Goal: Task Accomplishment & Management: Use online tool/utility

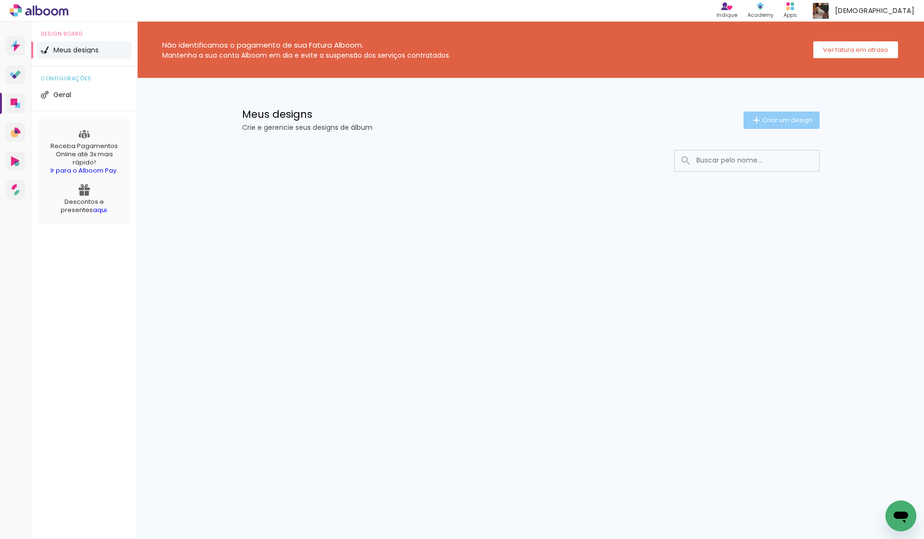
click at [773, 118] on span "Criar um design" at bounding box center [787, 120] width 50 height 6
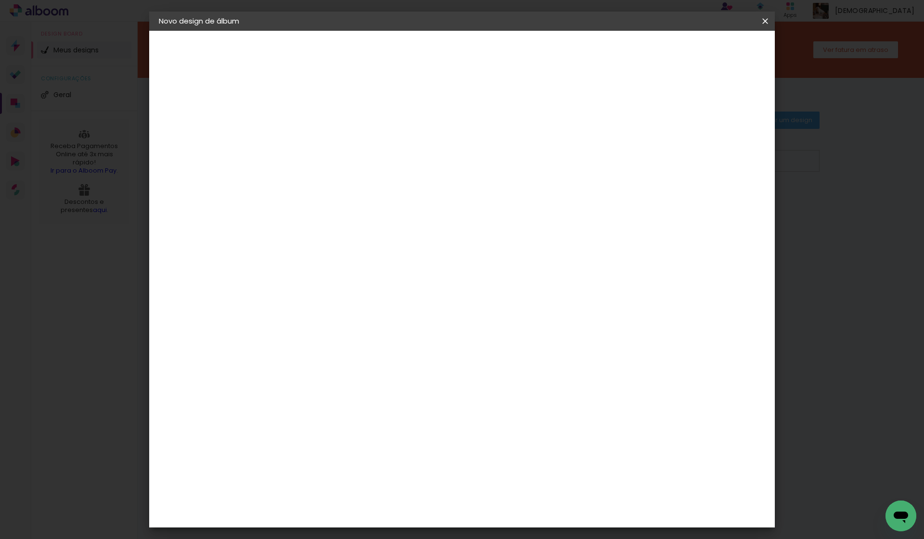
click at [0, 0] on div at bounding box center [0, 0] width 0 height 0
type input "Álbum 80 Anos"
click at [0, 0] on slot "Avançar" at bounding box center [0, 0] width 0 height 0
click at [381, 156] on input "Brasil" at bounding box center [336, 154] width 89 height 12
click at [0, 0] on slot "Brasil" at bounding box center [0, 0] width 0 height 0
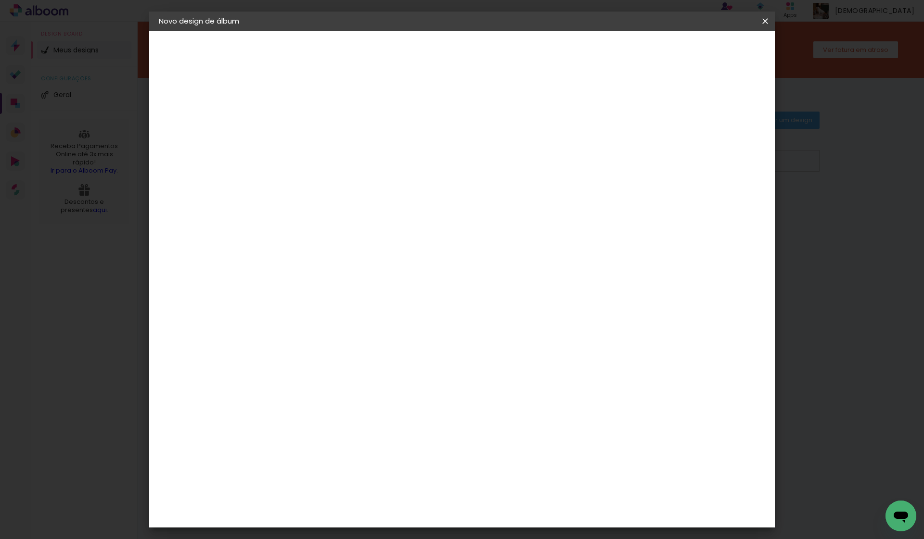
scroll to position [2097, 0]
click at [0, 0] on slot "Avançar" at bounding box center [0, 0] width 0 height 0
click at [354, 160] on input "text" at bounding box center [335, 167] width 38 height 15
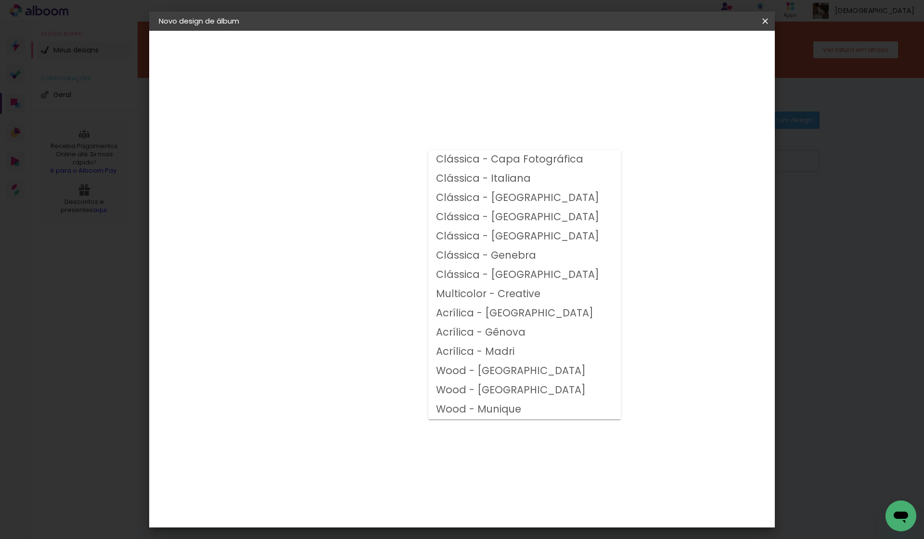
click at [0, 0] on slot "Clássica - [GEOGRAPHIC_DATA]" at bounding box center [0, 0] width 0 height 0
type input "Clássica - [GEOGRAPHIC_DATA]"
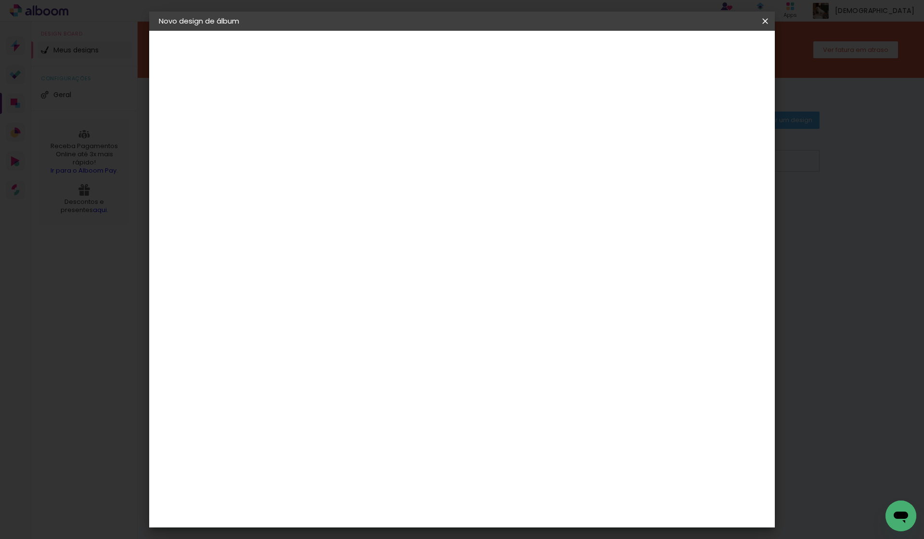
click at [381, 299] on span "20 × 30" at bounding box center [358, 309] width 45 height 20
click at [0, 0] on slot "Avançar" at bounding box center [0, 0] width 0 height 0
click at [650, 107] on div at bounding box center [646, 104] width 9 height 9
type paper-checkbox "on"
click at [705, 54] on span "Iniciar design" at bounding box center [683, 51] width 44 height 7
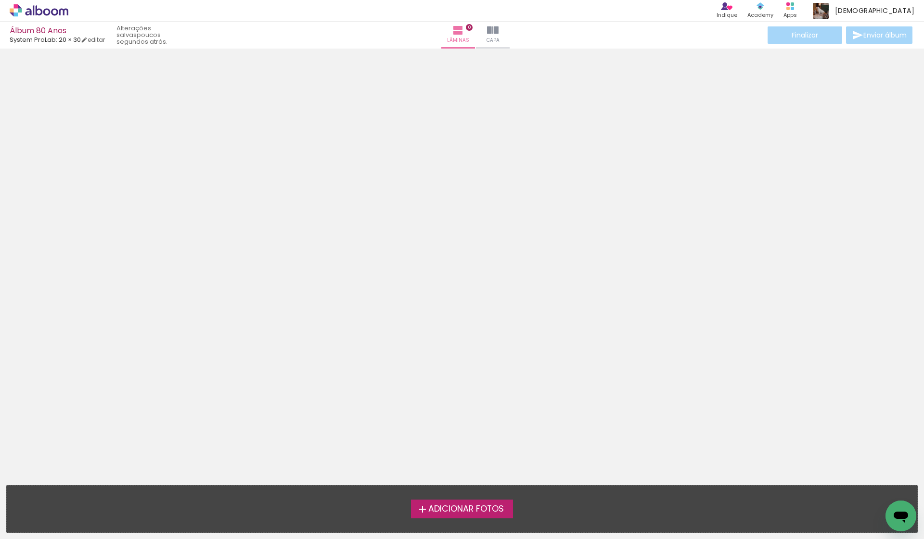
click at [444, 510] on span "Adicionar Fotos" at bounding box center [466, 509] width 76 height 9
click at [0, 0] on input "file" at bounding box center [0, 0] width 0 height 0
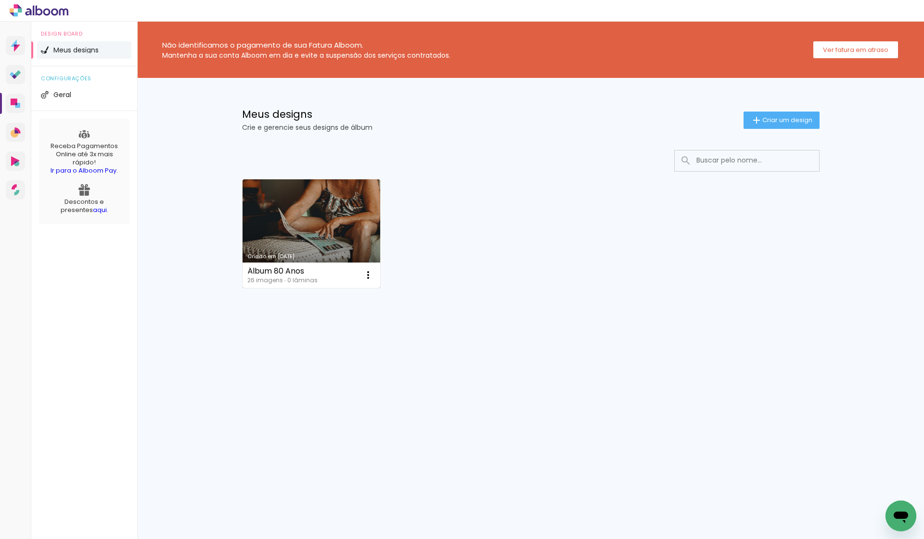
click at [355, 209] on link "Criado em [DATE]" at bounding box center [311, 233] width 138 height 109
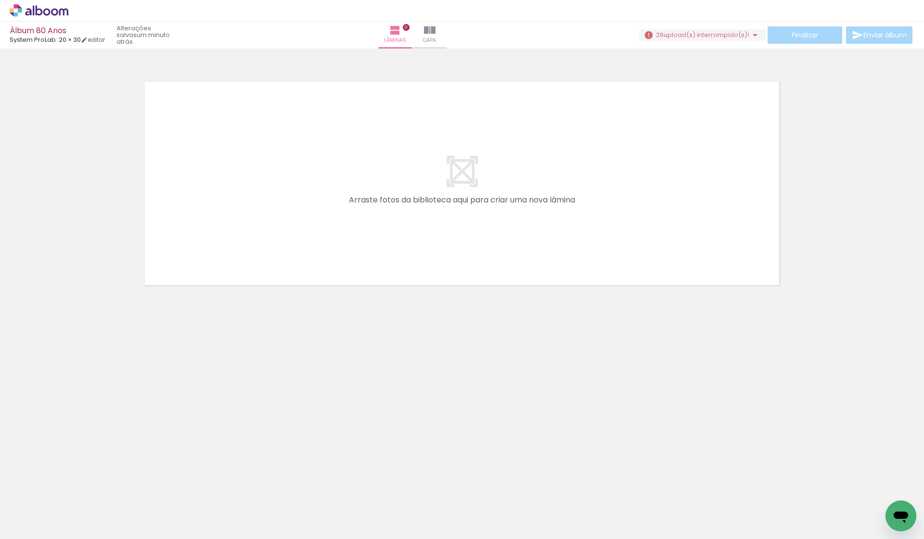
click at [712, 31] on span "upload(s) interrompido(s)!" at bounding box center [706, 34] width 86 height 9
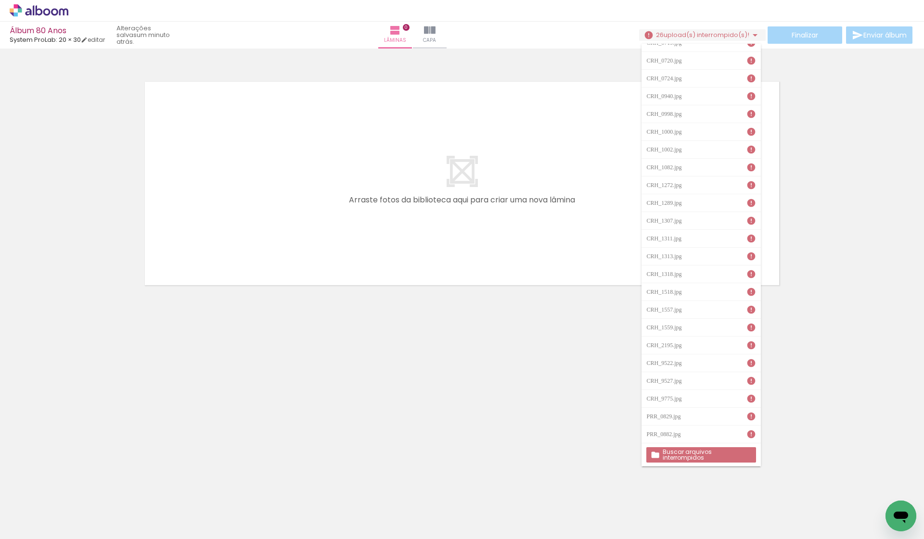
scroll to position [63, 0]
click at [0, 0] on slot "Buscar arquivos interrompidos" at bounding box center [0, 0] width 0 height 0
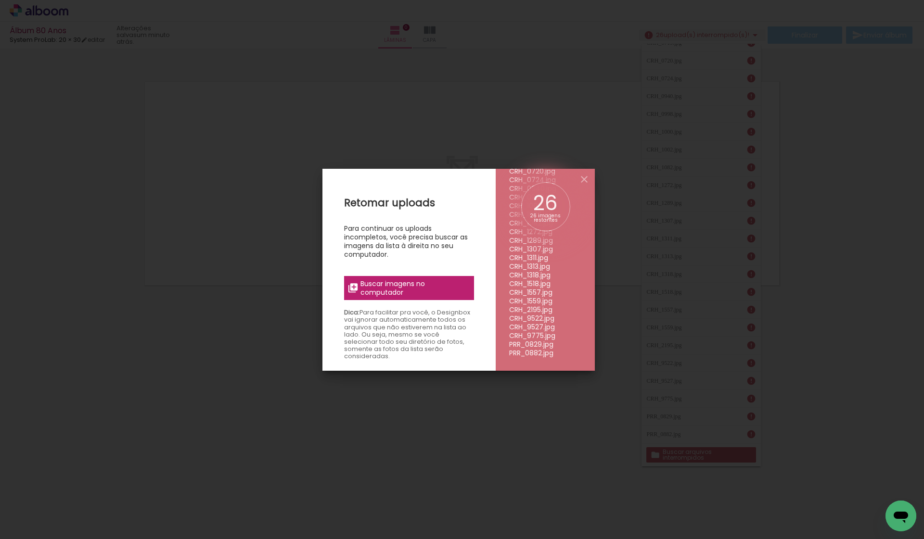
scroll to position [113, 0]
click at [432, 292] on span "Buscar imagens no computador" at bounding box center [413, 287] width 107 height 17
click at [0, 0] on input "file" at bounding box center [0, 0] width 0 height 0
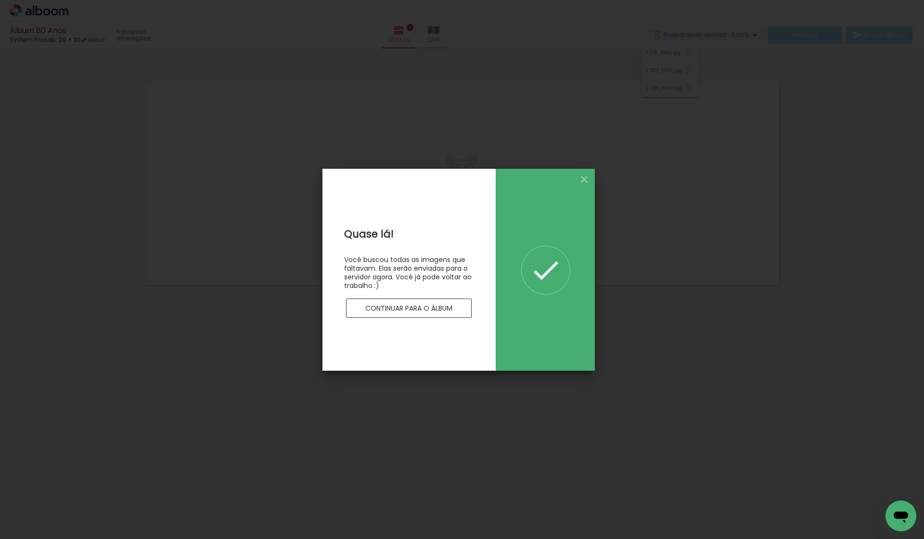
scroll to position [0, 0]
click at [456, 306] on paper-button "Continuar para o álbum" at bounding box center [409, 308] width 126 height 19
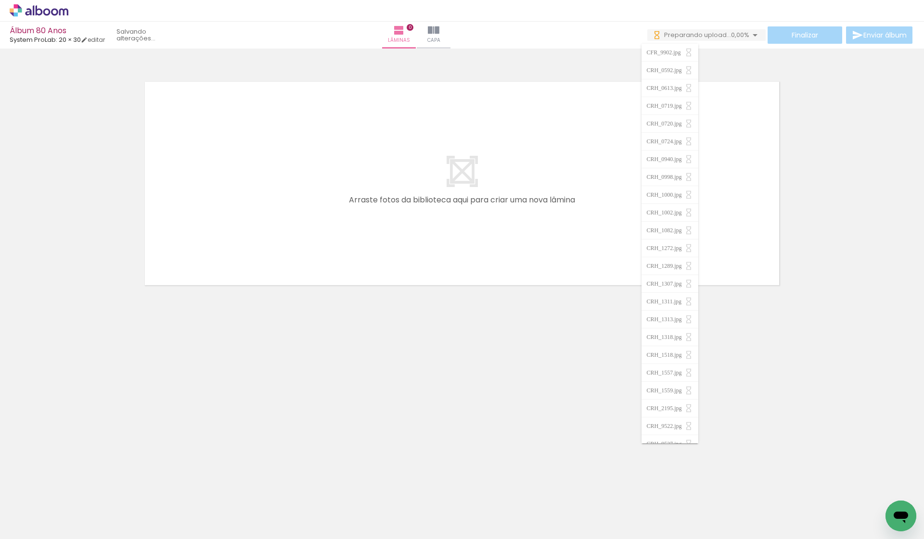
click at [543, 333] on neon-animatable "Confirmar Cancelar" at bounding box center [462, 217] width 924 height 336
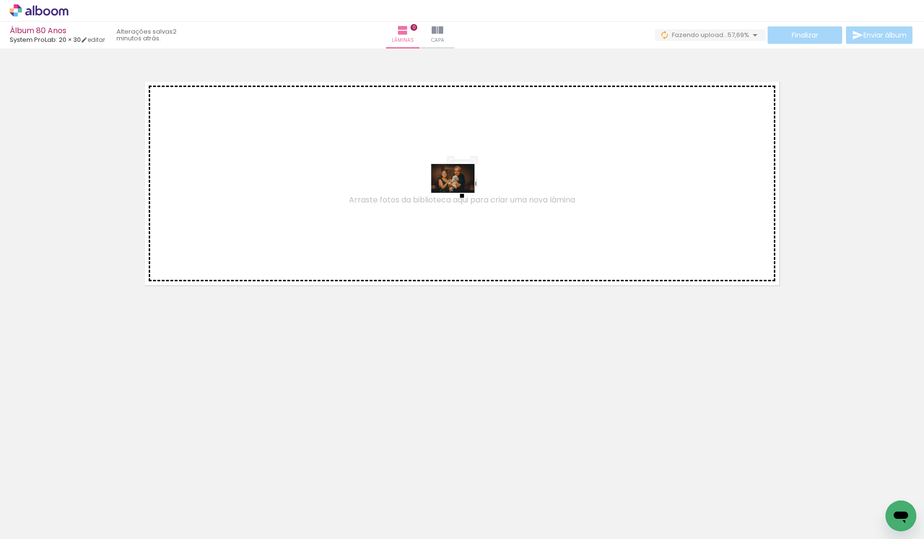
drag, startPoint x: 843, startPoint y: 513, endPoint x: 460, endPoint y: 193, distance: 499.3
click at [460, 193] on quentale-workspace at bounding box center [462, 269] width 924 height 539
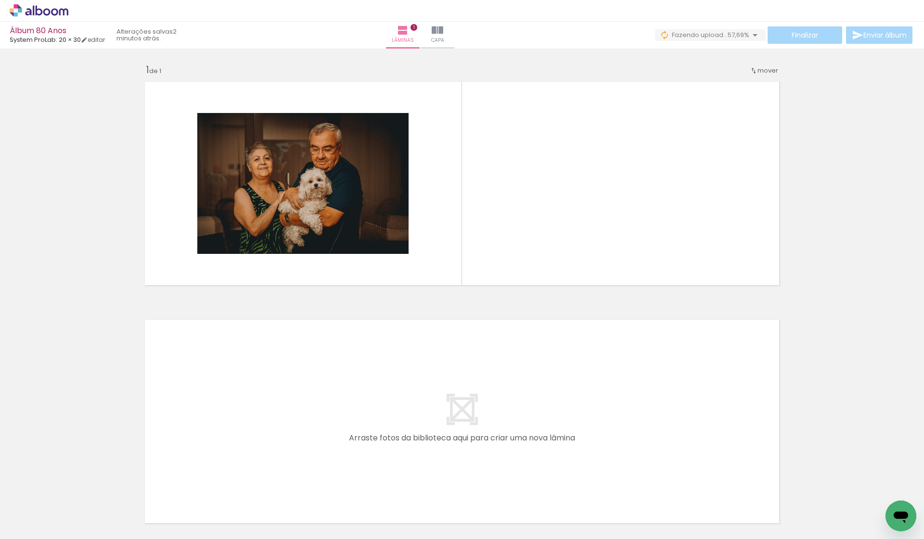
scroll to position [0, 0]
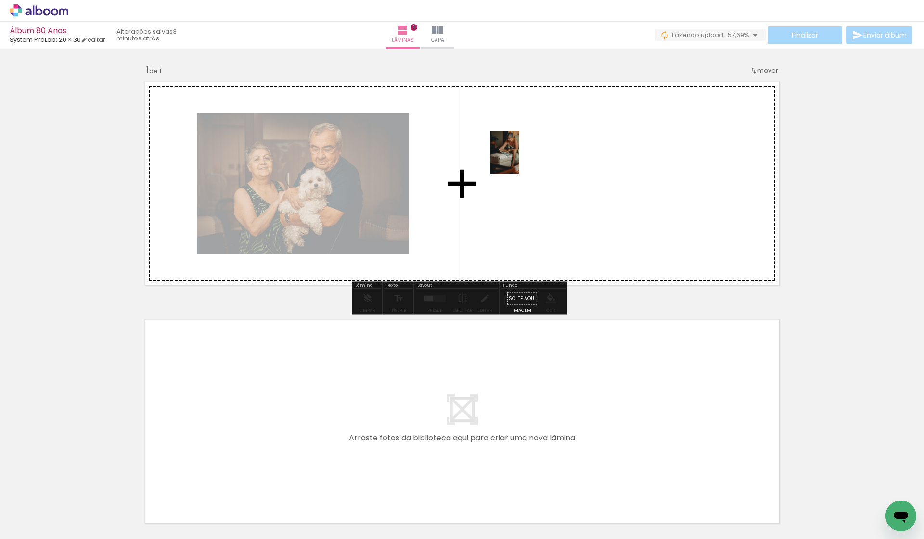
drag, startPoint x: 107, startPoint y: 505, endPoint x: 519, endPoint y: 160, distance: 537.1
click at [519, 160] on quentale-workspace at bounding box center [462, 269] width 924 height 539
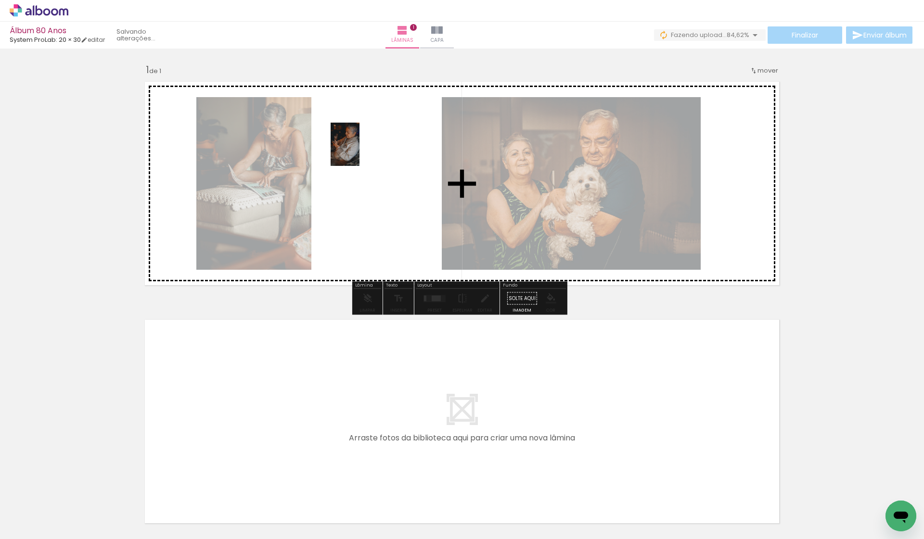
drag, startPoint x: 370, startPoint y: 502, endPoint x: 359, endPoint y: 152, distance: 350.8
click at [359, 152] on quentale-workspace at bounding box center [462, 269] width 924 height 539
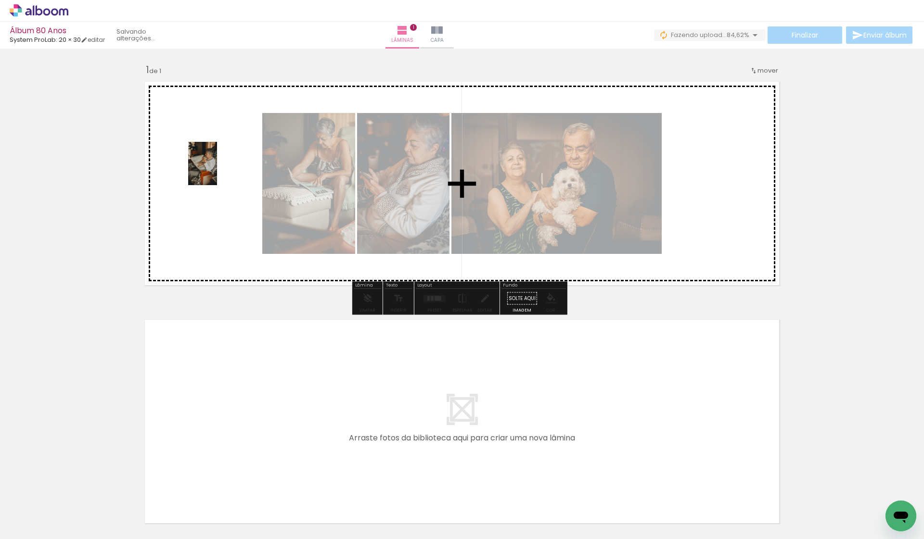
drag, startPoint x: 585, startPoint y: 506, endPoint x: 217, endPoint y: 171, distance: 498.2
click at [217, 171] on quentale-workspace at bounding box center [462, 269] width 924 height 539
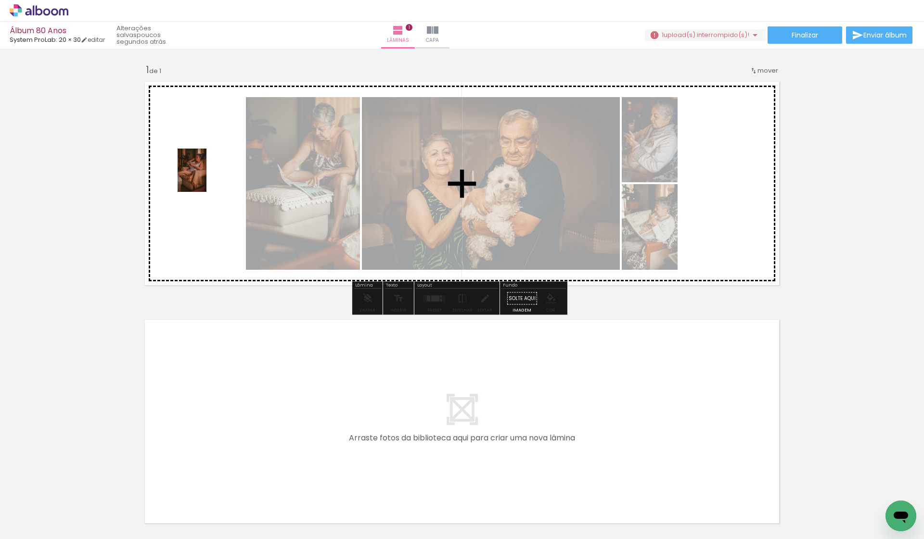
drag, startPoint x: 789, startPoint y: 512, endPoint x: 206, endPoint y: 177, distance: 672.3
click at [206, 177] on quentale-workspace at bounding box center [462, 269] width 924 height 539
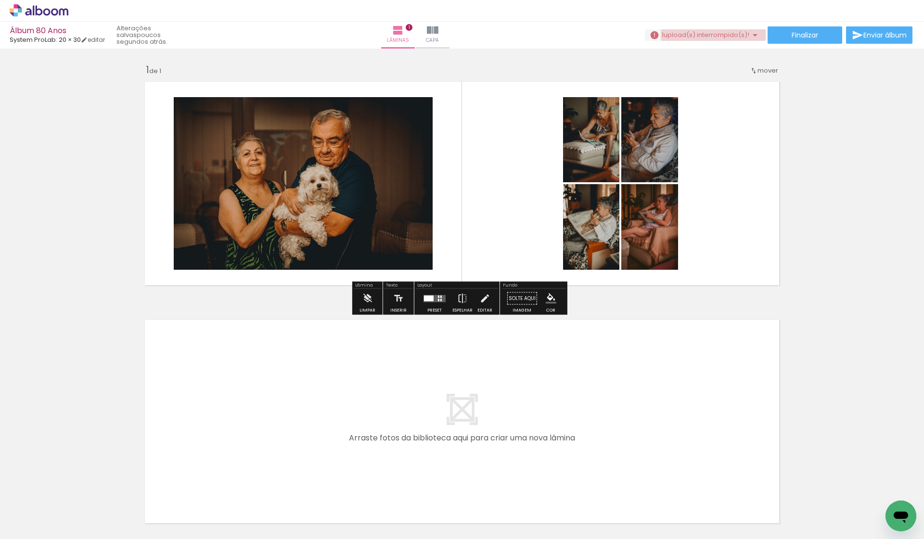
click at [722, 37] on span "upload(s) interrompido(s)!" at bounding box center [706, 34] width 86 height 9
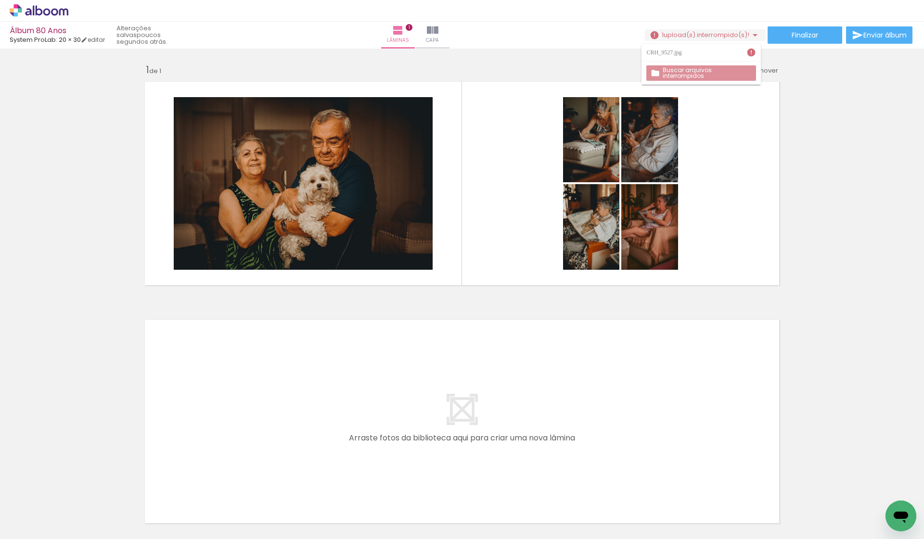
click at [0, 0] on slot "Buscar arquivos interrompidos" at bounding box center [0, 0] width 0 height 0
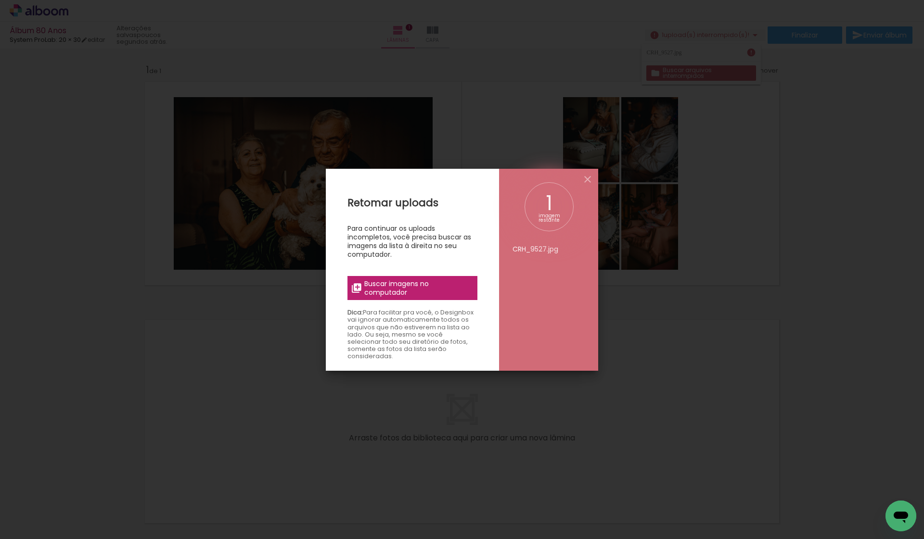
click at [443, 291] on span "Buscar imagens no computador" at bounding box center [417, 287] width 107 height 17
click at [0, 0] on input "file" at bounding box center [0, 0] width 0 height 0
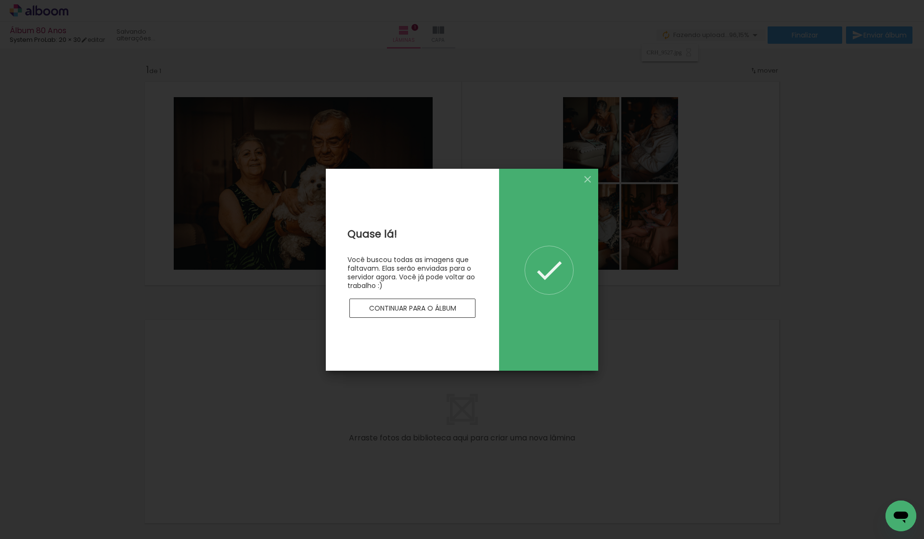
click at [0, 0] on slot "Continuar para o álbum" at bounding box center [0, 0] width 0 height 0
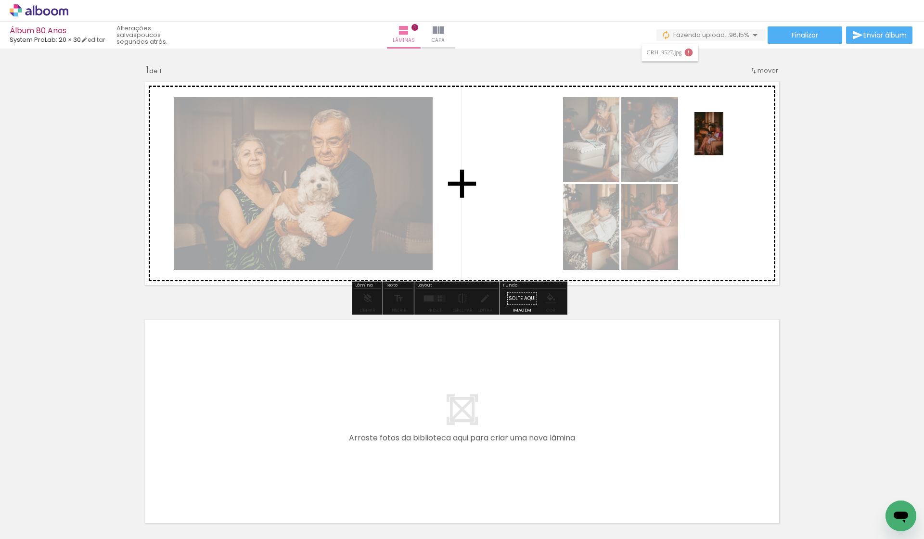
drag, startPoint x: 697, startPoint y: 506, endPoint x: 723, endPoint y: 141, distance: 366.0
click at [723, 141] on quentale-workspace at bounding box center [462, 269] width 924 height 539
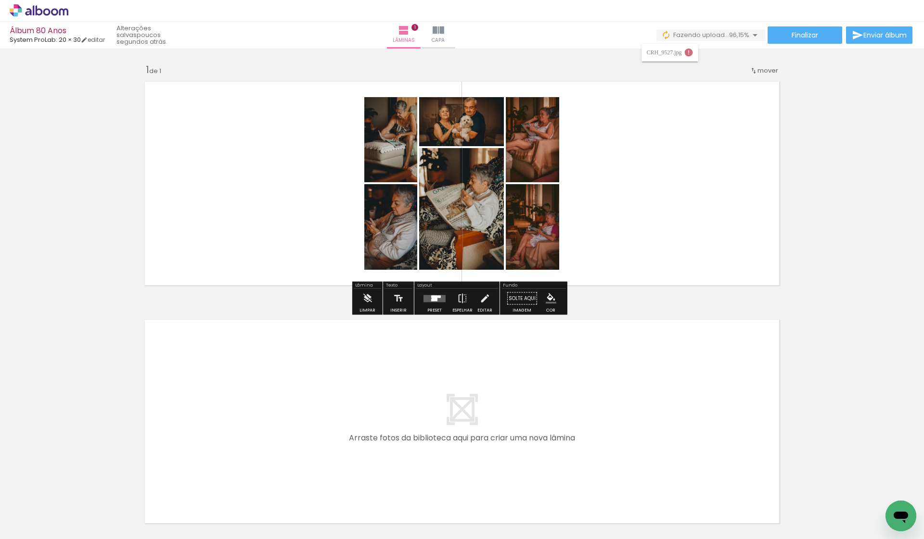
click at [640, 421] on quentale-layouter at bounding box center [461, 422] width 645 height 214
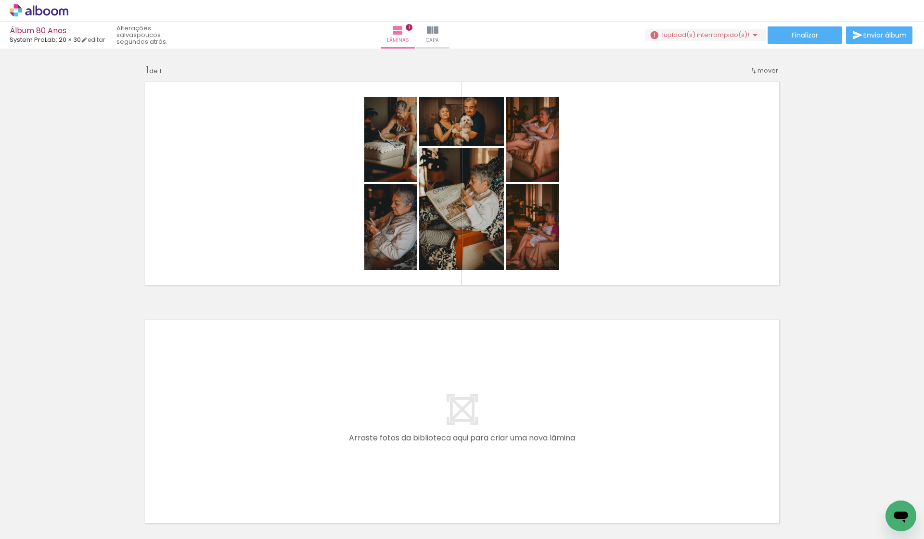
scroll to position [0, 392]
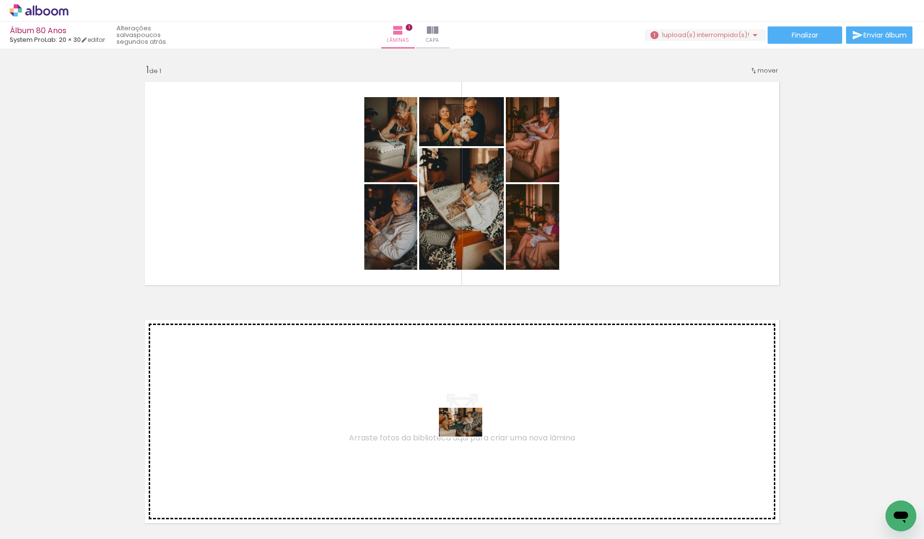
drag, startPoint x: 250, startPoint y: 508, endPoint x: 468, endPoint y: 437, distance: 228.8
click at [468, 437] on quentale-workspace at bounding box center [462, 269] width 924 height 539
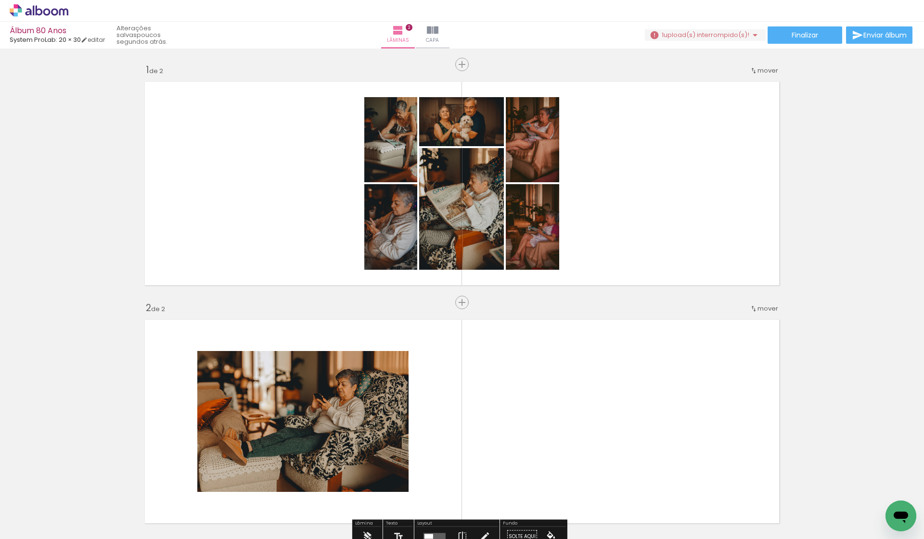
scroll to position [0, 0]
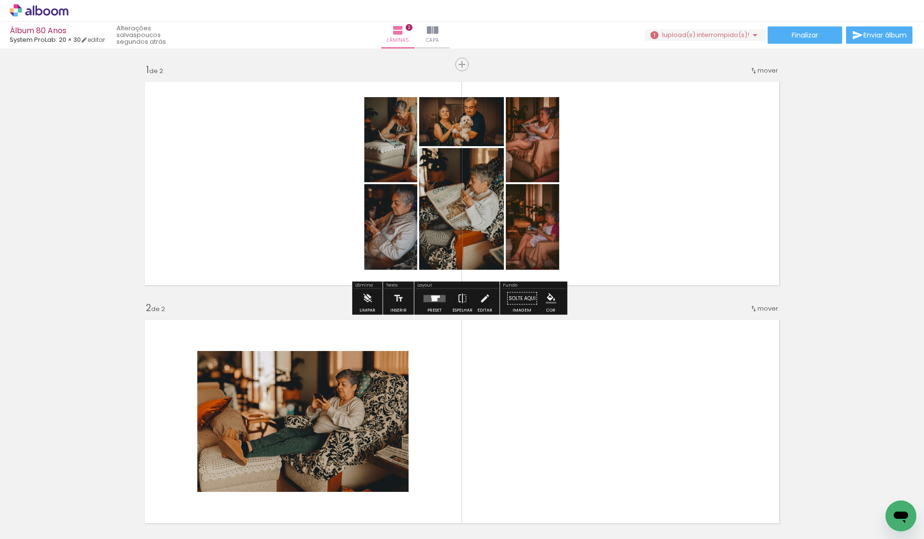
click at [433, 298] on div at bounding box center [434, 298] width 6 height 5
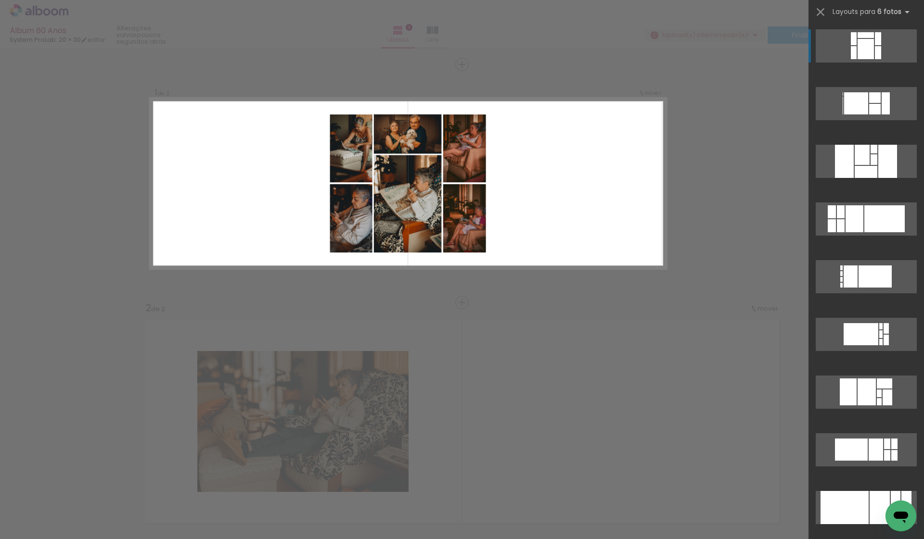
click at [857, 51] on div at bounding box center [865, 49] width 16 height 20
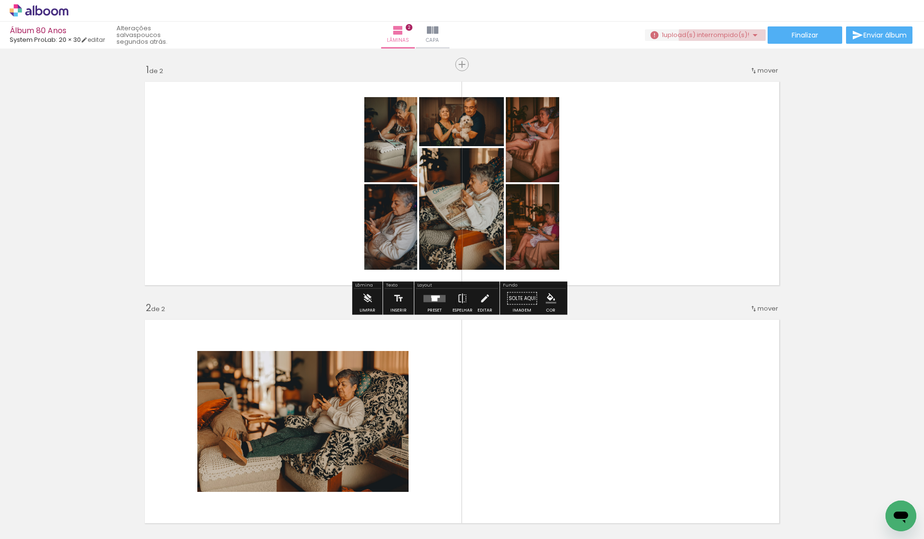
click at [737, 37] on span "upload(s) interrompido(s)!" at bounding box center [706, 34] width 86 height 9
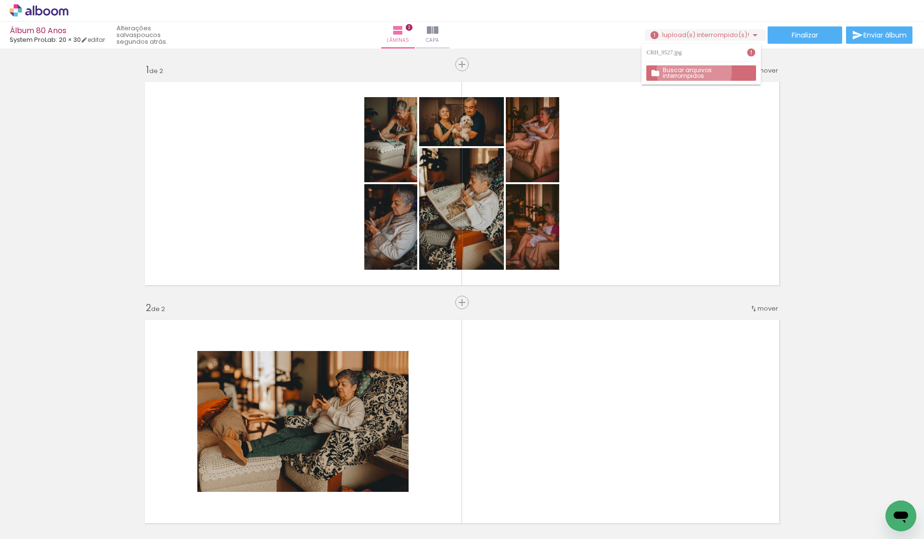
click at [0, 0] on slot "Buscar arquivos interrompidos" at bounding box center [0, 0] width 0 height 0
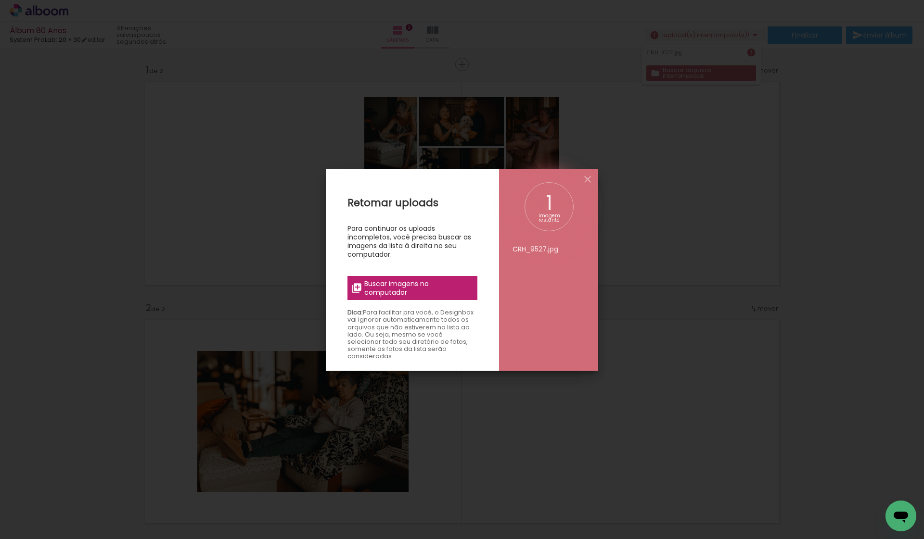
click at [401, 295] on span "Buscar imagens no computador" at bounding box center [417, 287] width 107 height 17
click at [0, 0] on input "file" at bounding box center [0, 0] width 0 height 0
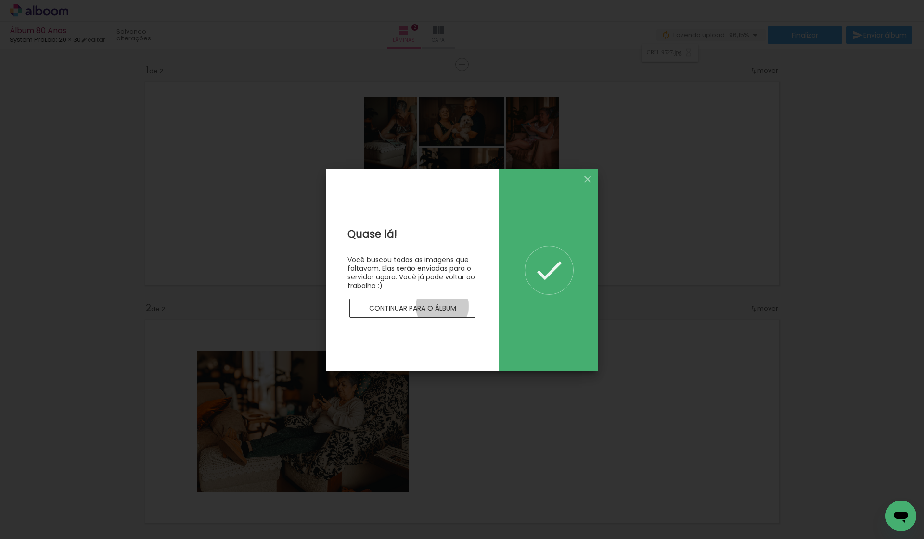
click at [0, 0] on slot "Continuar para o álbum" at bounding box center [0, 0] width 0 height 0
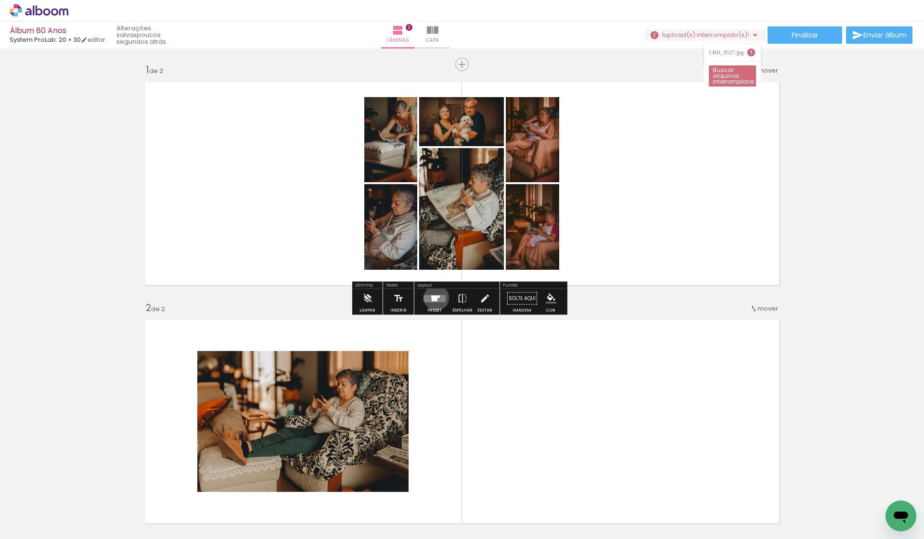
click at [434, 298] on div at bounding box center [434, 298] width 6 height 5
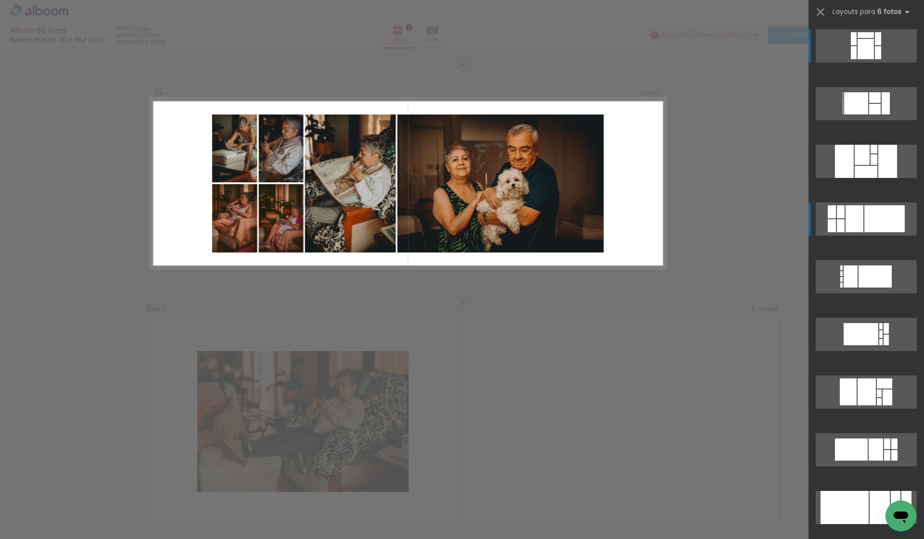
click at [857, 38] on div at bounding box center [865, 35] width 16 height 6
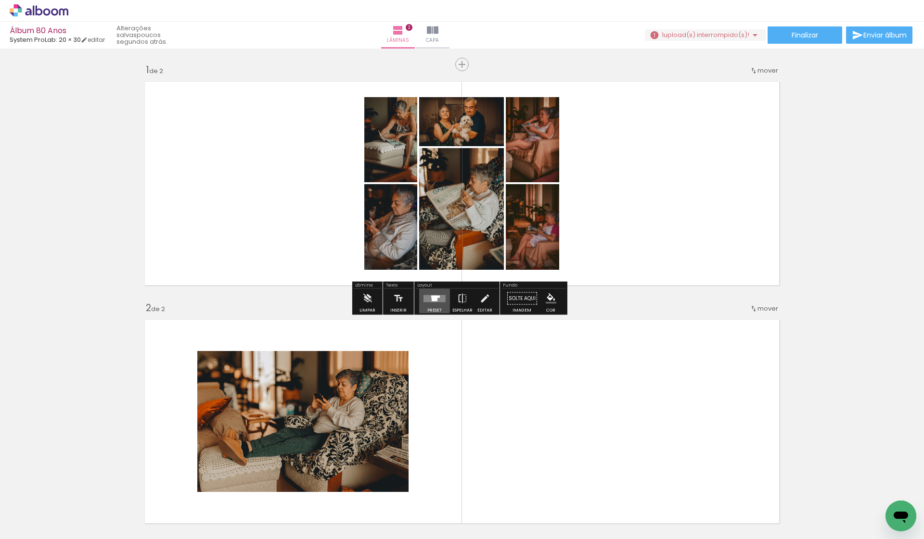
click at [431, 299] on div at bounding box center [434, 298] width 6 height 5
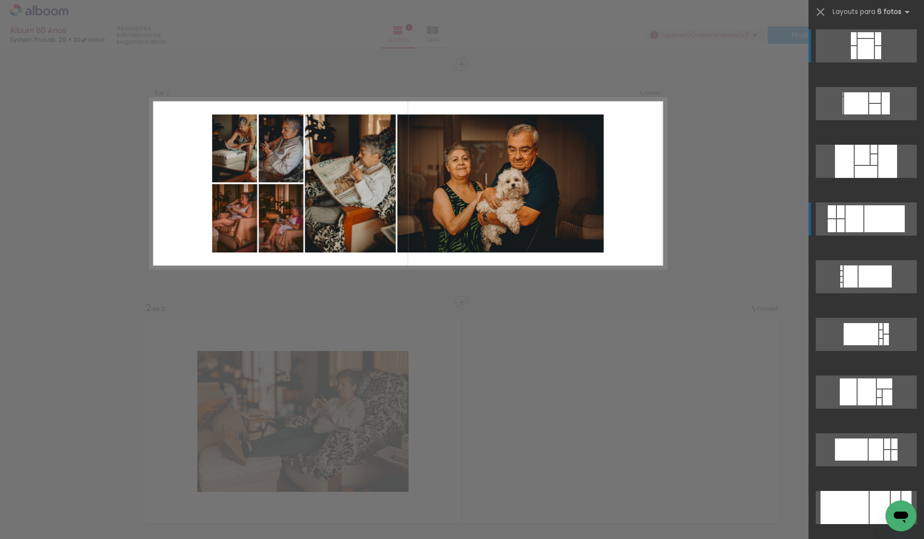
click at [867, 215] on div at bounding box center [884, 218] width 40 height 27
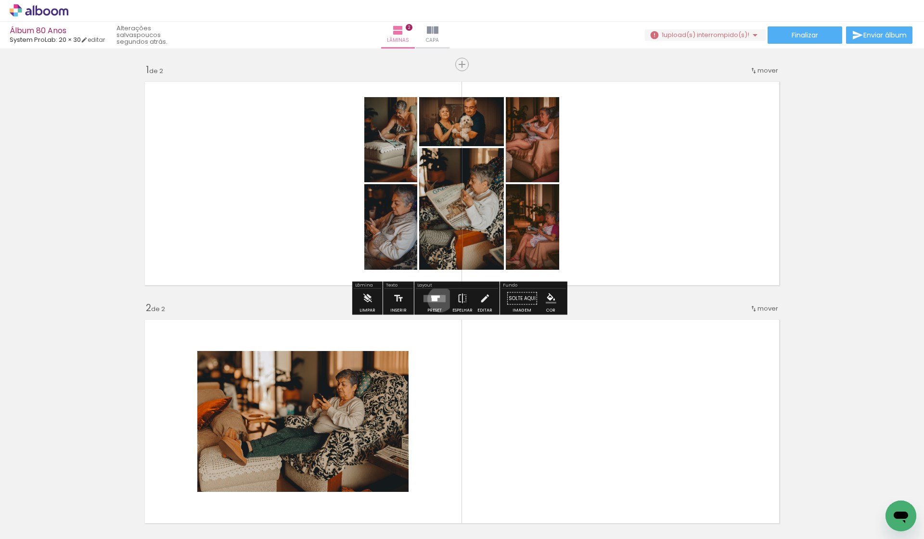
click at [438, 299] on quentale-layouter at bounding box center [434, 298] width 22 height 7
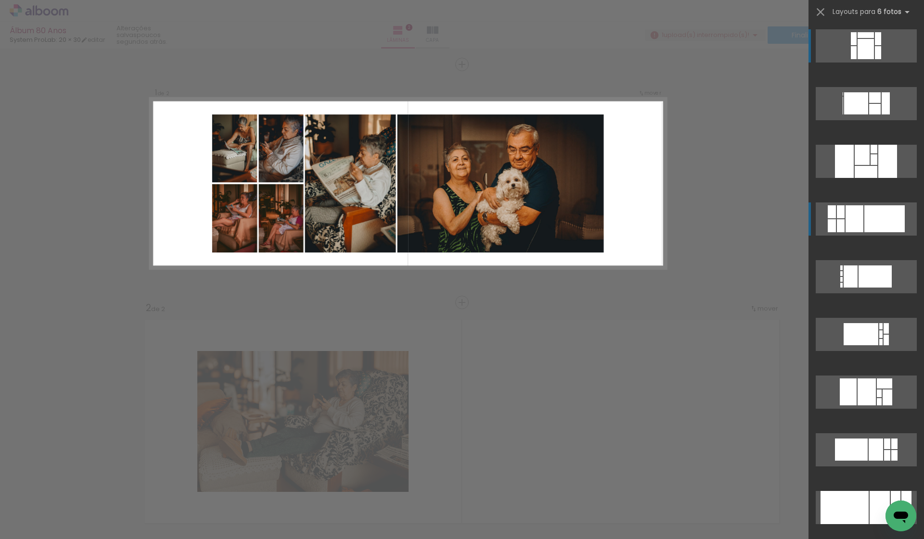
click at [864, 219] on div at bounding box center [884, 218] width 40 height 27
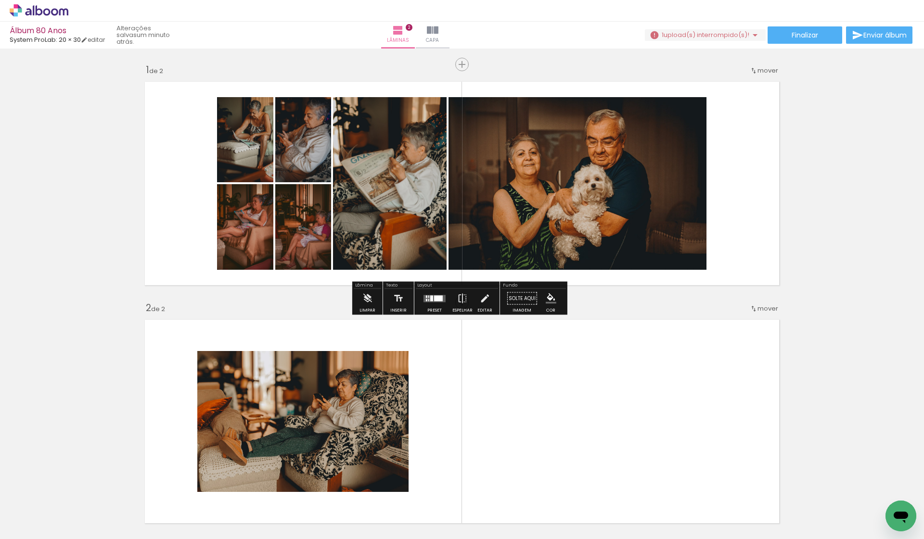
click at [861, 198] on div "Inserir lâmina 1 de 2 Inserir lâmina 2 de 2" at bounding box center [462, 409] width 924 height 715
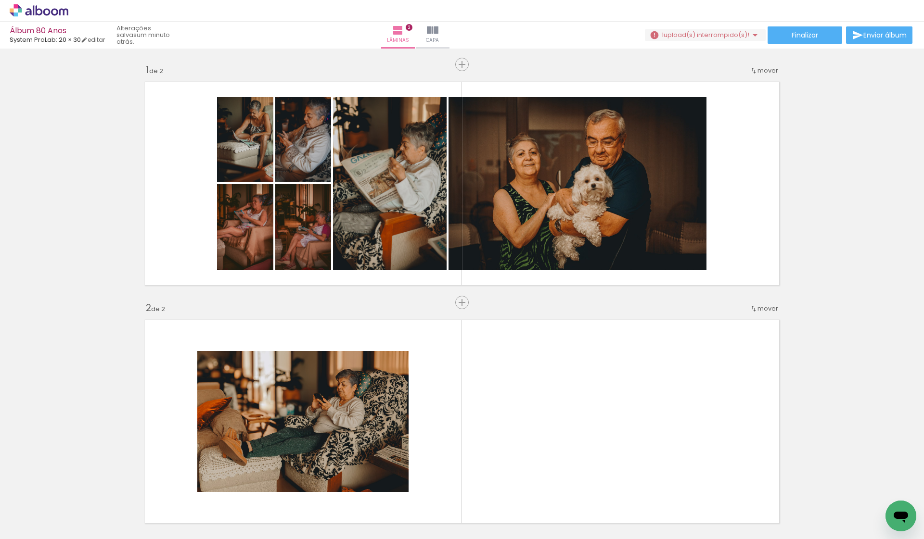
click at [861, 198] on div "Inserir lâmina 1 de 2 Inserir lâmina 2 de 2" at bounding box center [462, 409] width 924 height 715
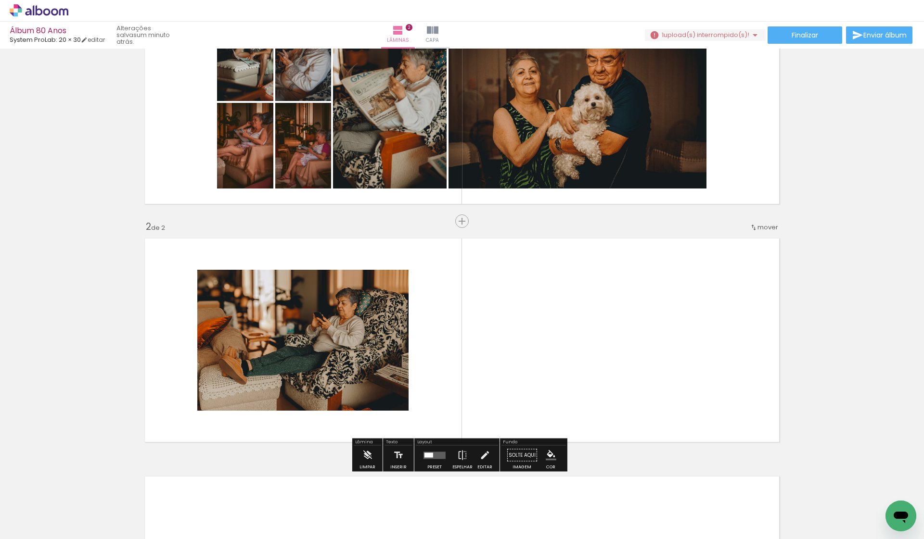
scroll to position [87, 0]
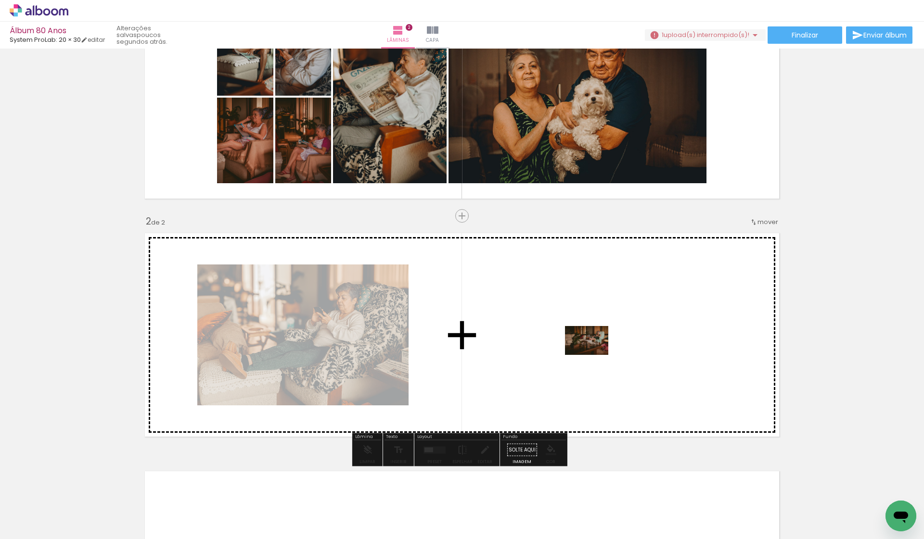
drag, startPoint x: 636, startPoint y: 506, endPoint x: 594, endPoint y: 355, distance: 156.9
click at [594, 355] on quentale-workspace at bounding box center [462, 269] width 924 height 539
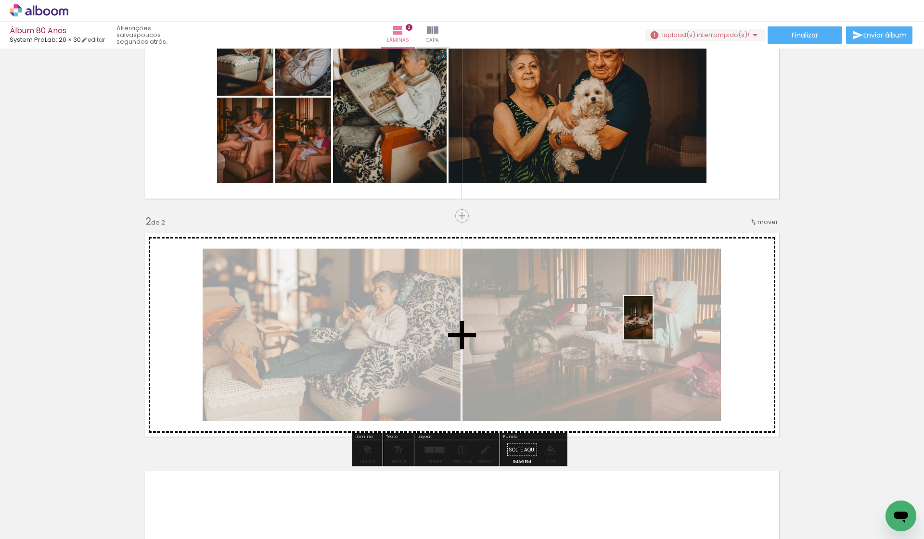
drag, startPoint x: 689, startPoint y: 510, endPoint x: 652, endPoint y: 325, distance: 189.3
click at [652, 325] on quentale-workspace at bounding box center [462, 269] width 924 height 539
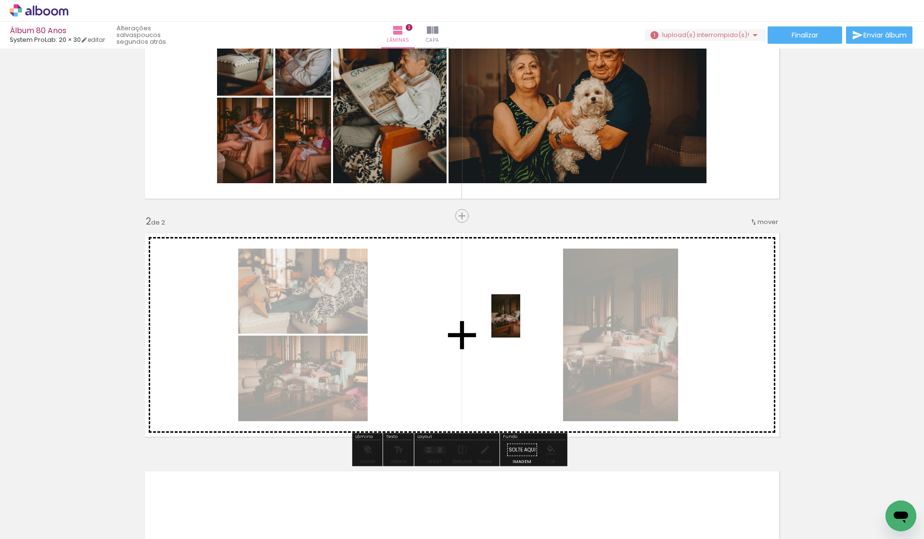
drag, startPoint x: 729, startPoint y: 508, endPoint x: 520, endPoint y: 323, distance: 279.1
click at [520, 323] on quentale-workspace at bounding box center [462, 269] width 924 height 539
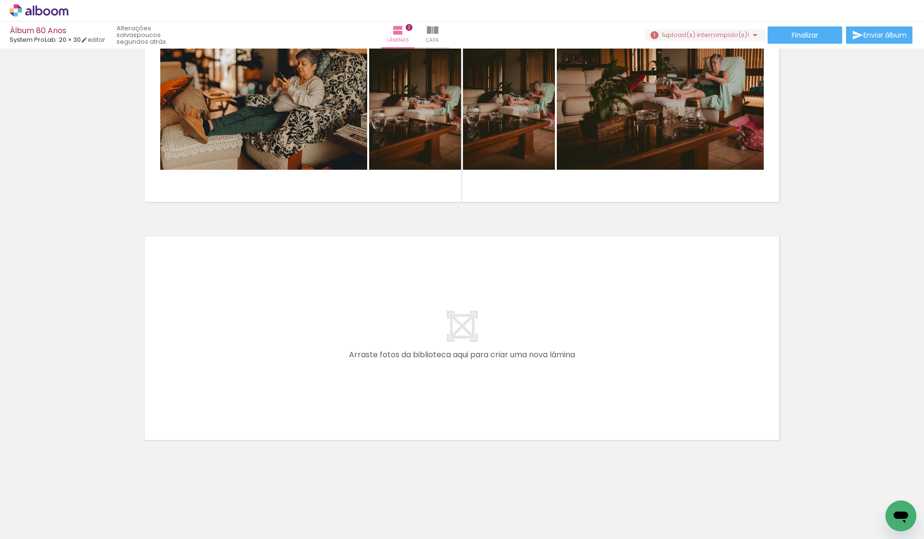
scroll to position [321, 0]
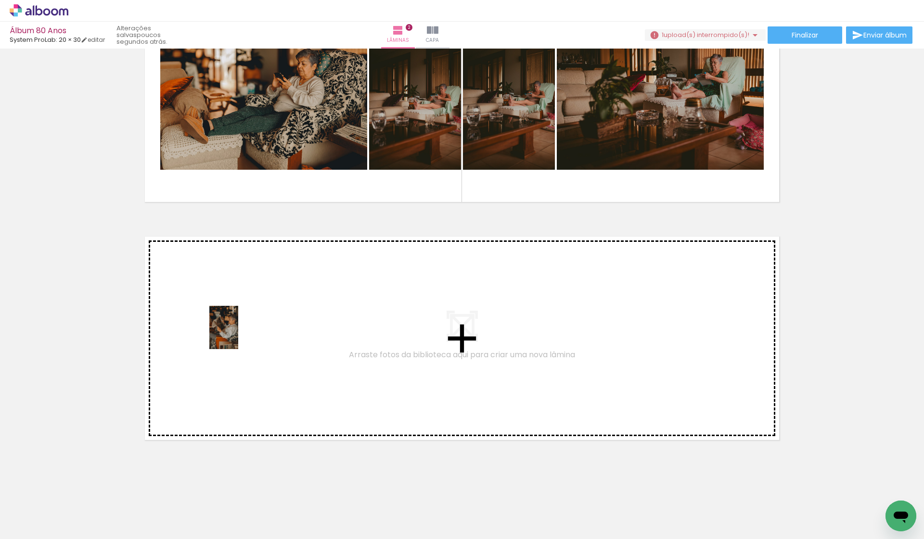
drag, startPoint x: 89, startPoint y: 510, endPoint x: 238, endPoint y: 335, distance: 230.4
click at [238, 335] on quentale-workspace at bounding box center [462, 269] width 924 height 539
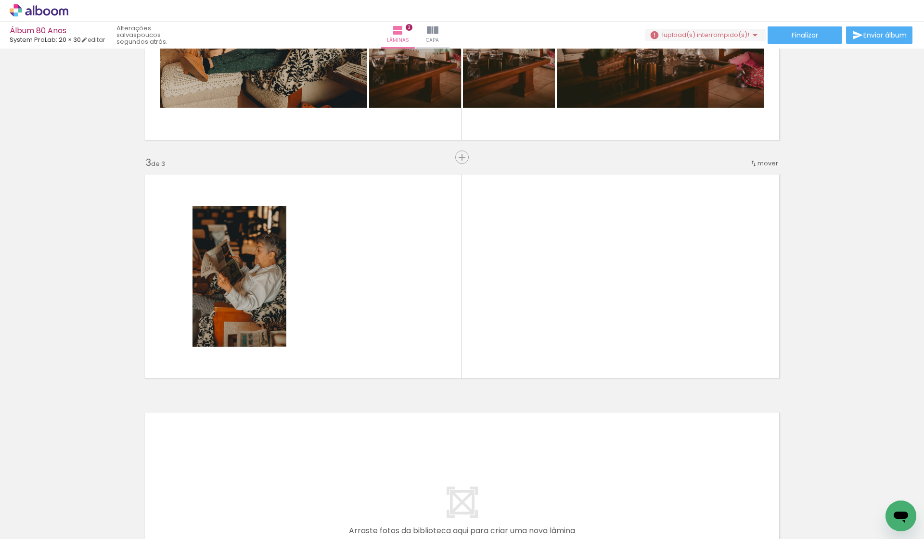
scroll to position [396, 0]
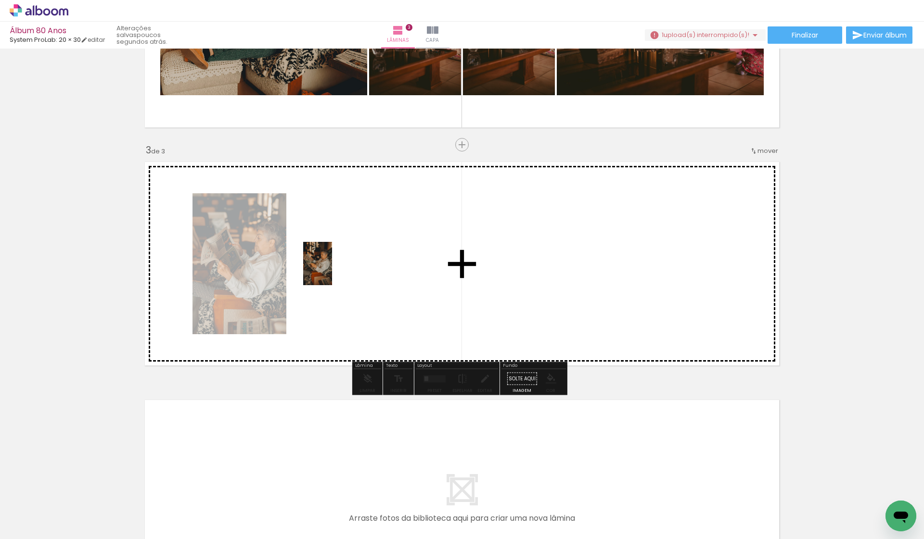
drag, startPoint x: 136, startPoint y: 513, endPoint x: 332, endPoint y: 271, distance: 311.5
click at [332, 271] on quentale-workspace at bounding box center [462, 269] width 924 height 539
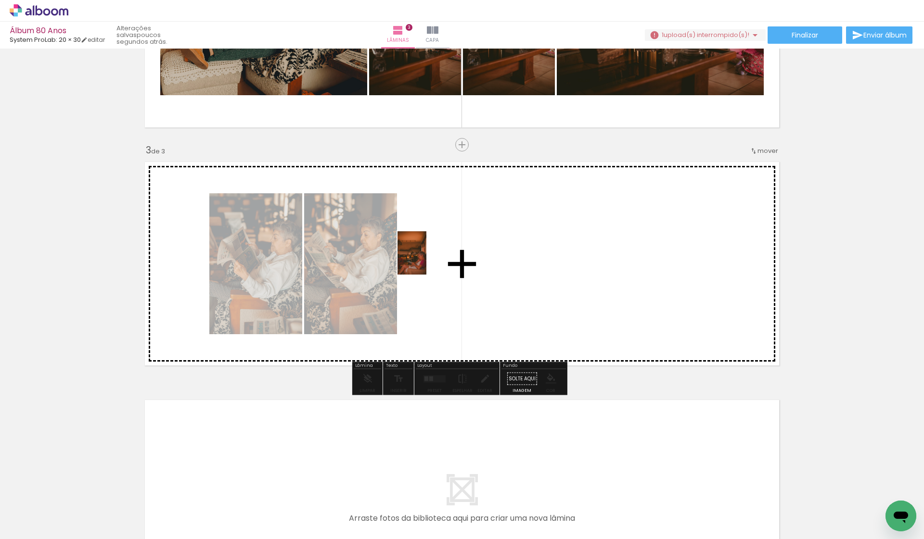
drag, startPoint x: 354, startPoint y: 502, endPoint x: 426, endPoint y: 260, distance: 252.2
click at [426, 260] on quentale-workspace at bounding box center [462, 269] width 924 height 539
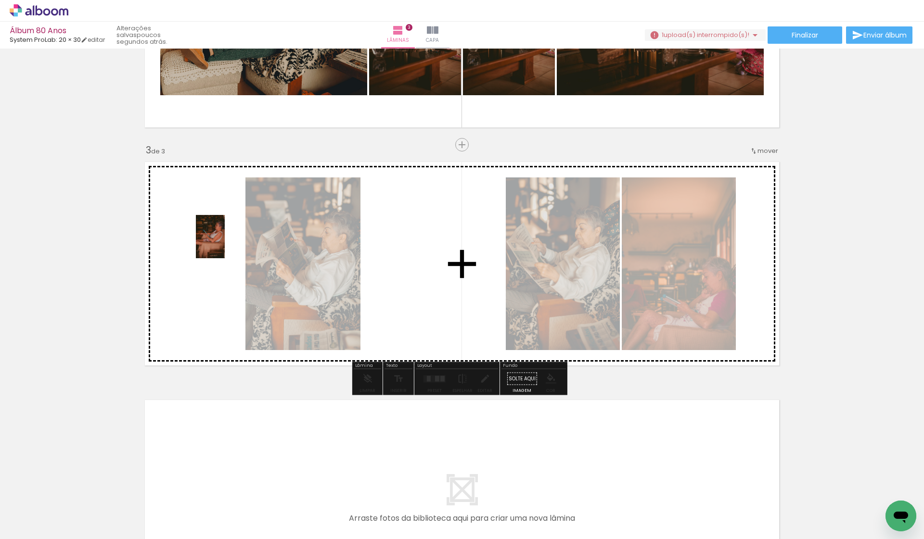
drag, startPoint x: 474, startPoint y: 508, endPoint x: 225, endPoint y: 244, distance: 363.8
click at [225, 244] on quentale-workspace at bounding box center [462, 269] width 924 height 539
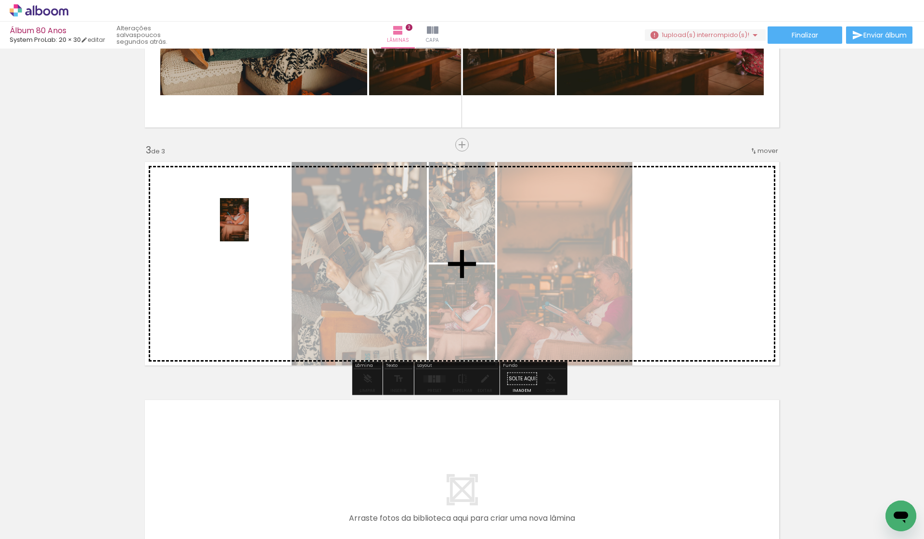
drag, startPoint x: 524, startPoint y: 498, endPoint x: 248, endPoint y: 227, distance: 386.8
click at [248, 227] on quentale-workspace at bounding box center [462, 269] width 924 height 539
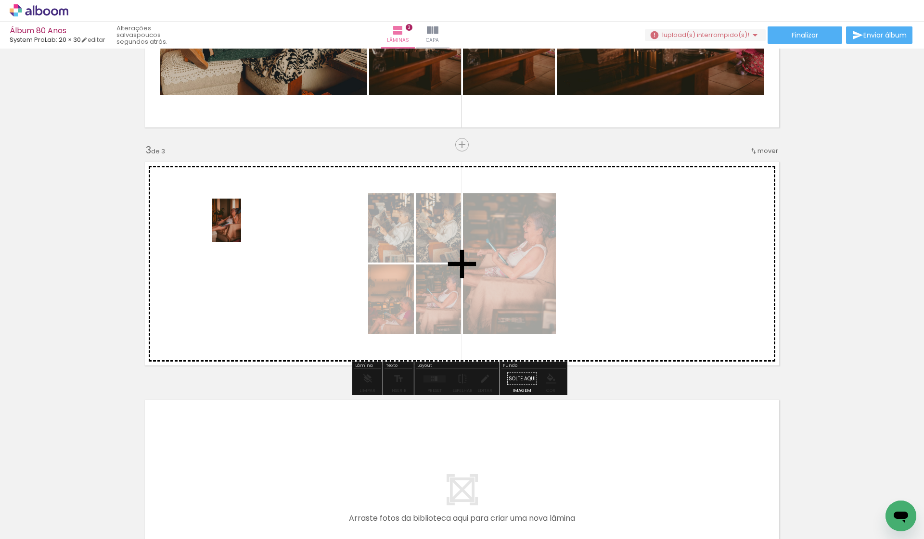
drag, startPoint x: 573, startPoint y: 503, endPoint x: 241, endPoint y: 228, distance: 431.4
click at [241, 228] on quentale-workspace at bounding box center [462, 269] width 924 height 539
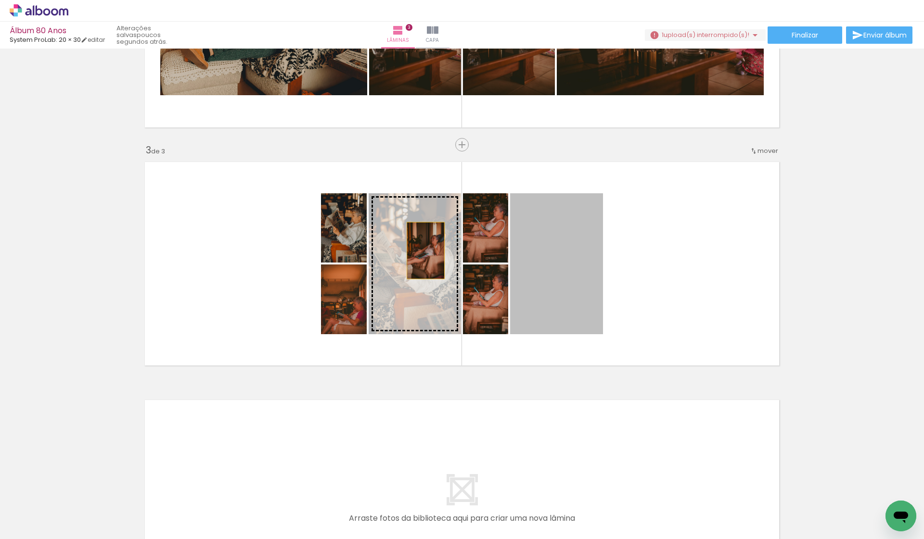
drag, startPoint x: 582, startPoint y: 255, endPoint x: 422, endPoint y: 251, distance: 159.8
click at [0, 0] on slot at bounding box center [0, 0] width 0 height 0
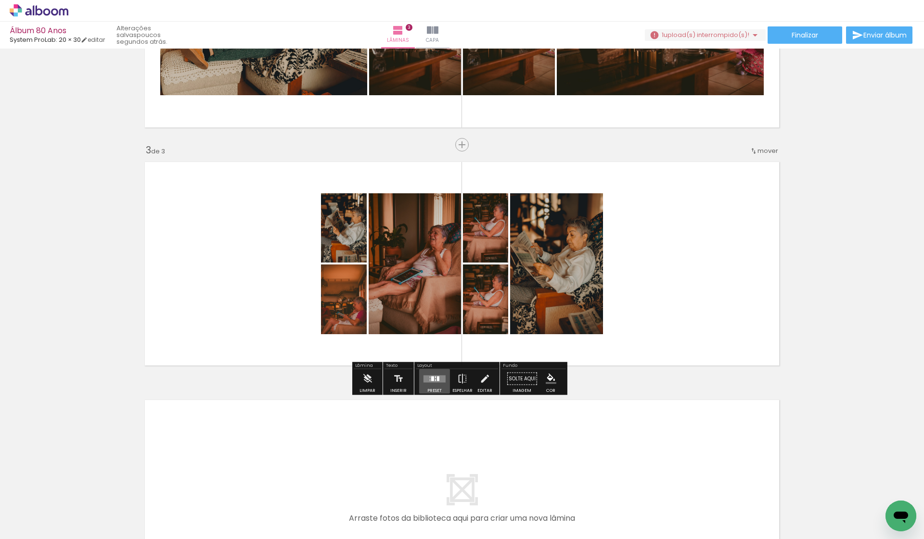
click at [431, 379] on div at bounding box center [432, 378] width 3 height 5
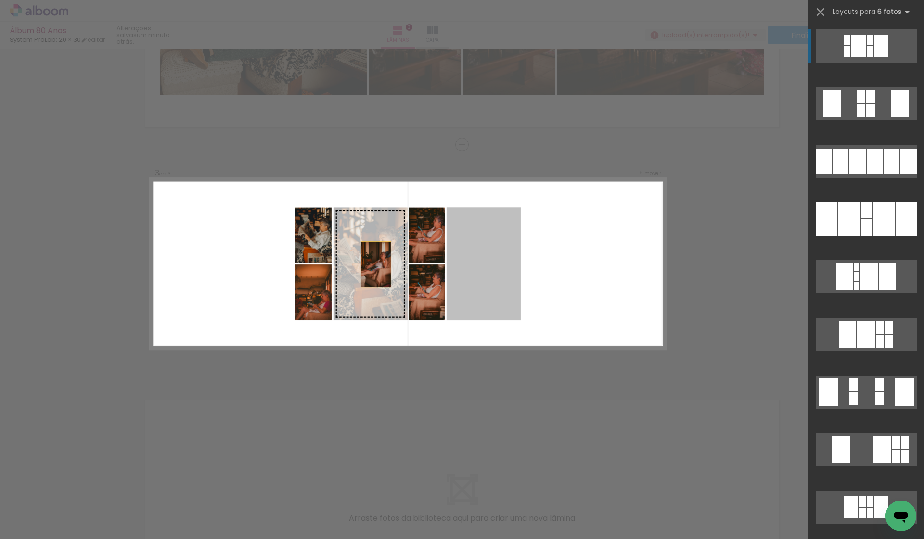
drag, startPoint x: 486, startPoint y: 277, endPoint x: 345, endPoint y: 265, distance: 141.5
click at [0, 0] on slot at bounding box center [0, 0] width 0 height 0
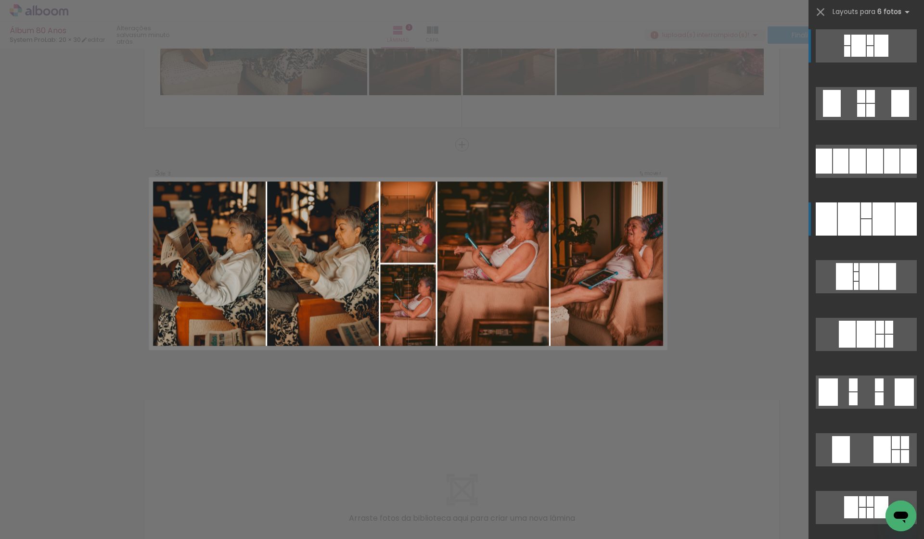
click at [850, 223] on div at bounding box center [848, 219] width 22 height 33
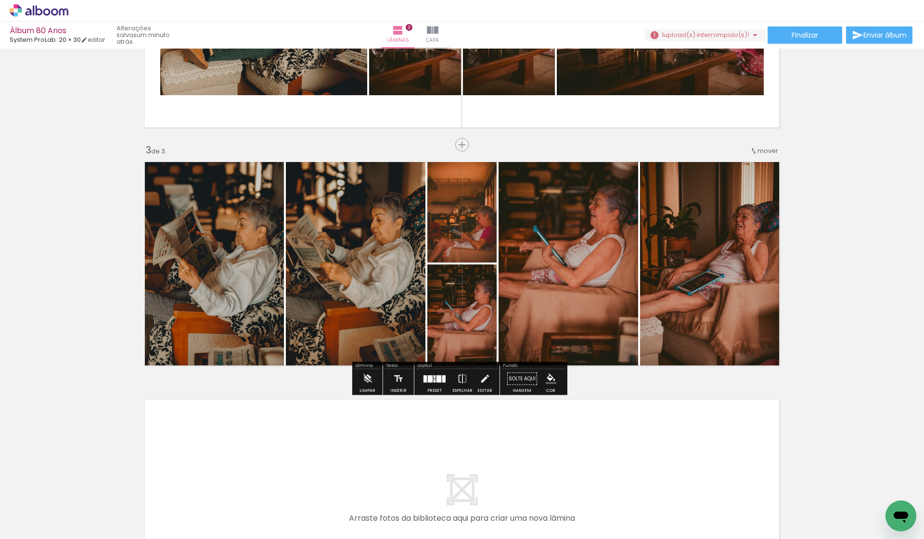
click at [850, 295] on div "Inserir lâmina 1 de 3 Inserir lâmina 2 de 3 Inserir lâmina 3 de 3" at bounding box center [462, 132] width 924 height 953
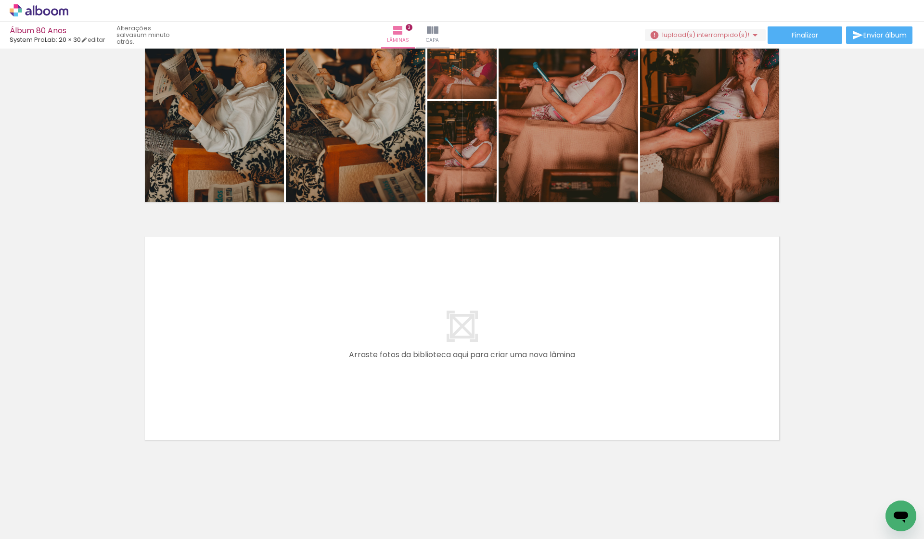
scroll to position [559, 0]
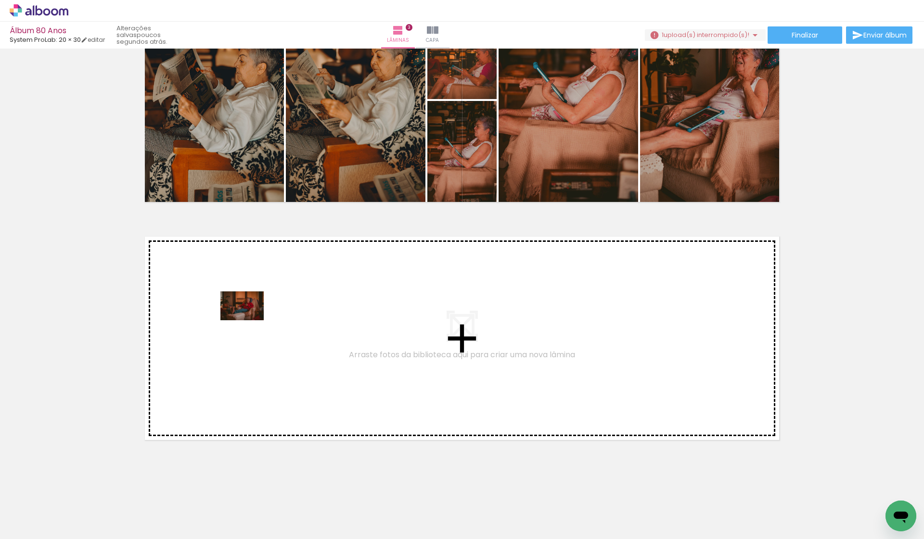
drag, startPoint x: 797, startPoint y: 507, endPoint x: 249, endPoint y: 320, distance: 578.5
click at [249, 320] on quentale-workspace at bounding box center [462, 269] width 924 height 539
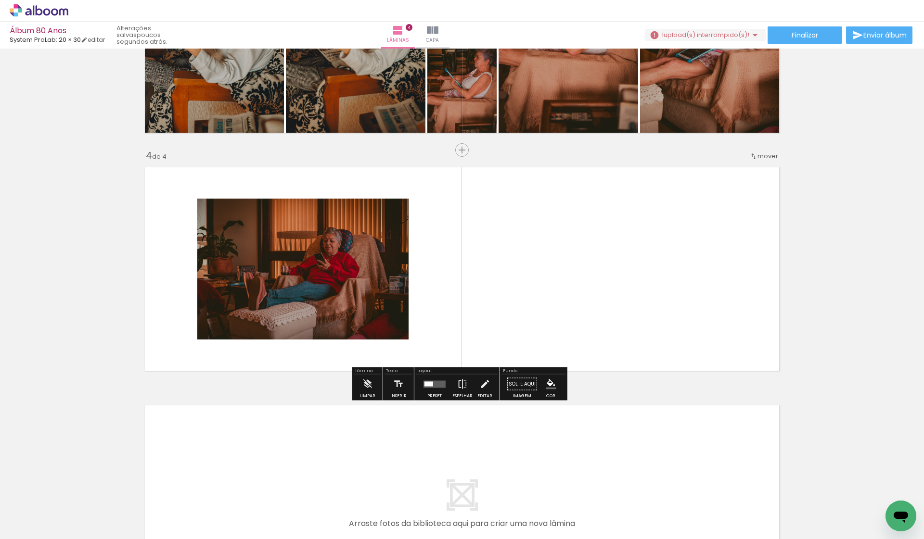
scroll to position [634, 0]
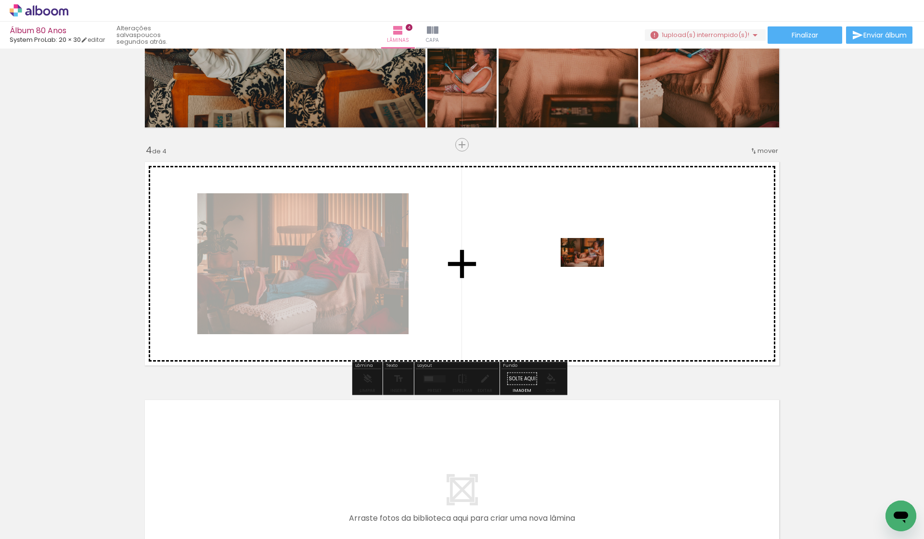
drag, startPoint x: 829, startPoint y: 509, endPoint x: 589, endPoint y: 267, distance: 341.2
click at [589, 267] on quentale-workspace at bounding box center [462, 269] width 924 height 539
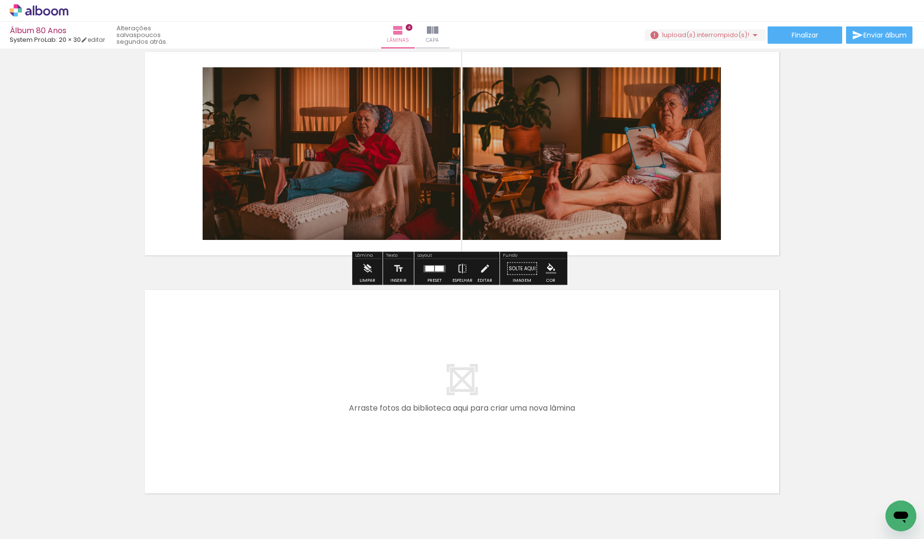
scroll to position [747, 0]
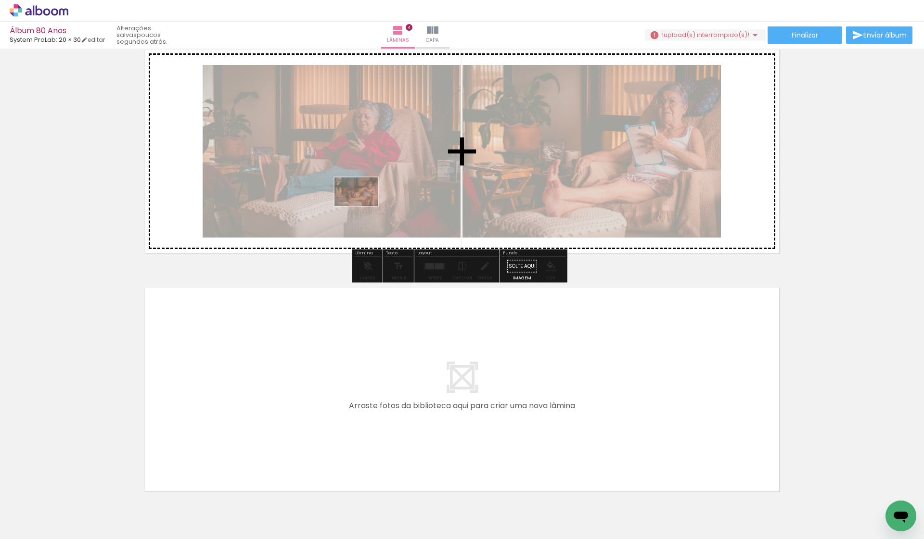
drag, startPoint x: 851, startPoint y: 511, endPoint x: 363, endPoint y: 206, distance: 575.0
click at [363, 206] on quentale-workspace at bounding box center [462, 269] width 924 height 539
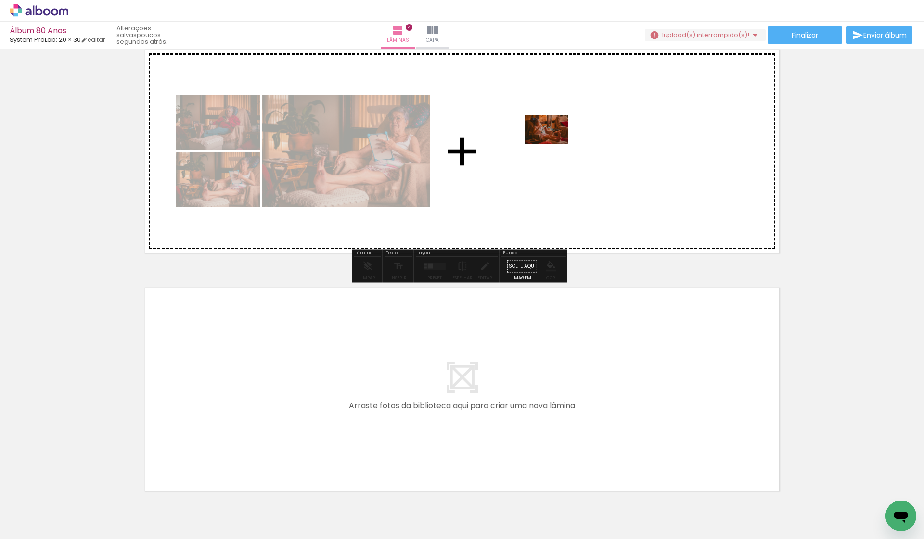
drag, startPoint x: 877, startPoint y: 498, endPoint x: 554, endPoint y: 144, distance: 479.8
click at [554, 144] on quentale-workspace at bounding box center [462, 269] width 924 height 539
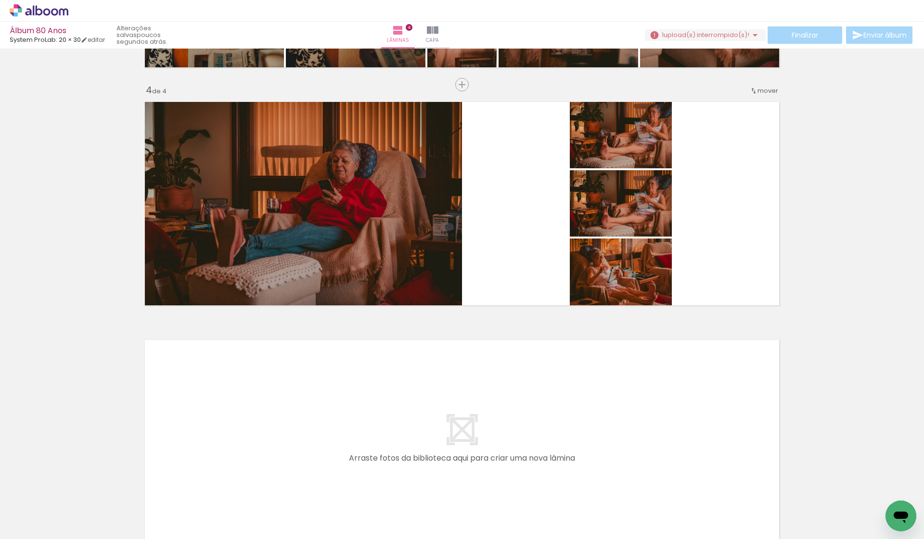
scroll to position [692, 0]
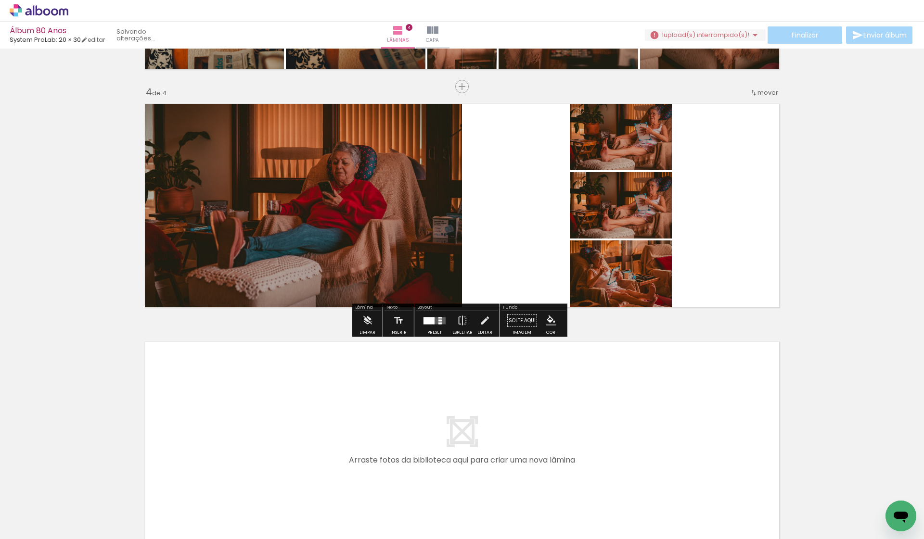
click at [631, 149] on quentale-photo at bounding box center [621, 135] width 102 height 72
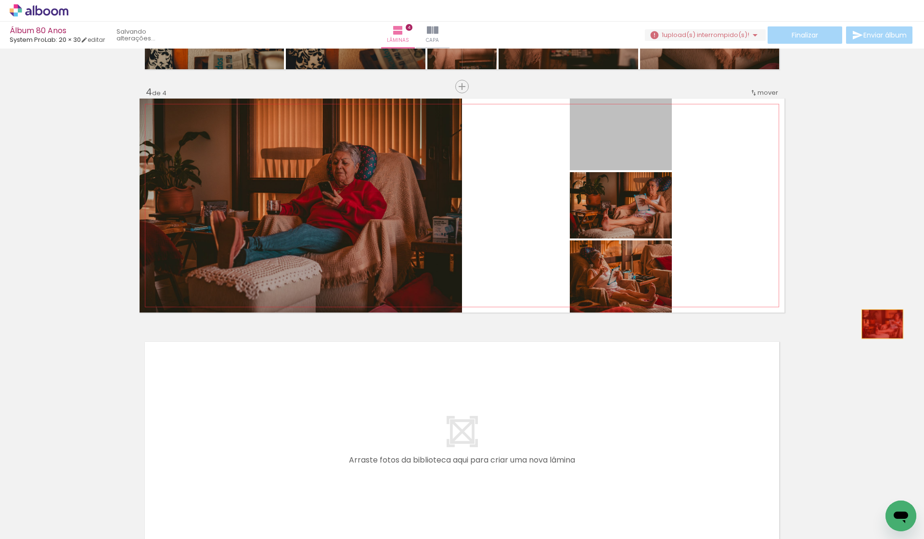
drag, startPoint x: 634, startPoint y: 141, endPoint x: 878, endPoint y: 324, distance: 305.2
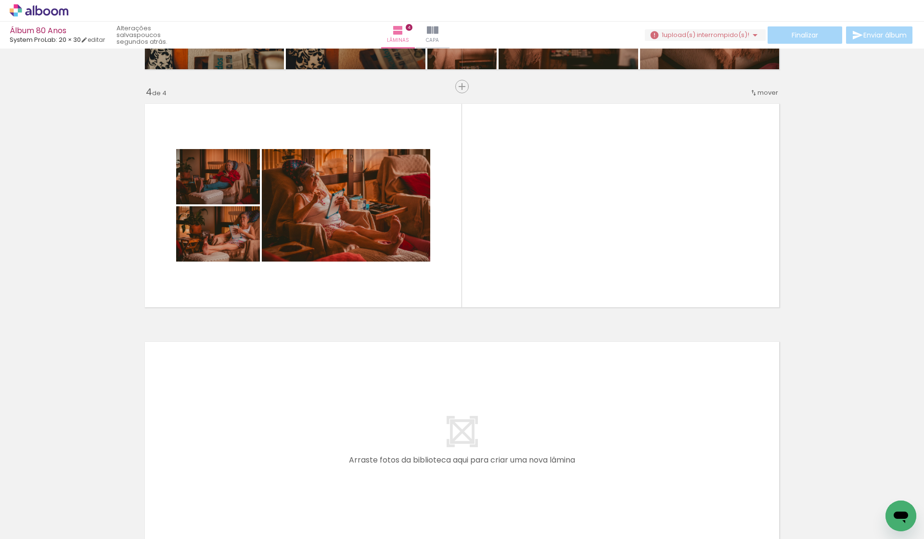
scroll to position [0, 482]
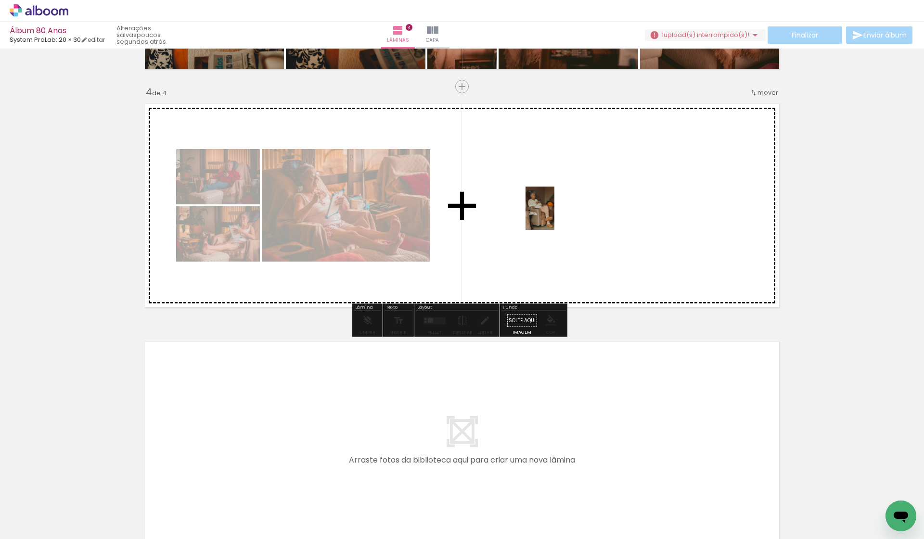
drag, startPoint x: 853, startPoint y: 507, endPoint x: 554, endPoint y: 216, distance: 417.4
click at [554, 216] on quentale-workspace at bounding box center [462, 269] width 924 height 539
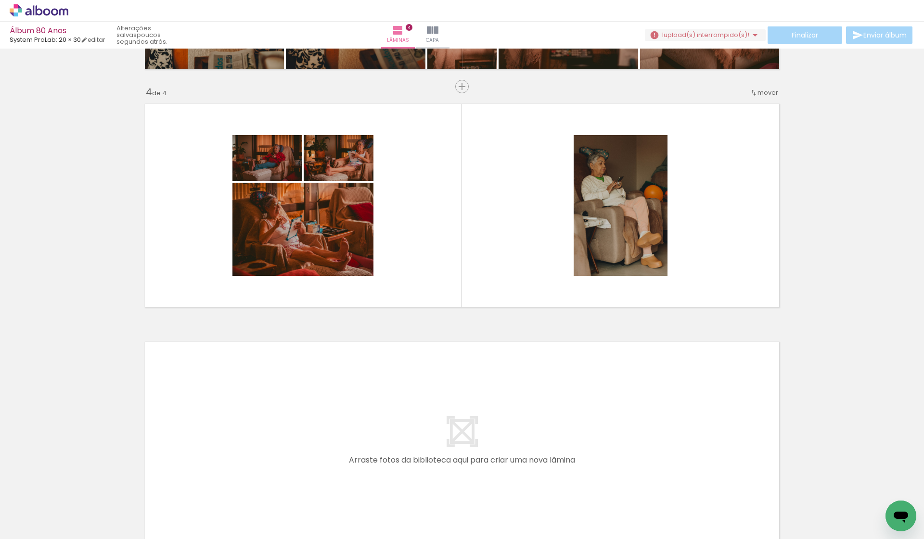
scroll to position [0, 0]
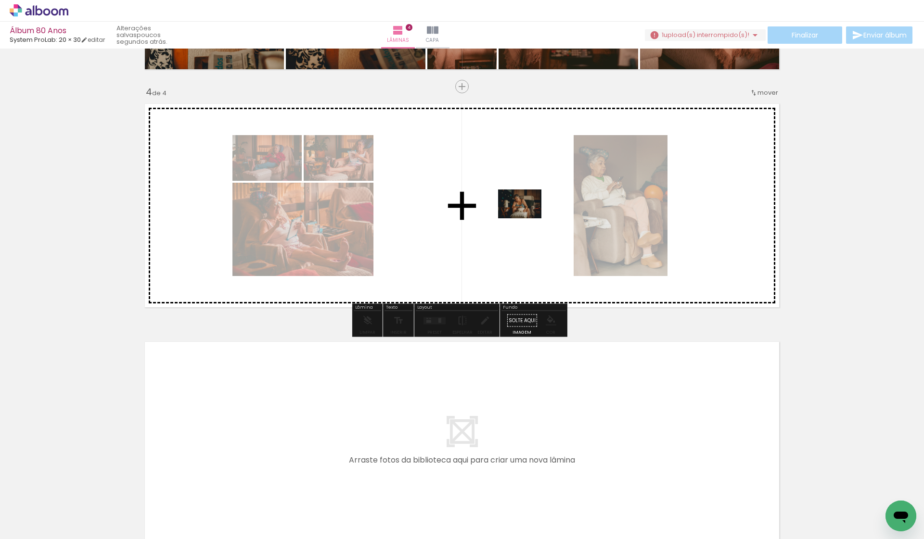
drag, startPoint x: 887, startPoint y: 501, endPoint x: 527, endPoint y: 218, distance: 457.4
click at [527, 218] on quentale-workspace at bounding box center [462, 269] width 924 height 539
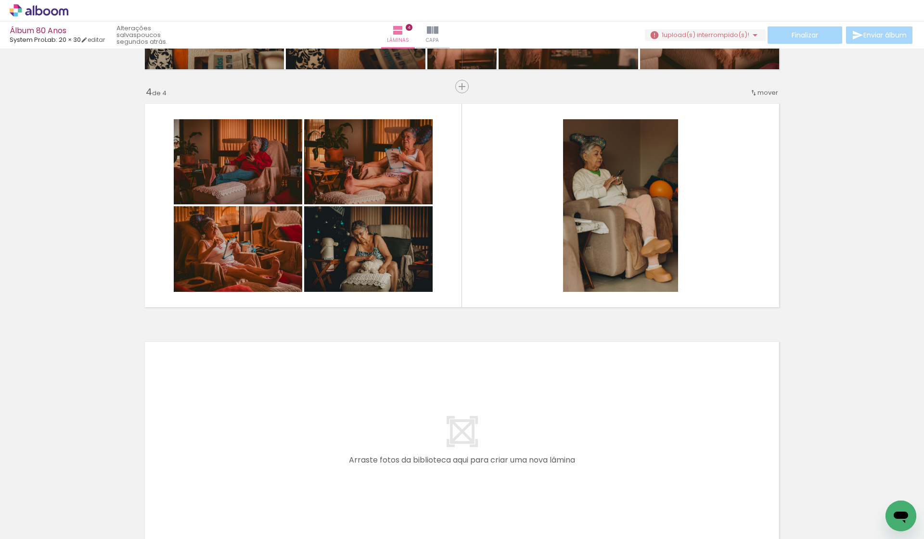
scroll to position [0, 62]
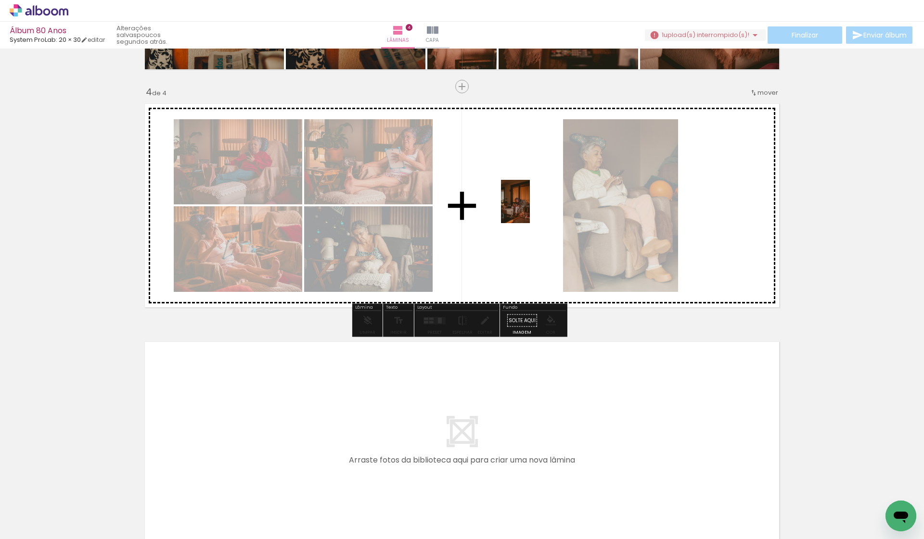
drag, startPoint x: 351, startPoint y: 504, endPoint x: 530, endPoint y: 209, distance: 345.1
click at [530, 209] on quentale-workspace at bounding box center [462, 269] width 924 height 539
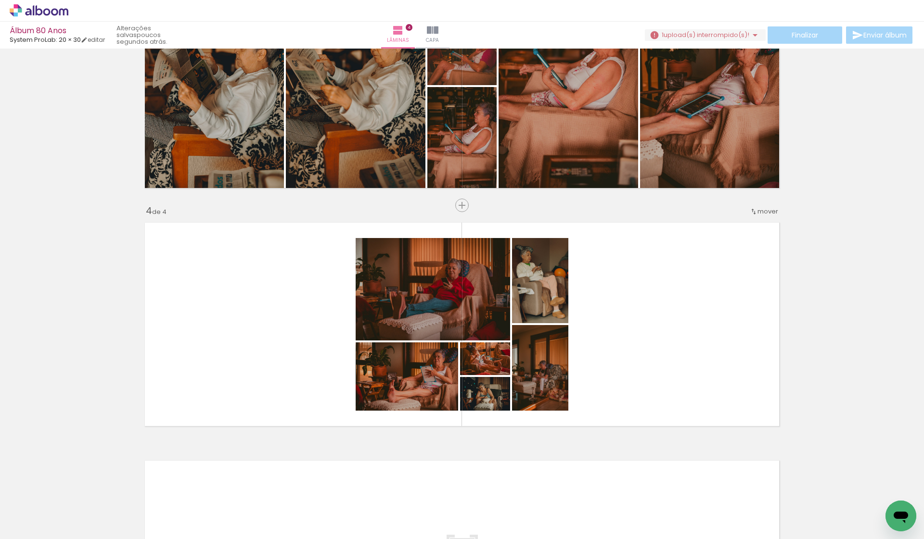
scroll to position [585, 0]
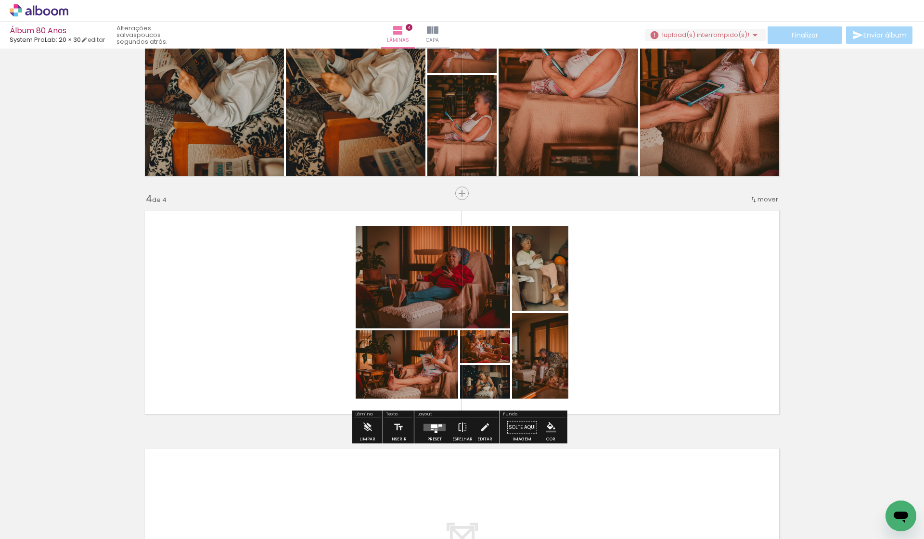
click at [435, 427] on div at bounding box center [434, 426] width 7 height 4
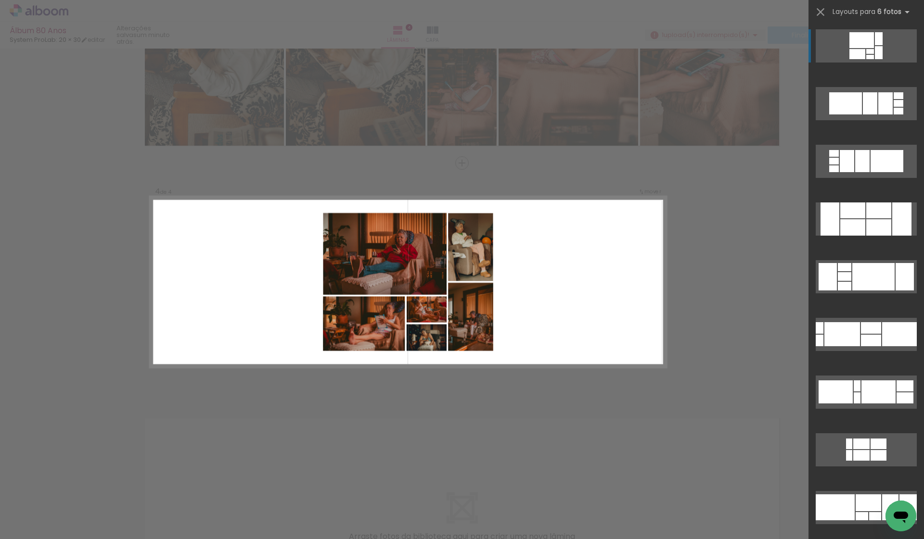
scroll to position [634, 0]
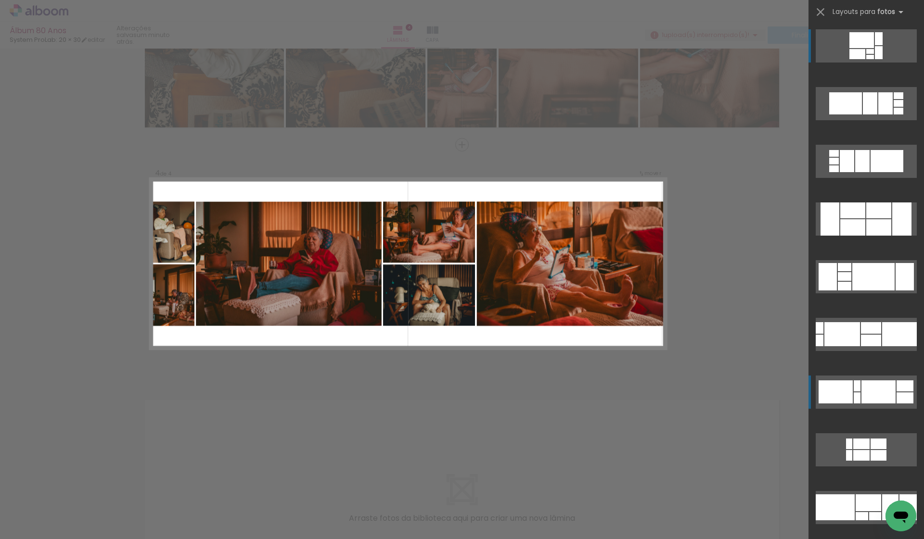
click at [849, 48] on div at bounding box center [861, 40] width 25 height 16
click at [862, 114] on div at bounding box center [869, 103] width 14 height 22
click at [881, 228] on div at bounding box center [878, 227] width 25 height 16
click at [722, 364] on div "Confirmar Cancelar" at bounding box center [462, 22] width 924 height 1214
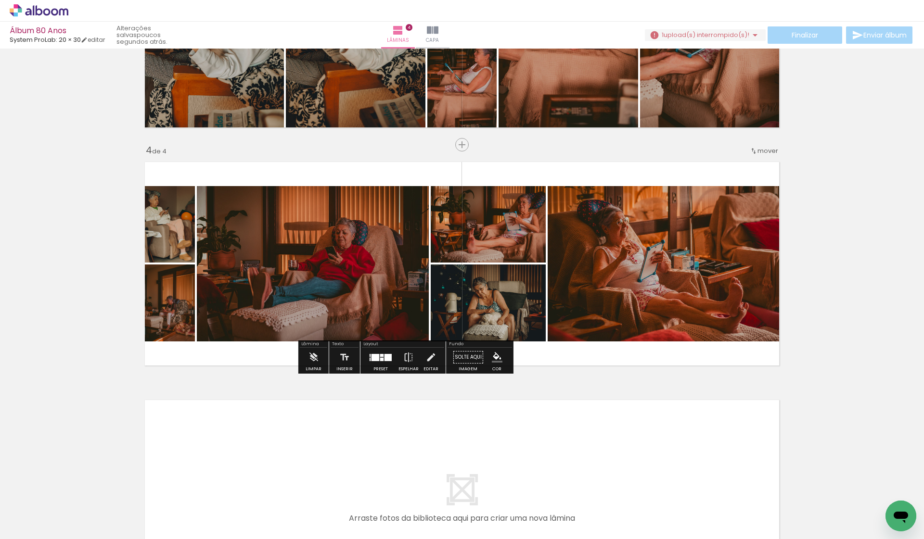
click at [376, 355] on div at bounding box center [375, 357] width 8 height 7
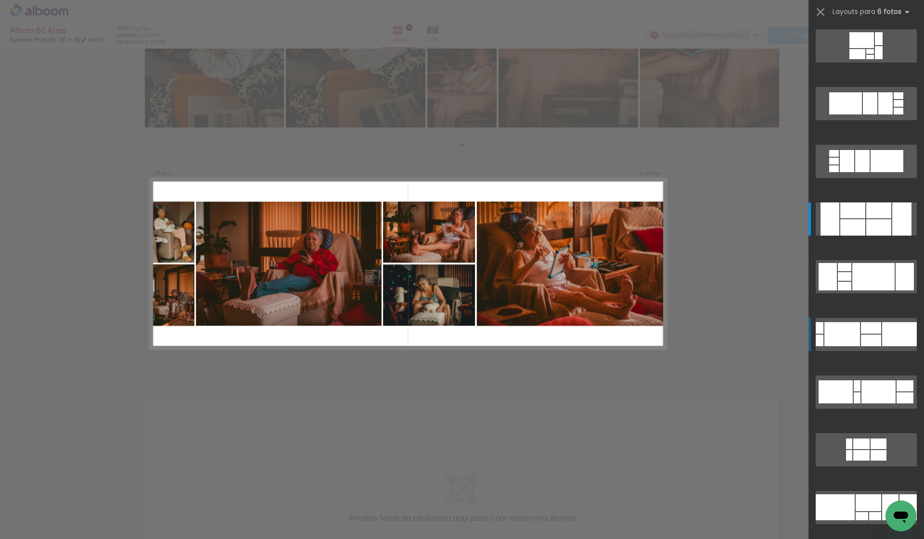
scroll to position [289, 0]
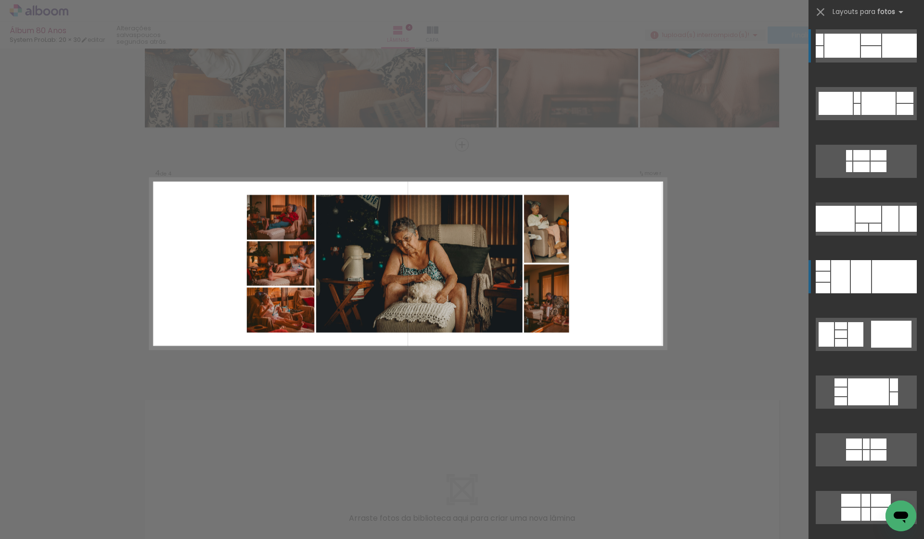
click at [684, 304] on div "Confirmar Cancelar" at bounding box center [462, 22] width 924 height 1214
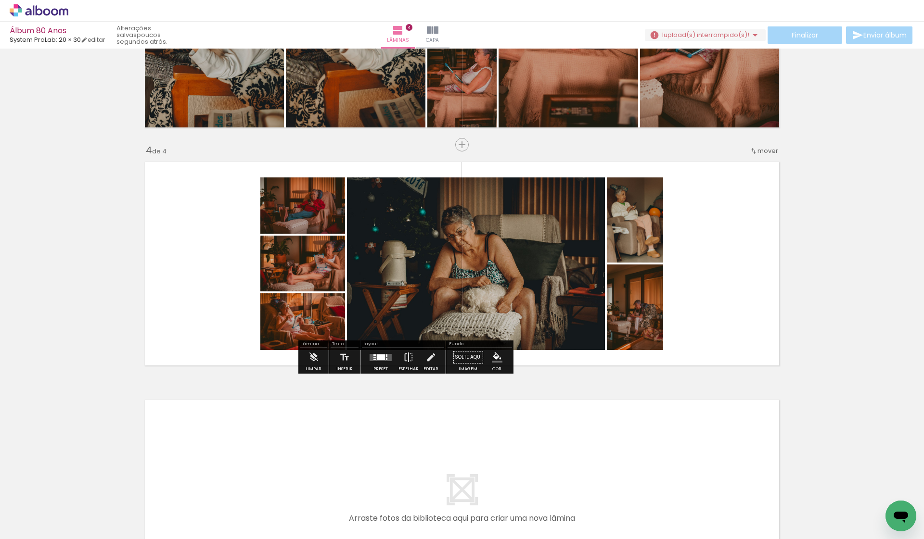
click at [377, 359] on div at bounding box center [381, 358] width 8 height 6
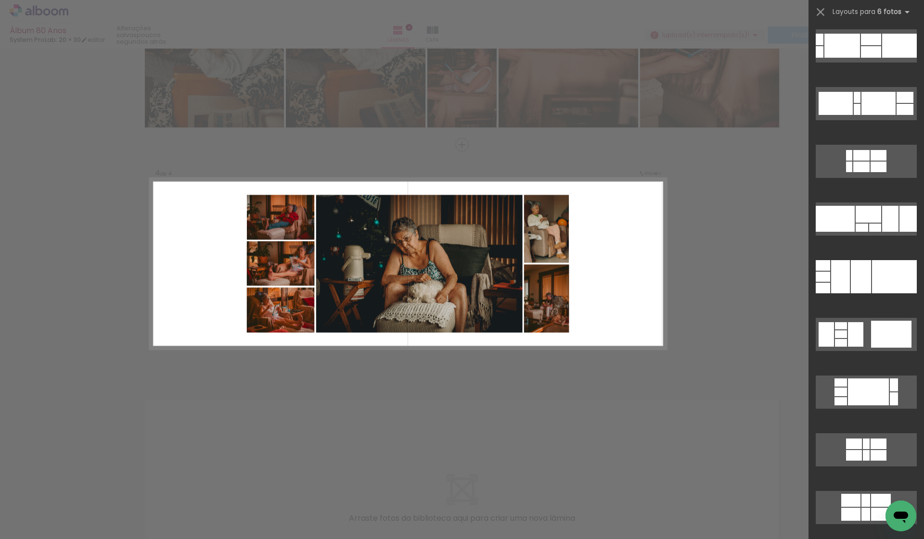
scroll to position [635, 0]
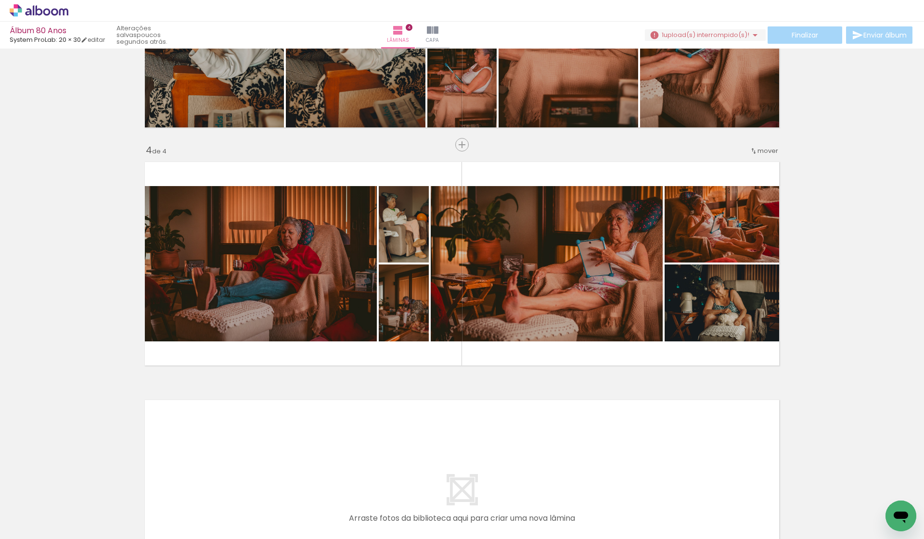
click at [822, 365] on div "Inserir lâmina 1 de 4 Inserir lâmina 2 de 4 Inserir lâmina 3 de 4 Inserir lâmin…" at bounding box center [462, 13] width 924 height 1191
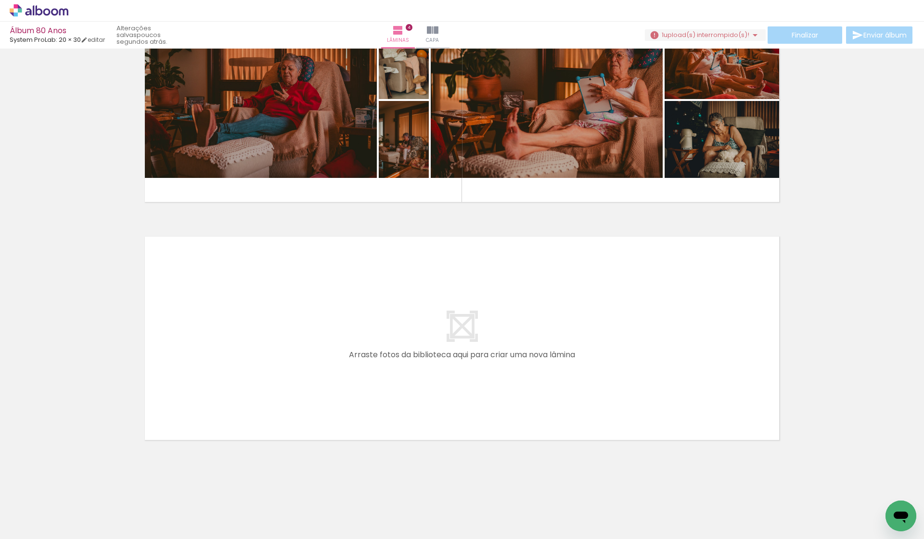
scroll to position [0, 0]
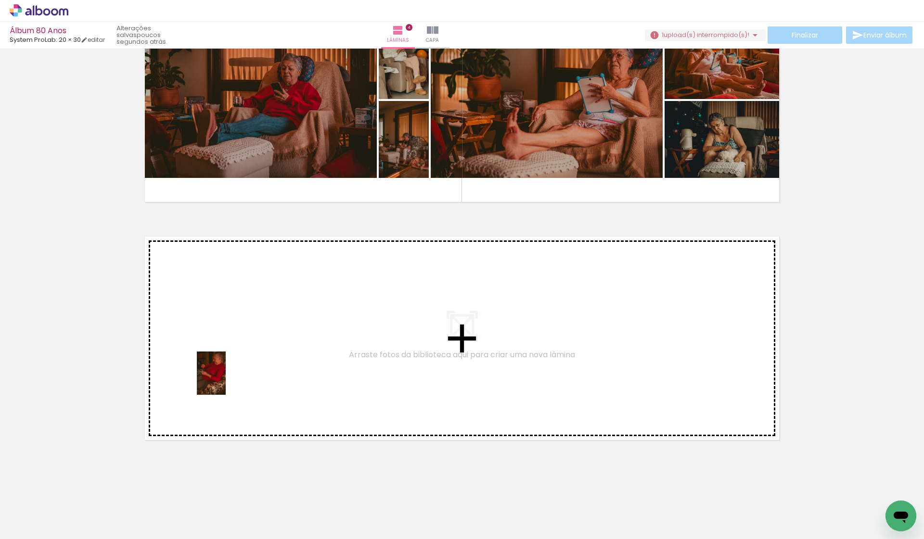
drag, startPoint x: 81, startPoint y: 510, endPoint x: 226, endPoint y: 380, distance: 194.1
click at [226, 380] on quentale-workspace at bounding box center [462, 269] width 924 height 539
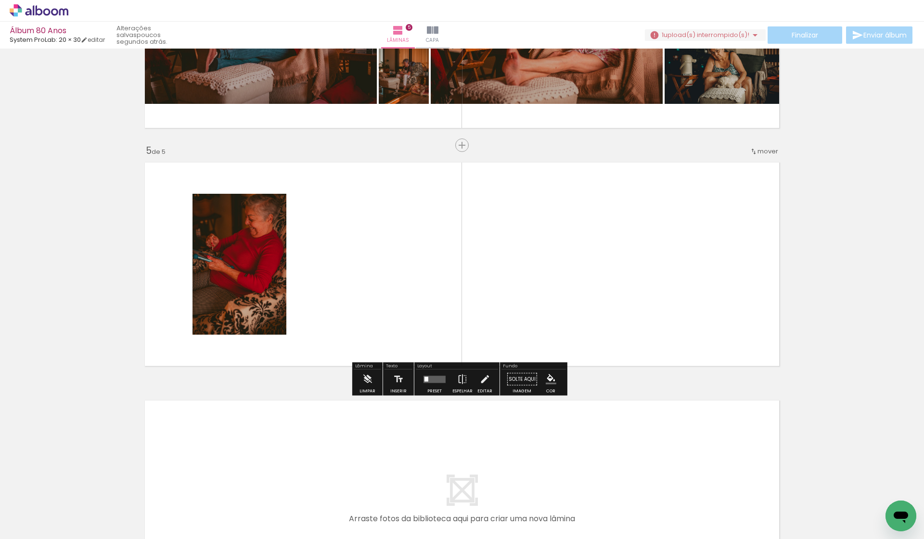
scroll to position [872, 0]
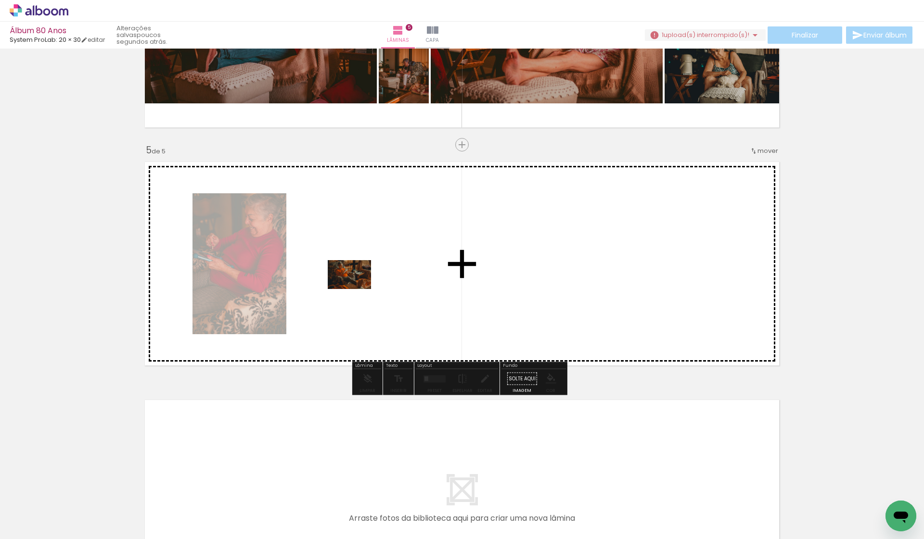
drag, startPoint x: 151, startPoint y: 514, endPoint x: 356, endPoint y: 289, distance: 305.1
click at [356, 289] on quentale-workspace at bounding box center [462, 269] width 924 height 539
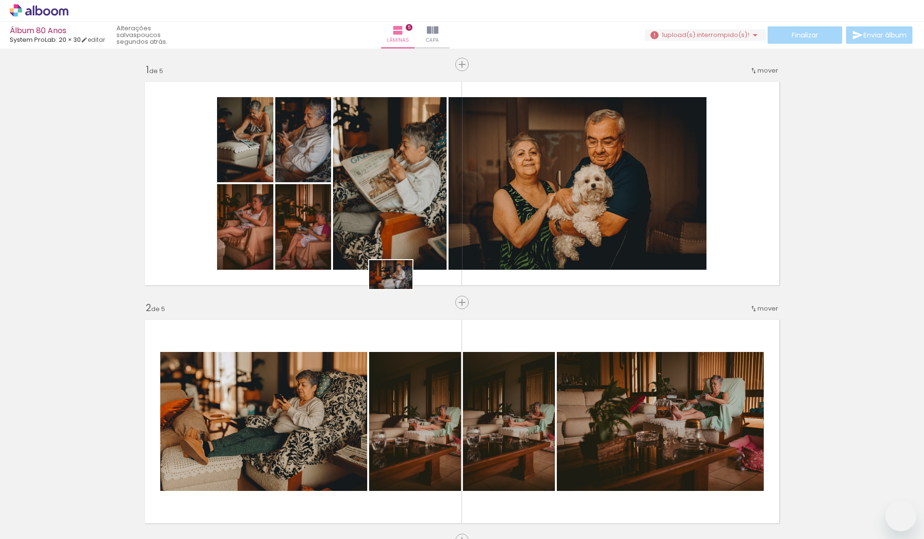
click at [418, 269] on quentale-workspace at bounding box center [462, 269] width 924 height 539
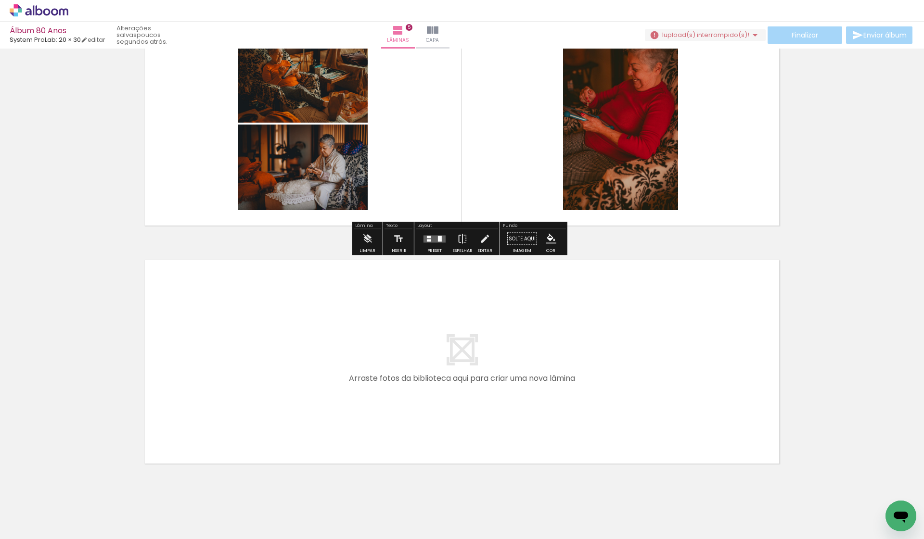
scroll to position [960, 0]
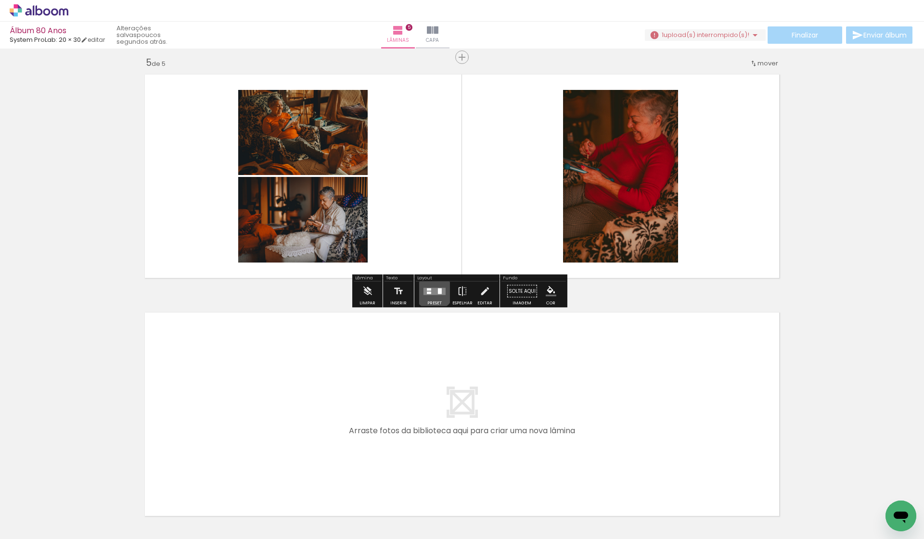
click at [431, 290] on quentale-layouter at bounding box center [434, 291] width 22 height 7
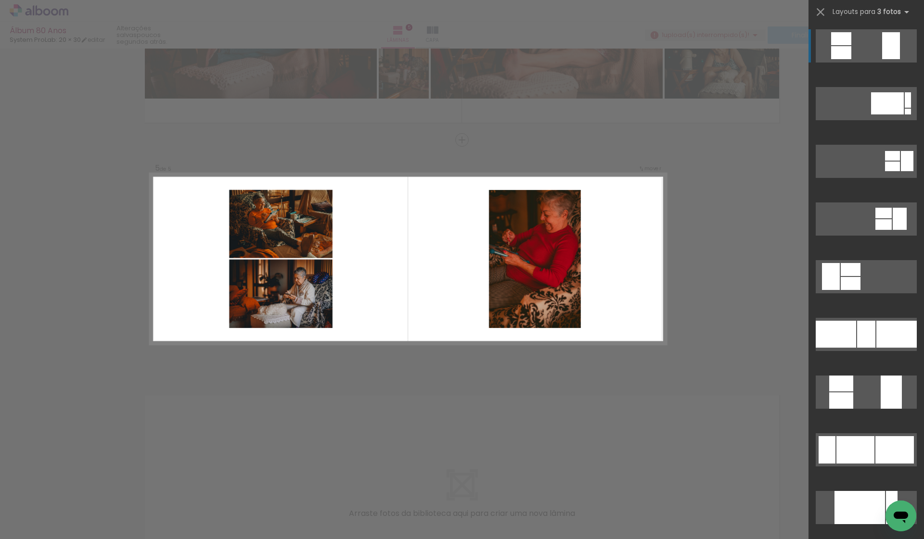
scroll to position [872, 0]
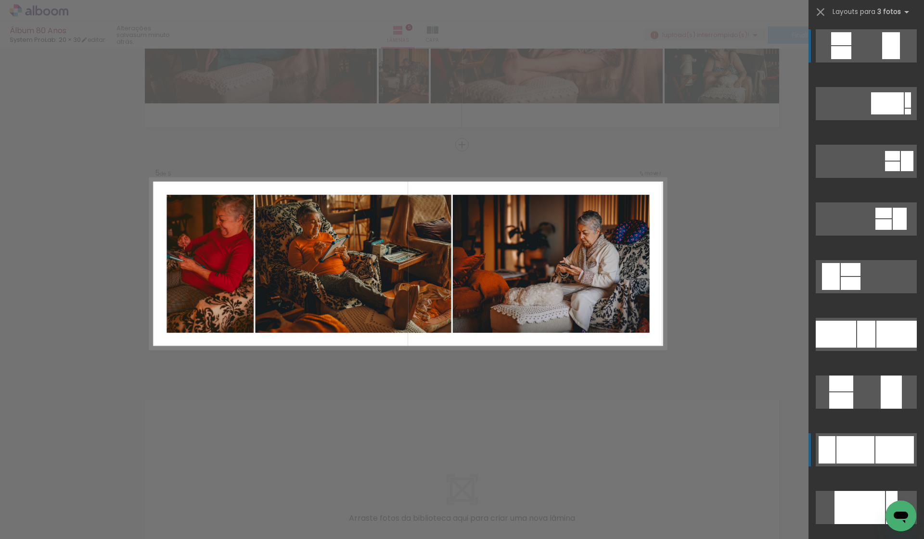
click at [868, 348] on div at bounding box center [866, 334] width 18 height 27
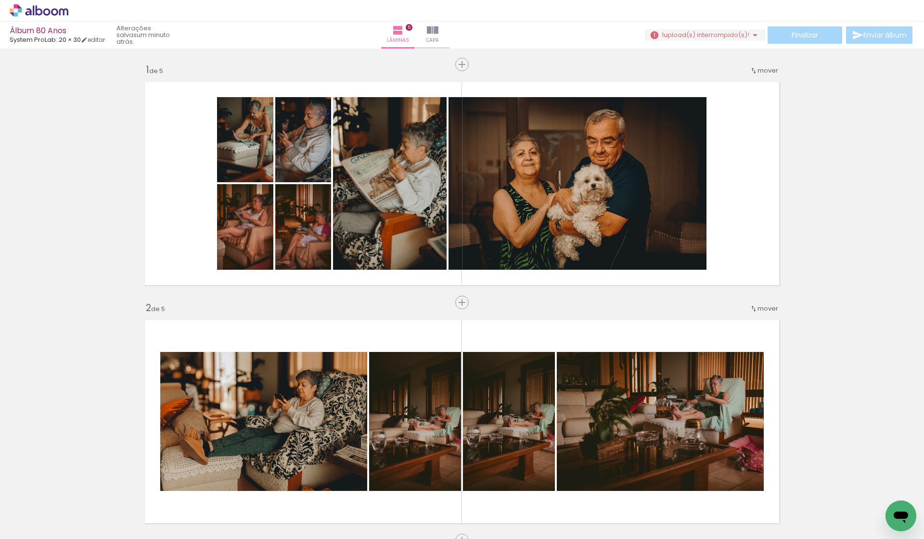
scroll to position [0, 0]
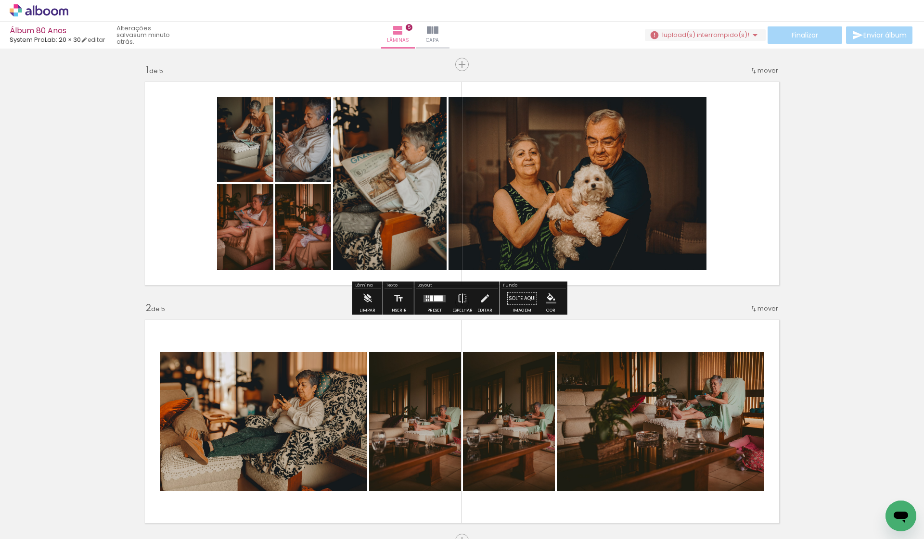
click at [751, 34] on iron-icon at bounding box center [755, 35] width 12 height 12
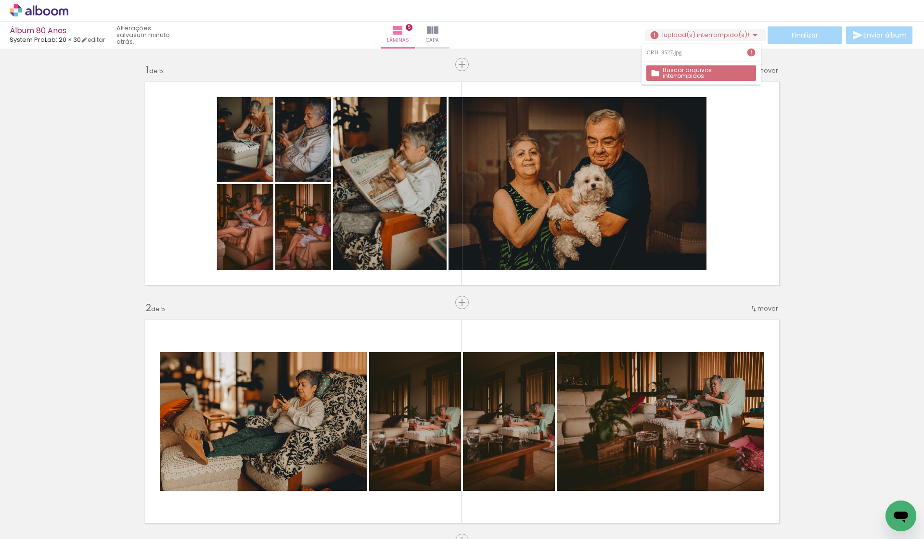
click at [0, 0] on slot "Buscar arquivos interrompidos" at bounding box center [0, 0] width 0 height 0
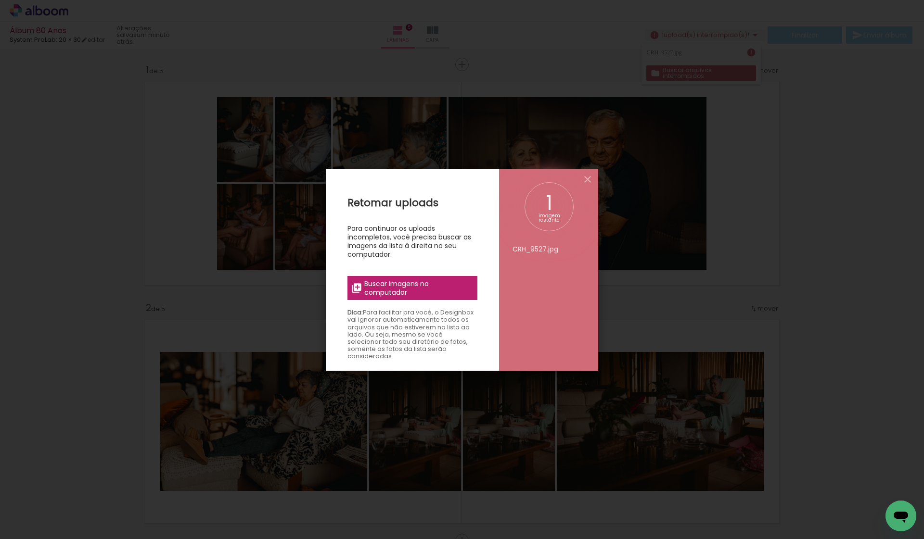
click at [407, 292] on span "Buscar imagens no computador" at bounding box center [417, 287] width 107 height 17
click at [0, 0] on input "file" at bounding box center [0, 0] width 0 height 0
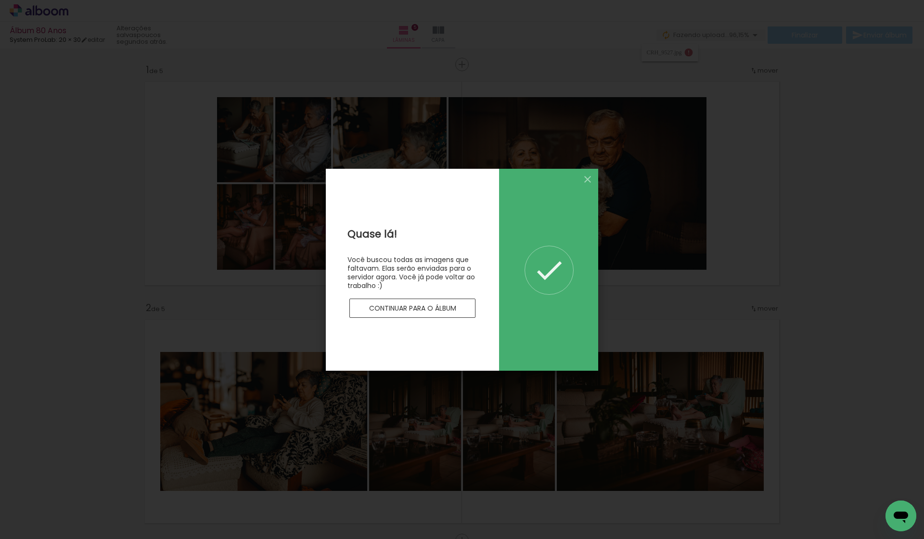
click at [0, 0] on slot "Continuar para o álbum" at bounding box center [0, 0] width 0 height 0
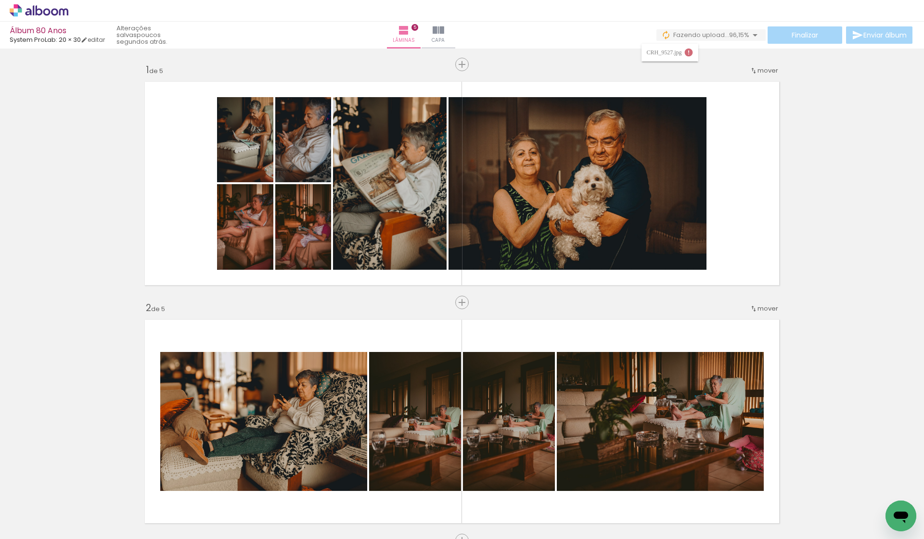
click at [752, 35] on iron-icon at bounding box center [755, 35] width 12 height 12
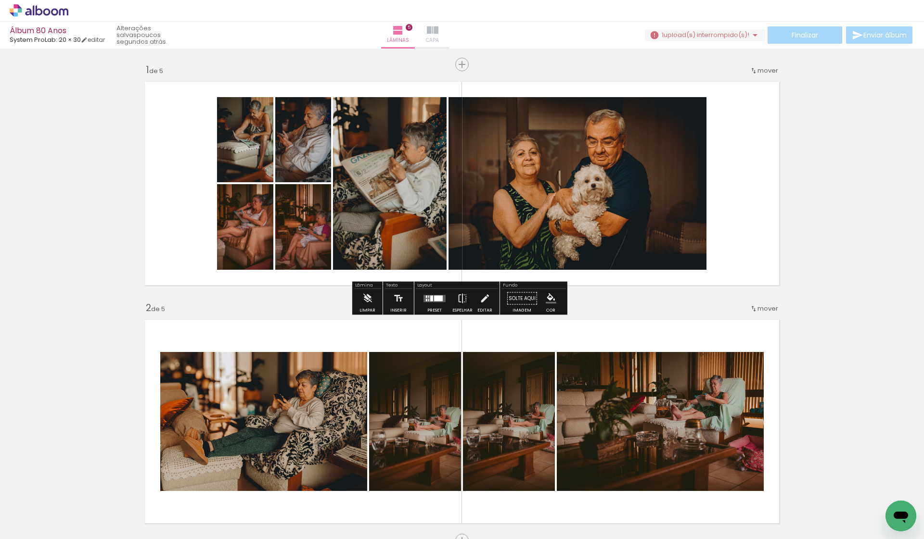
click at [438, 31] on iron-icon at bounding box center [433, 31] width 12 height 12
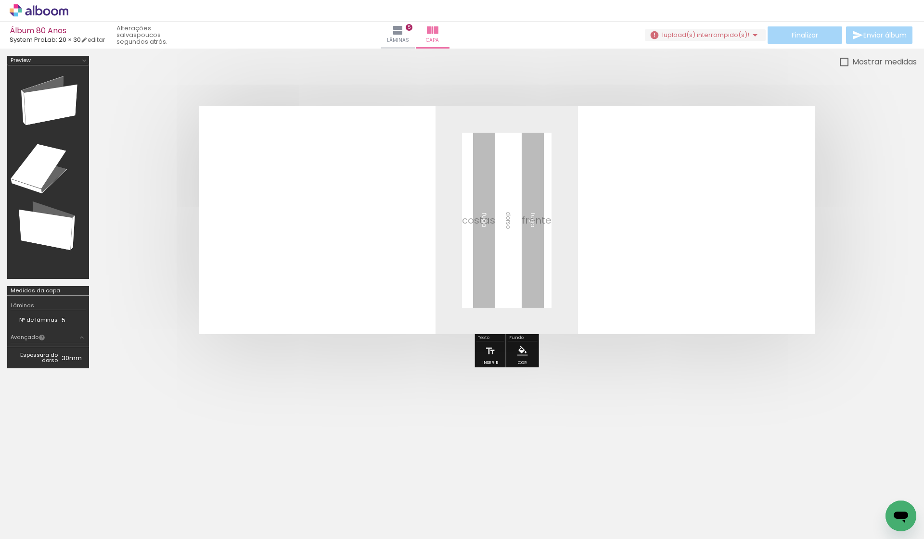
click at [657, 228] on quentale-layouter at bounding box center [507, 220] width 616 height 228
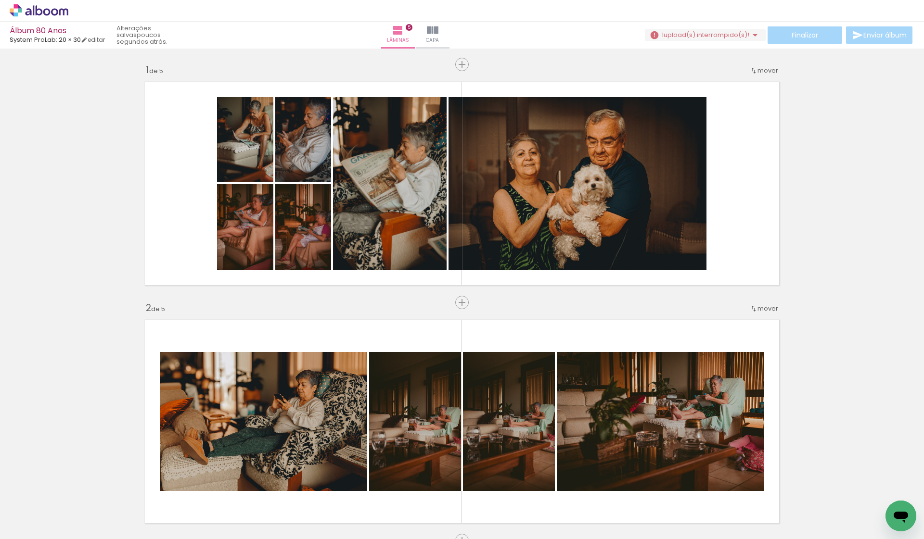
scroll to position [0, 549]
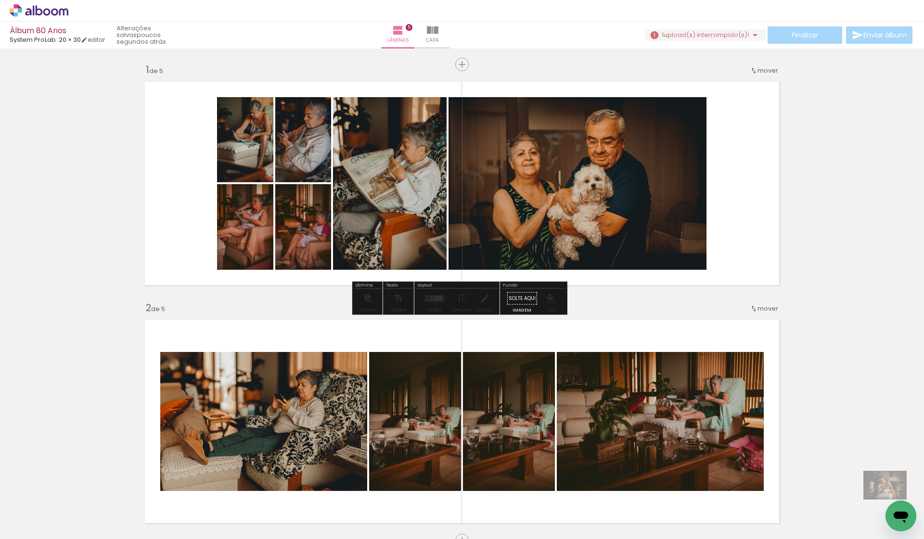
drag, startPoint x: 1765, startPoint y: 1005, endPoint x: 894, endPoint y: 518, distance: 998.2
click at [438, 33] on iron-icon at bounding box center [433, 31] width 12 height 12
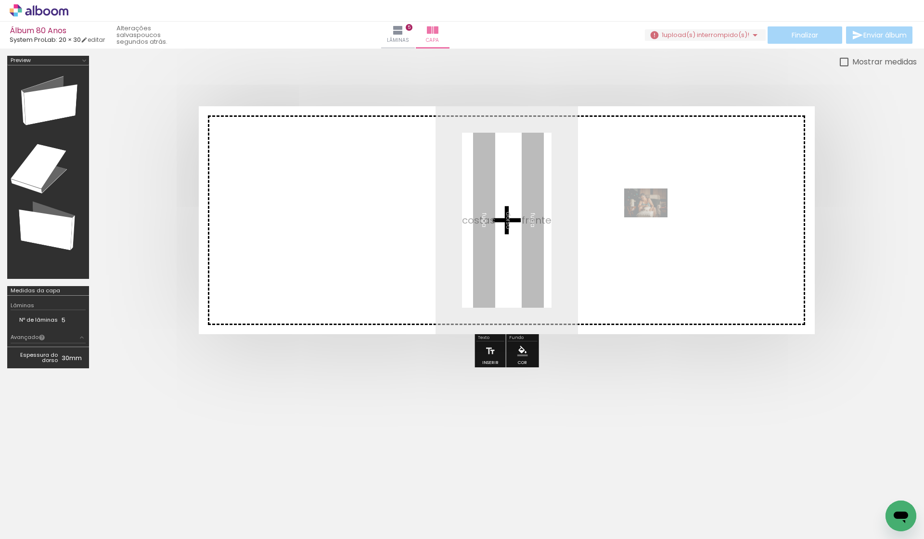
drag, startPoint x: 884, startPoint y: 501, endPoint x: 653, endPoint y: 217, distance: 365.5
click at [653, 217] on quentale-workspace at bounding box center [462, 269] width 924 height 539
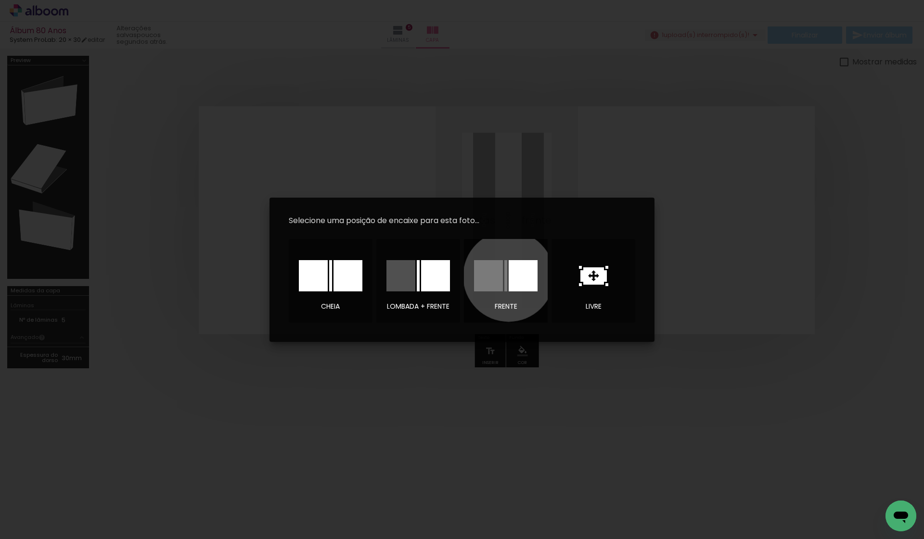
click at [508, 276] on div at bounding box center [522, 275] width 29 height 31
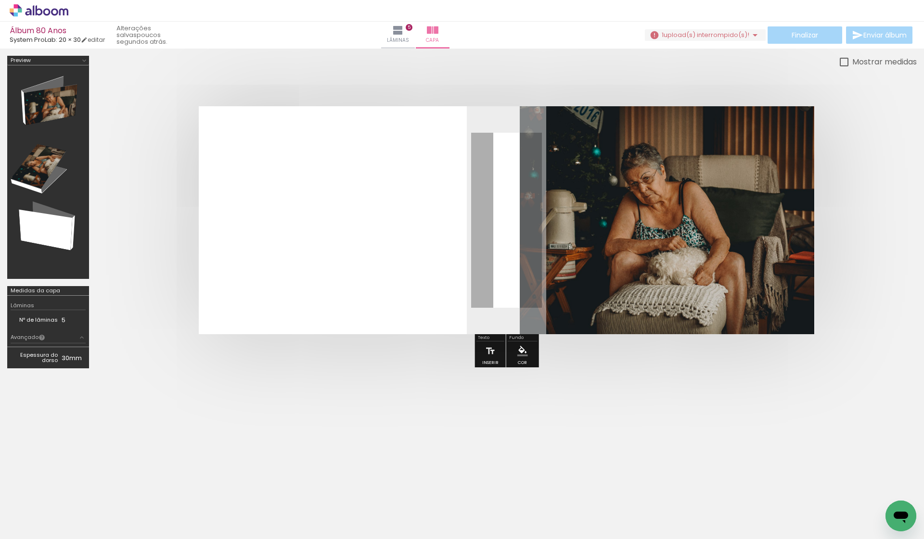
drag, startPoint x: 662, startPoint y: 132, endPoint x: 672, endPoint y: 140, distance: 13.0
type paper-slider "100"
click at [672, 140] on quentale-photo at bounding box center [667, 220] width 295 height 228
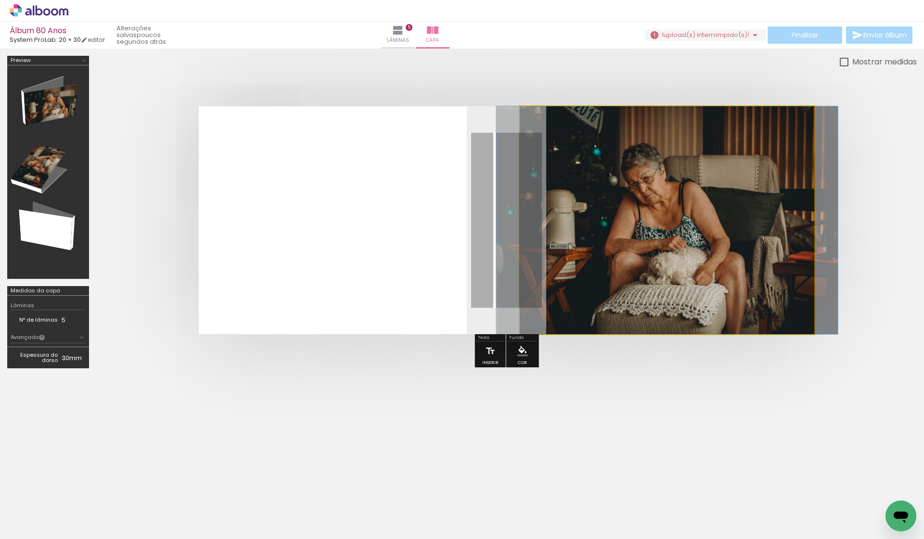
drag, startPoint x: 557, startPoint y: 130, endPoint x: 545, endPoint y: 149, distance: 22.3
type paper-slider "100"
click at [545, 149] on quentale-photo at bounding box center [667, 220] width 295 height 228
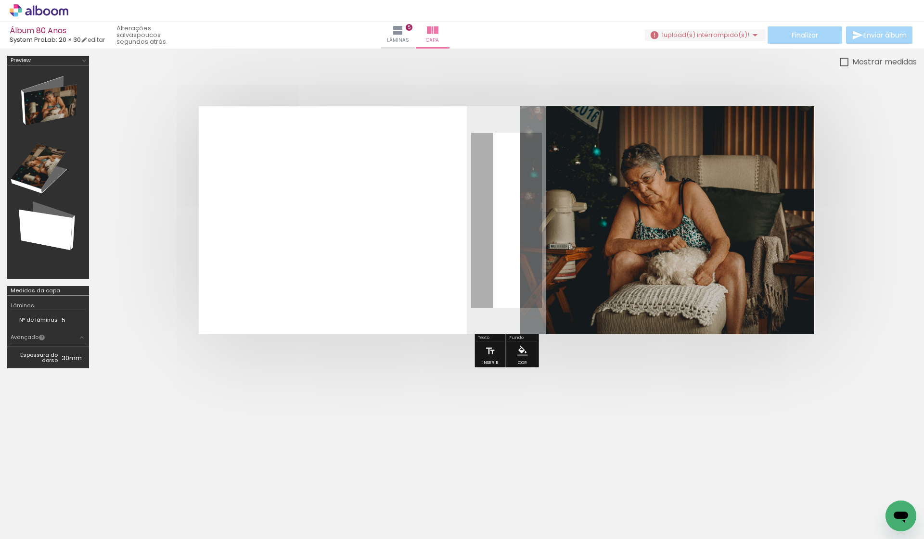
click at [842, 61] on div at bounding box center [843, 62] width 9 height 9
type paper-checkbox "on"
click at [842, 61] on div at bounding box center [843, 62] width 9 height 9
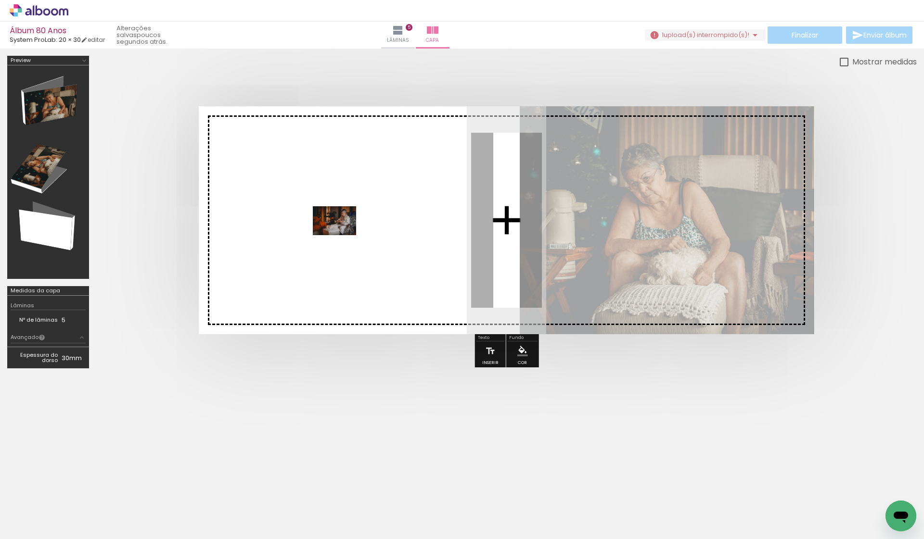
drag, startPoint x: 323, startPoint y: 504, endPoint x: 342, endPoint y: 235, distance: 269.5
click at [342, 235] on quentale-workspace at bounding box center [462, 269] width 924 height 539
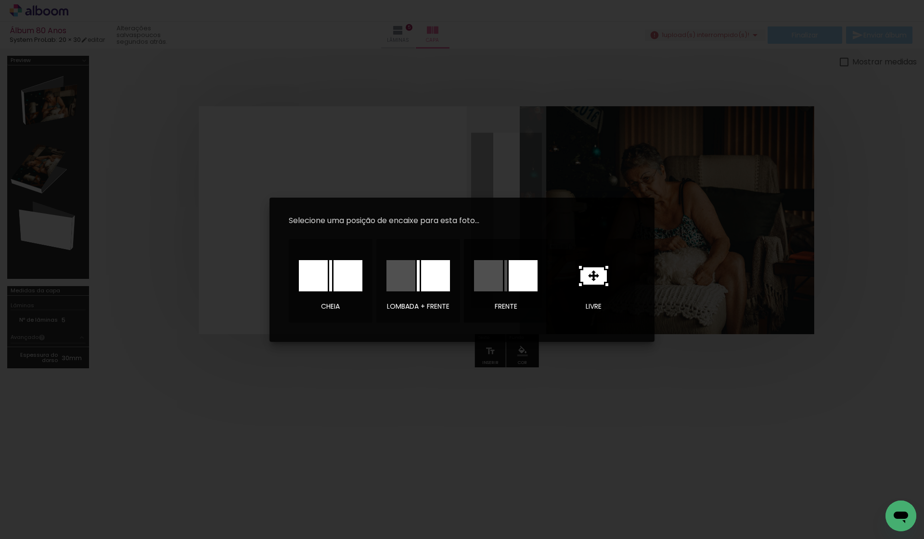
click at [500, 279] on div at bounding box center [488, 275] width 29 height 31
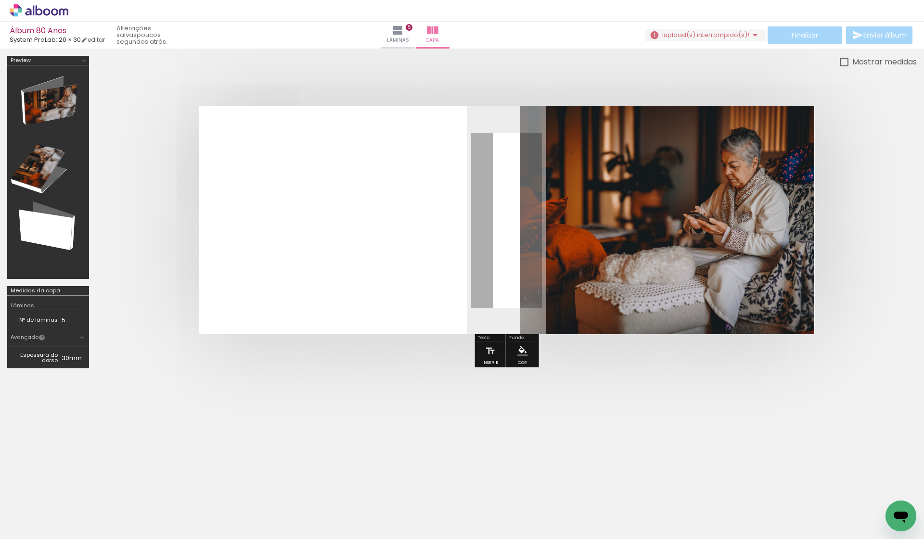
click at [371, 267] on quentale-layouter at bounding box center [507, 220] width 616 height 228
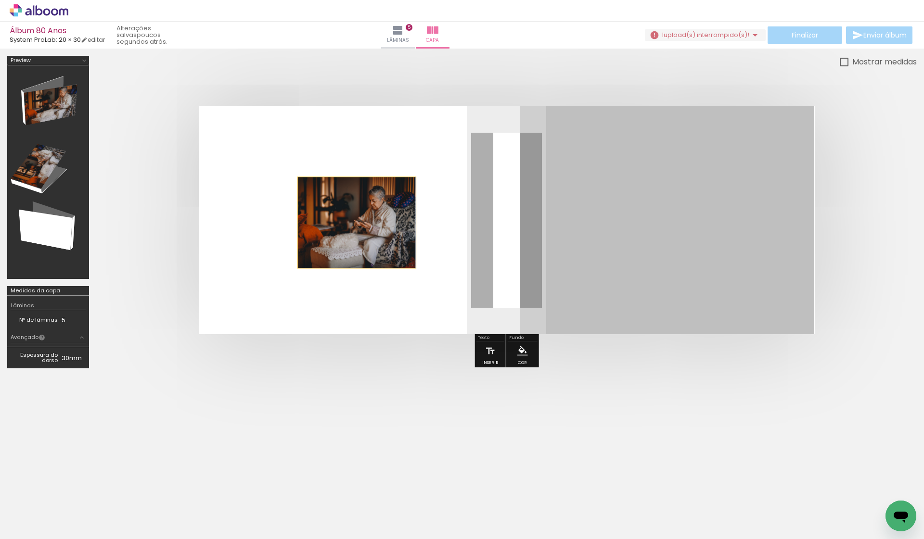
drag, startPoint x: 676, startPoint y: 237, endPoint x: 356, endPoint y: 223, distance: 319.7
click at [356, 223] on quentale-layouter at bounding box center [507, 220] width 616 height 228
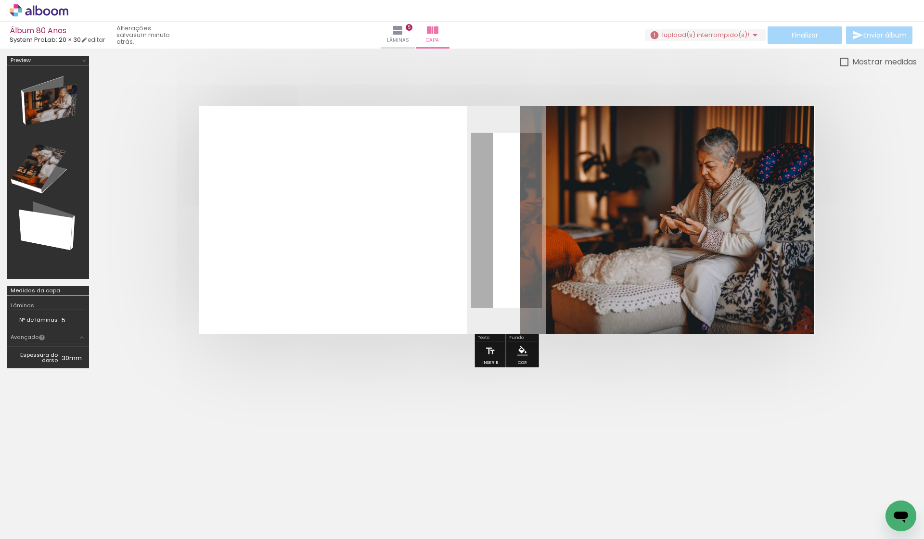
click at [903, 512] on icon "Abrir janela de mensagens" at bounding box center [900, 518] width 14 height 12
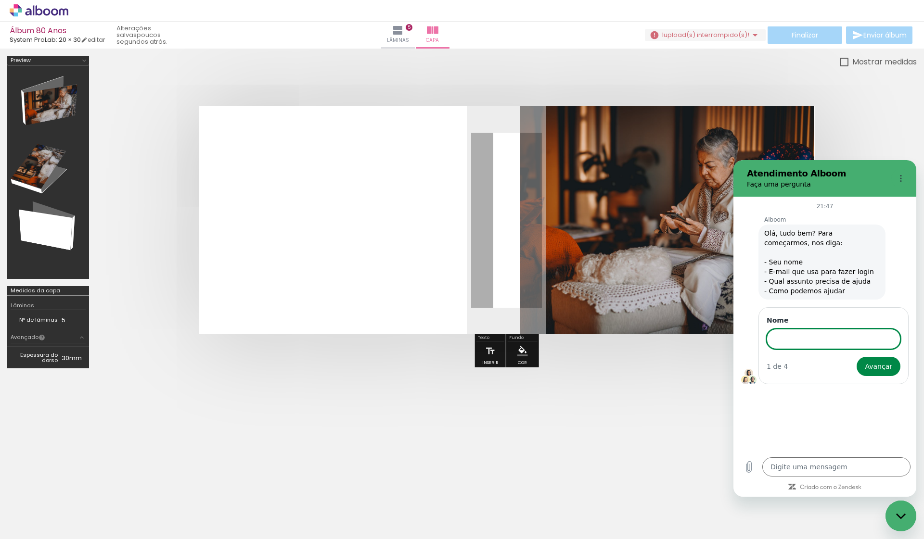
type textarea "x"
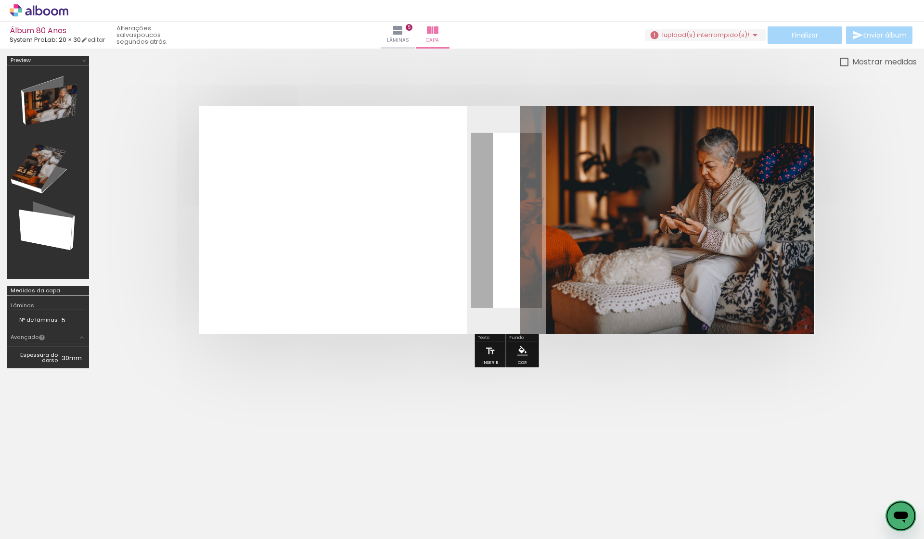
scroll to position [0, 549]
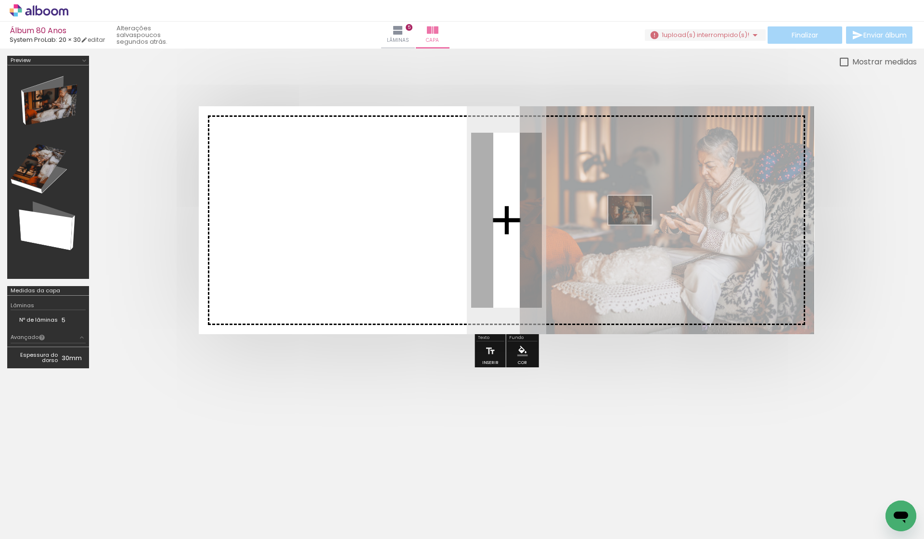
drag, startPoint x: 879, startPoint y: 502, endPoint x: 637, endPoint y: 225, distance: 368.5
click at [637, 225] on quentale-workspace at bounding box center [462, 269] width 924 height 539
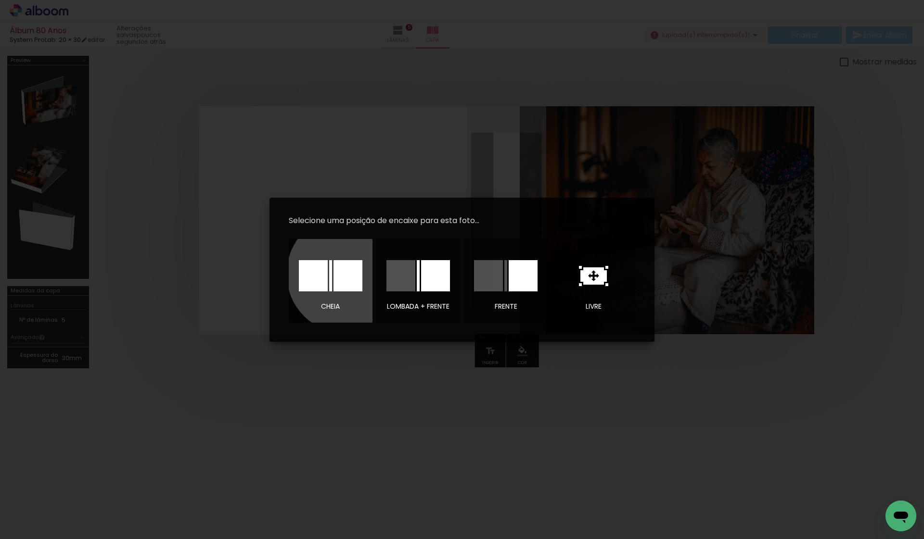
click at [346, 274] on div at bounding box center [347, 275] width 29 height 31
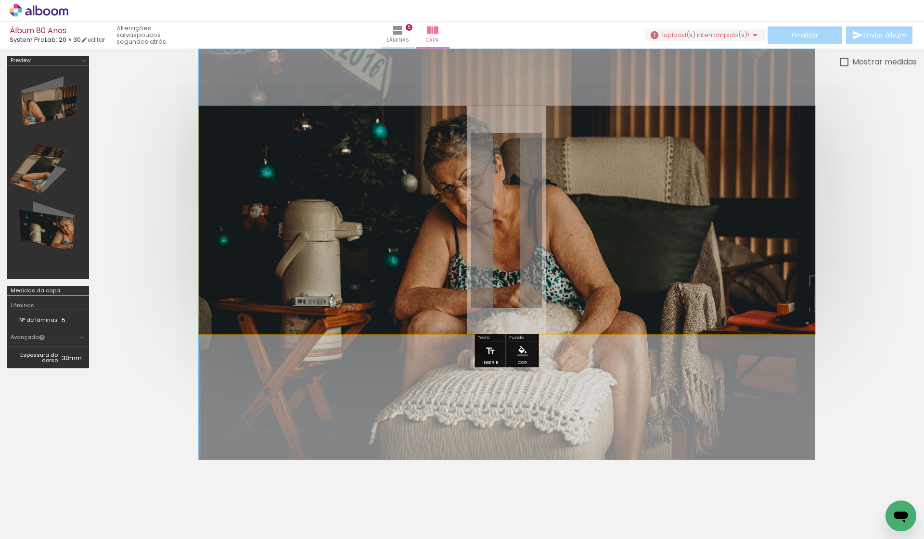
drag, startPoint x: 547, startPoint y: 219, endPoint x: 551, endPoint y: 254, distance: 34.4
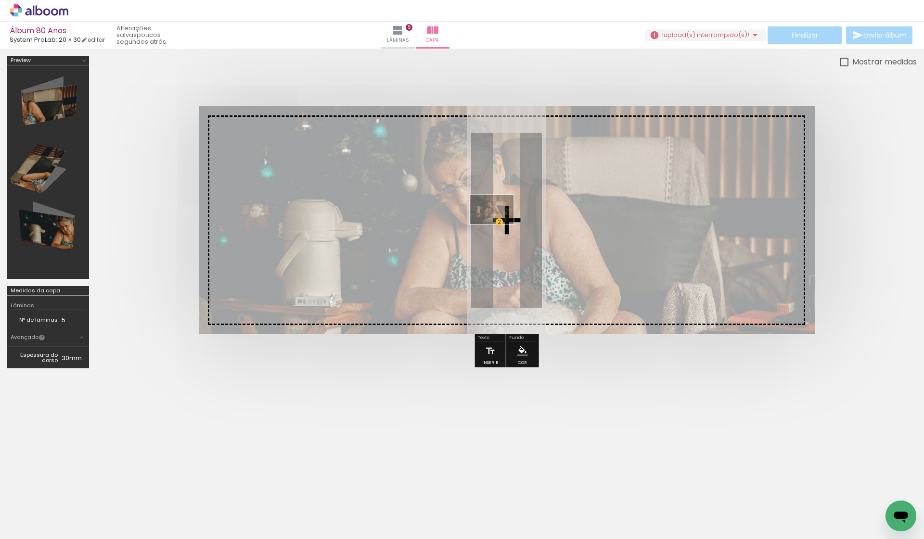
drag, startPoint x: 881, startPoint y: 500, endPoint x: 499, endPoint y: 224, distance: 471.4
click at [499, 224] on quentale-workspace at bounding box center [462, 269] width 924 height 539
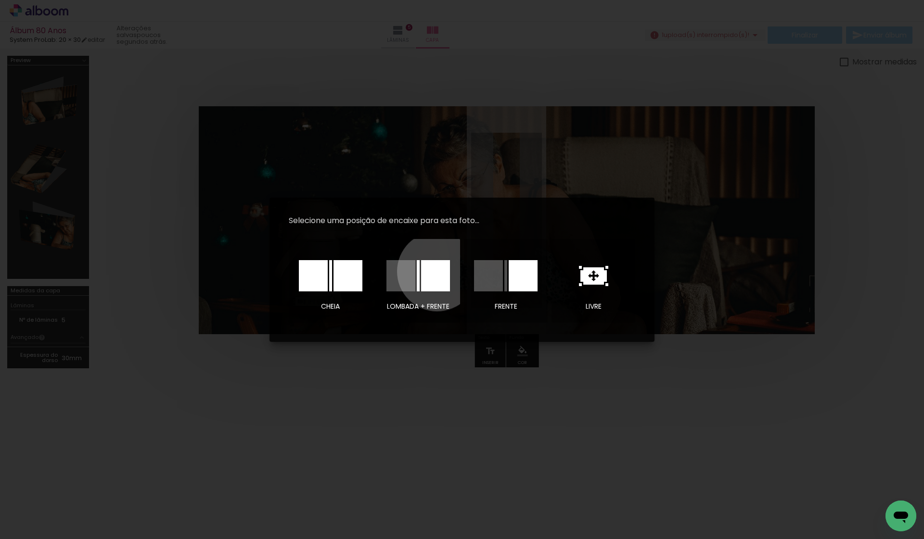
click at [437, 271] on div at bounding box center [435, 275] width 29 height 31
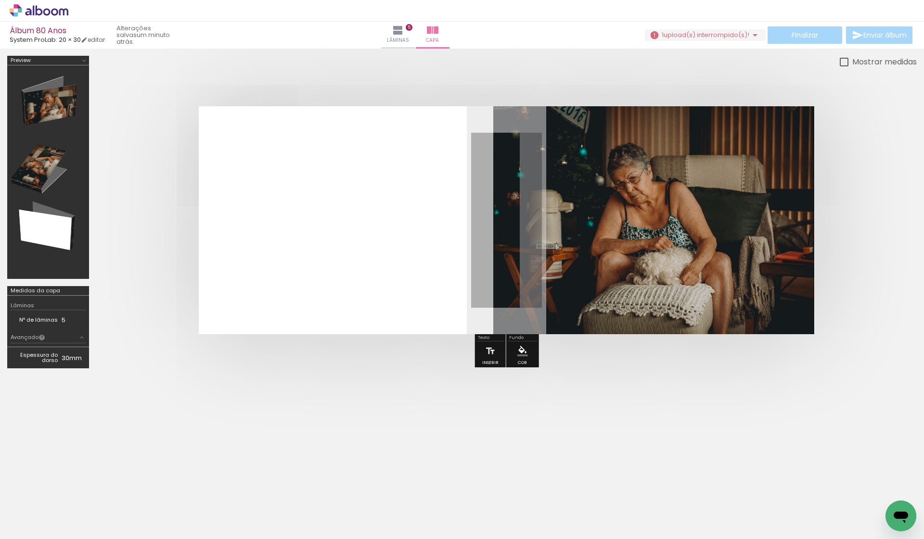
click at [868, 217] on quentale-cover at bounding box center [506, 220] width 743 height 228
click at [521, 353] on iron-icon "color picker" at bounding box center [522, 351] width 11 height 11
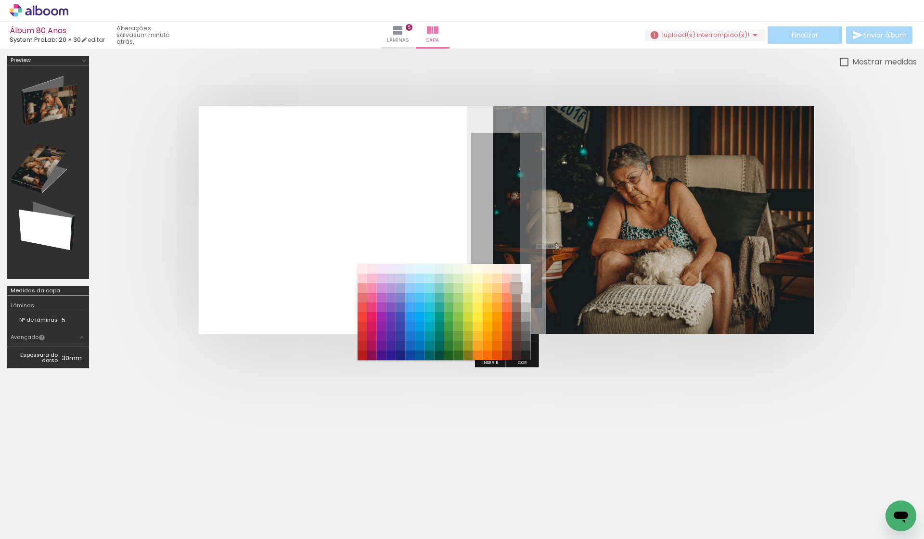
click at [517, 290] on paper-item "#bcaaa4" at bounding box center [516, 288] width 10 height 10
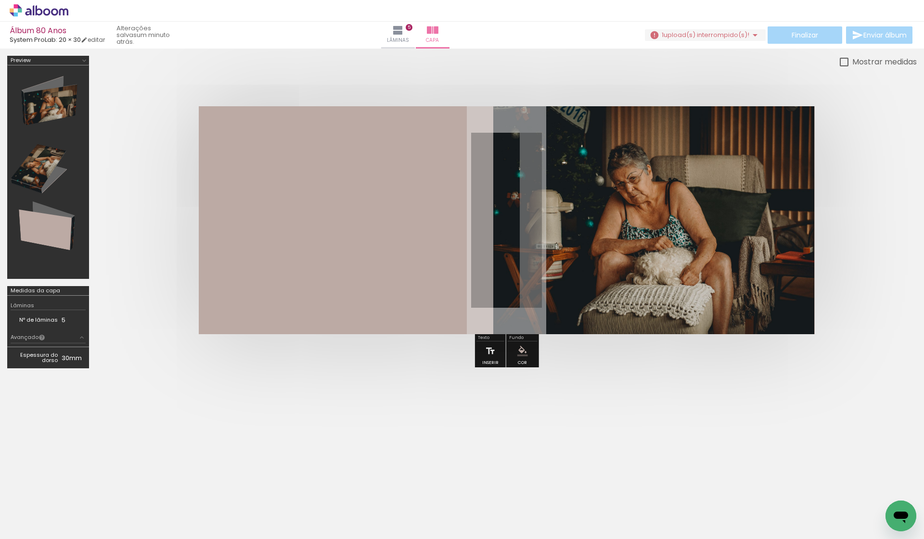
click at [625, 380] on div at bounding box center [462, 216] width 924 height 334
click at [47, 103] on div at bounding box center [48, 172] width 75 height 207
click at [43, 172] on div at bounding box center [48, 172] width 75 height 207
click at [53, 234] on div at bounding box center [48, 172] width 75 height 207
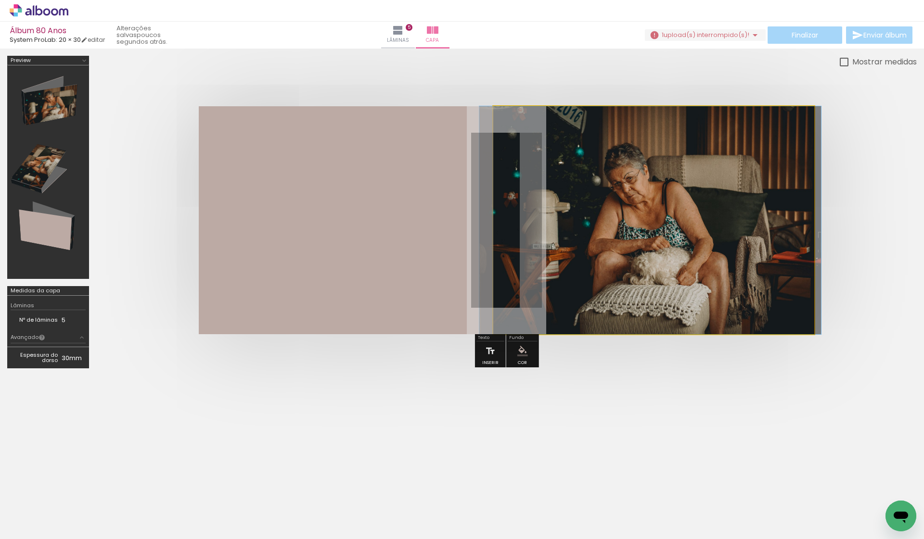
drag, startPoint x: 610, startPoint y: 214, endPoint x: 607, endPoint y: 224, distance: 10.2
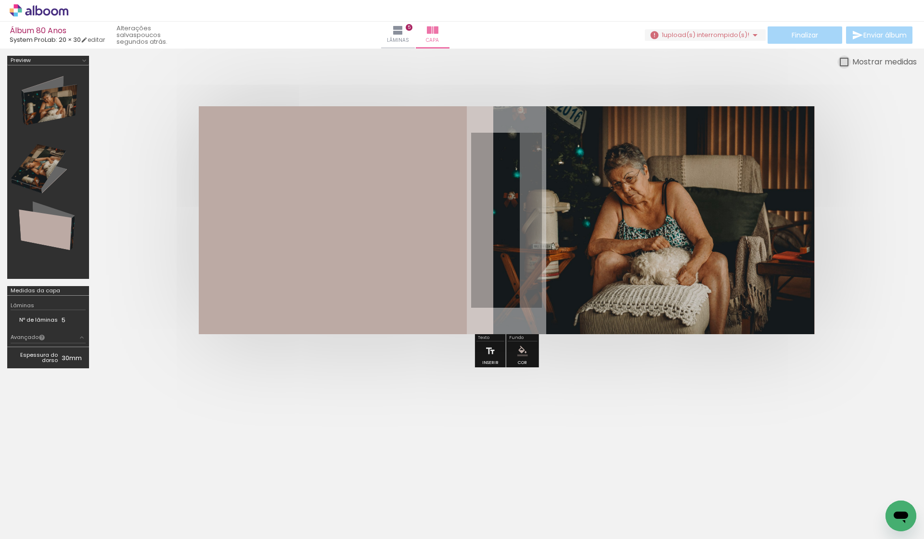
click at [843, 61] on div at bounding box center [843, 62] width 9 height 9
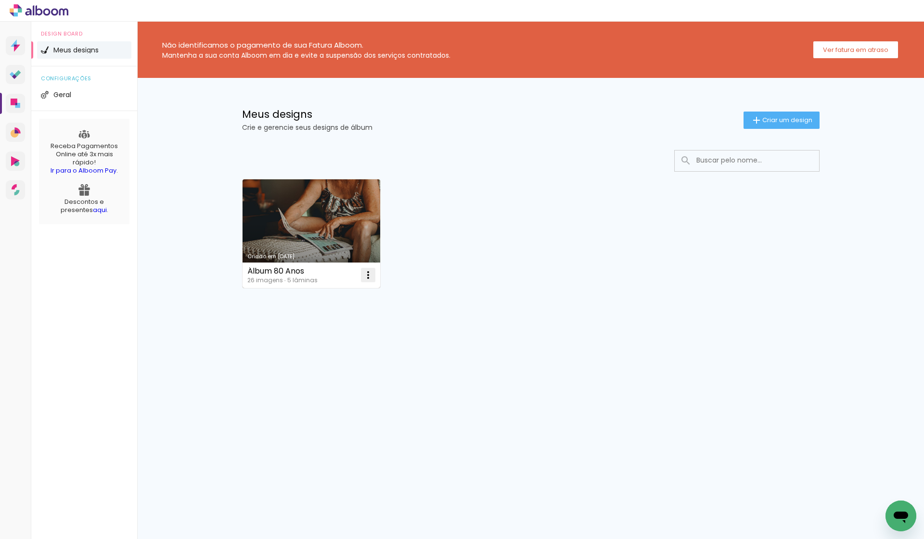
click at [370, 277] on iron-icon at bounding box center [368, 275] width 12 height 12
click at [349, 294] on paper-item "Abrir" at bounding box center [329, 297] width 96 height 19
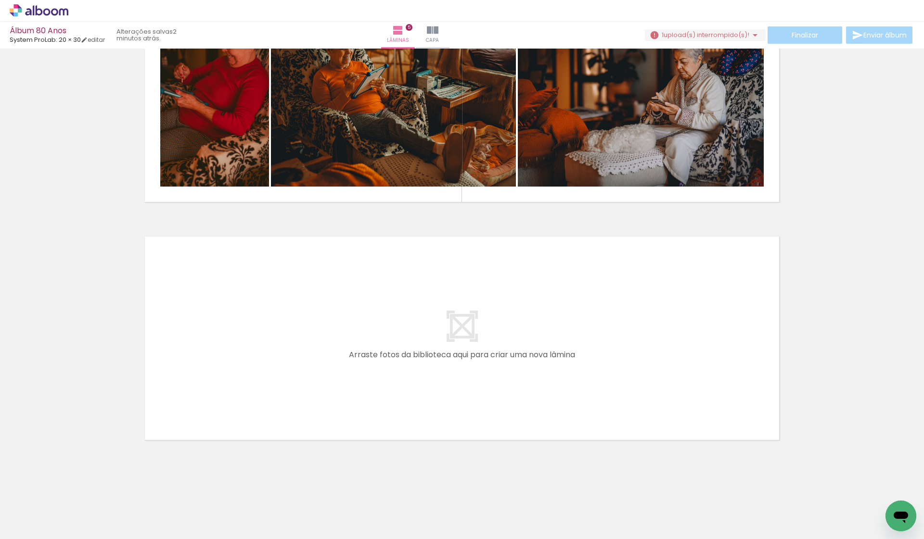
scroll to position [1036, 0]
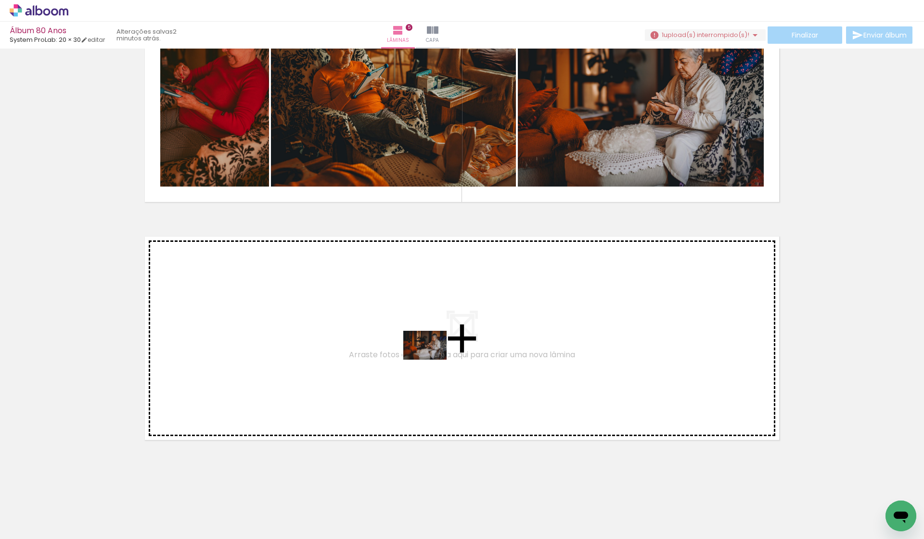
drag, startPoint x: 320, startPoint y: 511, endPoint x: 432, endPoint y: 360, distance: 188.1
click at [432, 360] on quentale-workspace at bounding box center [462, 269] width 924 height 539
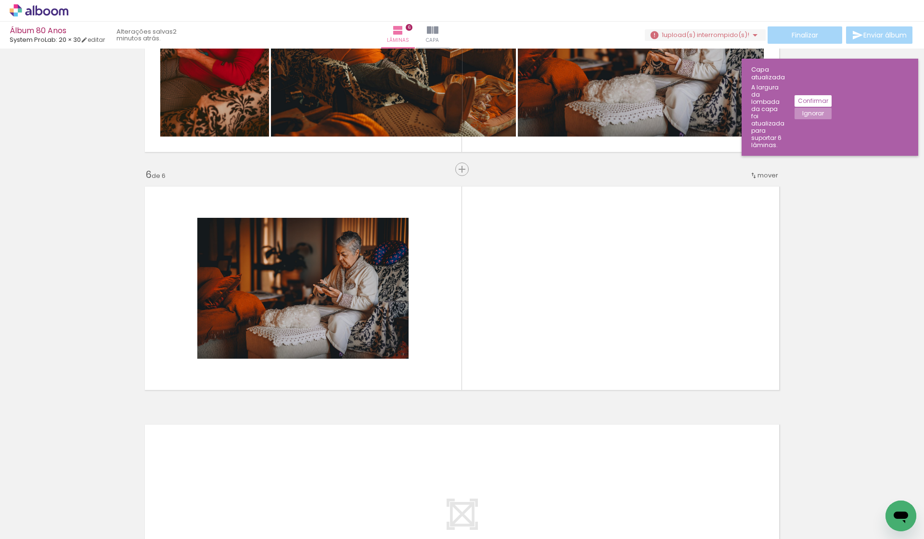
scroll to position [1110, 0]
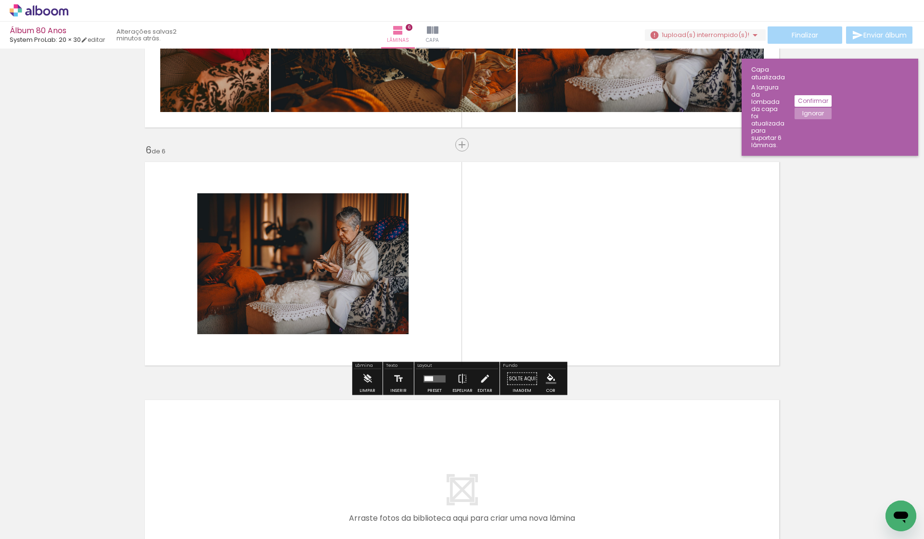
click at [437, 382] on quentale-layouter at bounding box center [434, 378] width 22 height 7
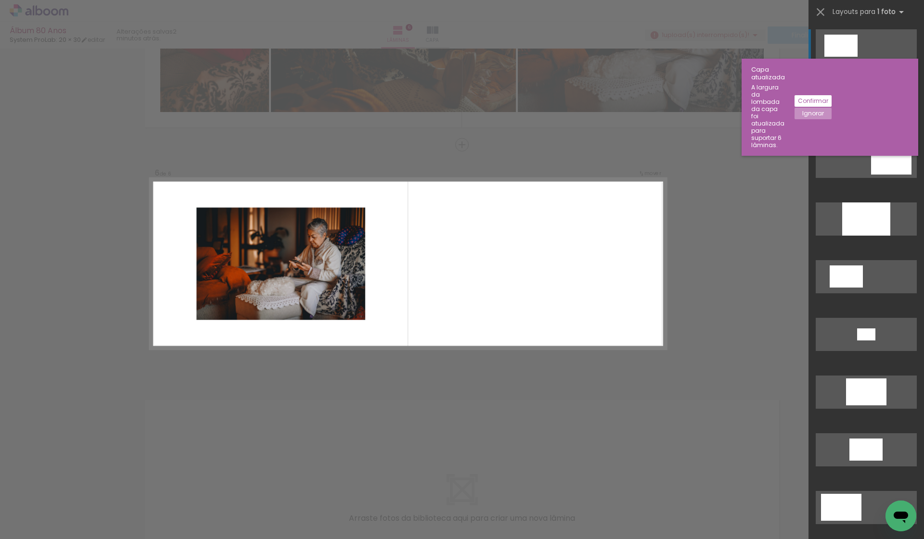
click at [837, 47] on div at bounding box center [840, 46] width 33 height 22
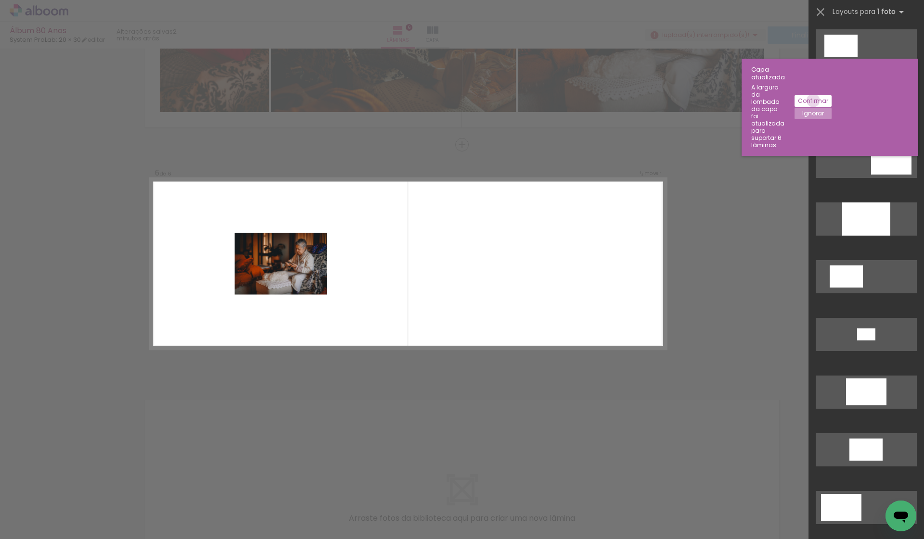
click at [0, 0] on slot "Confirmar" at bounding box center [0, 0] width 0 height 0
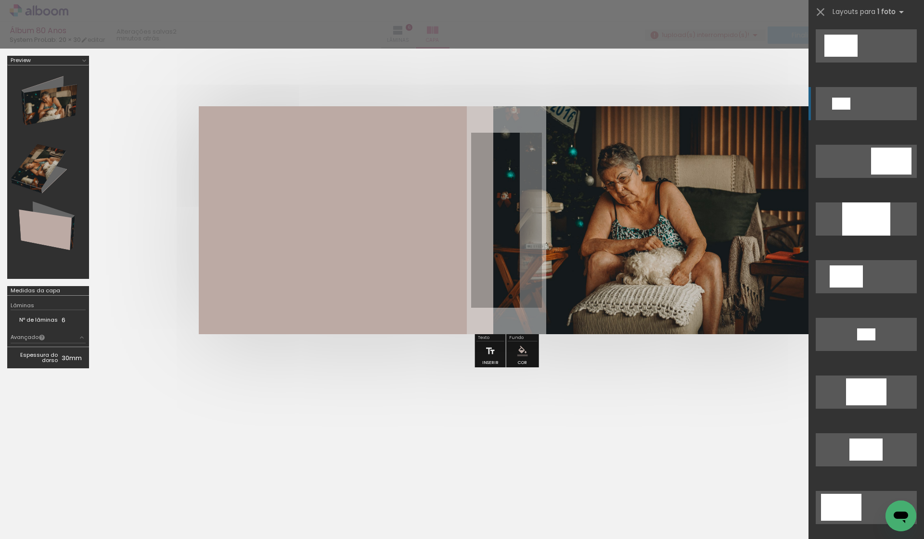
scroll to position [58, 0]
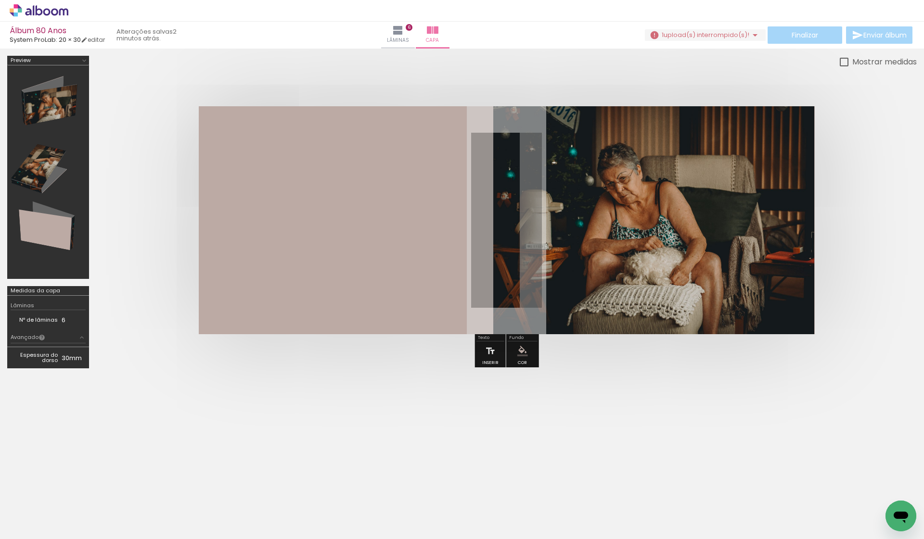
click at [811, 35] on div "Finalizar Enviar álbum" at bounding box center [779, 34] width 269 height 17
click at [404, 34] on iron-icon at bounding box center [398, 31] width 12 height 12
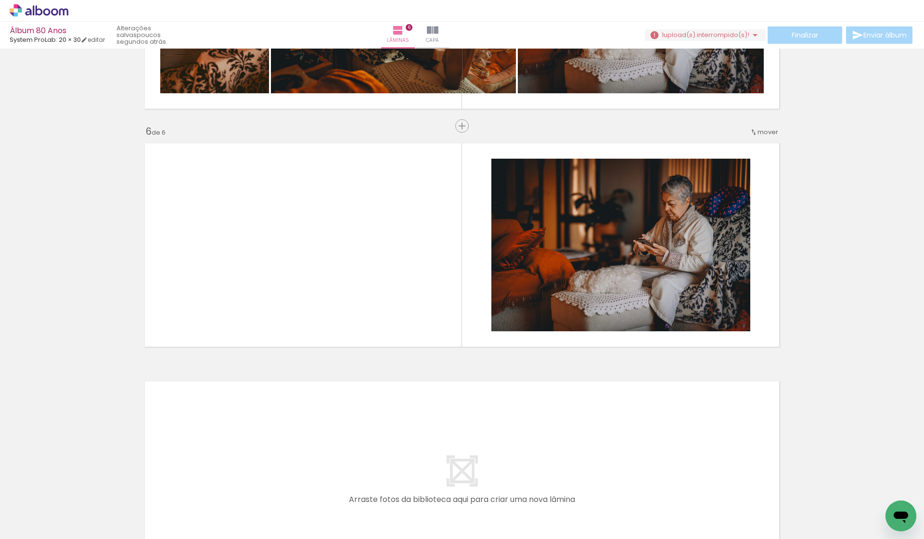
scroll to position [1128, 0]
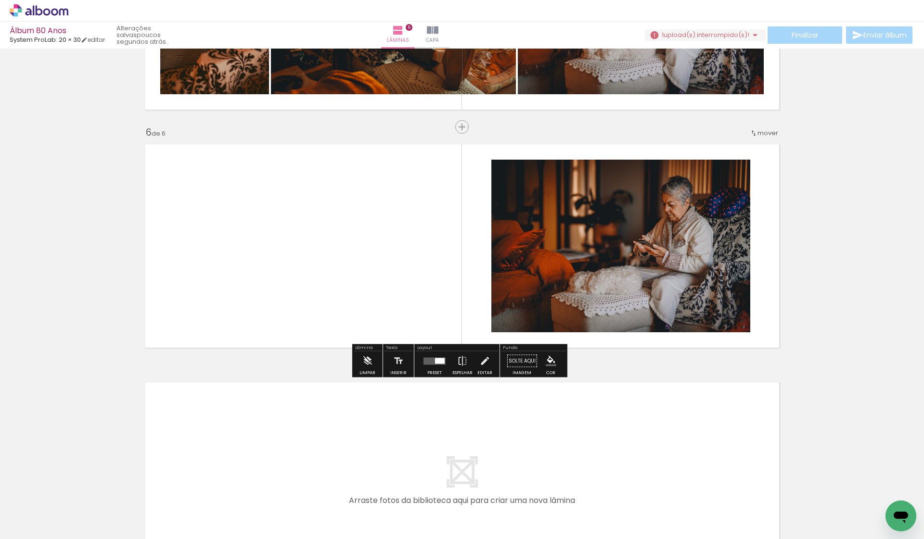
click at [437, 361] on div at bounding box center [440, 361] width 10 height 6
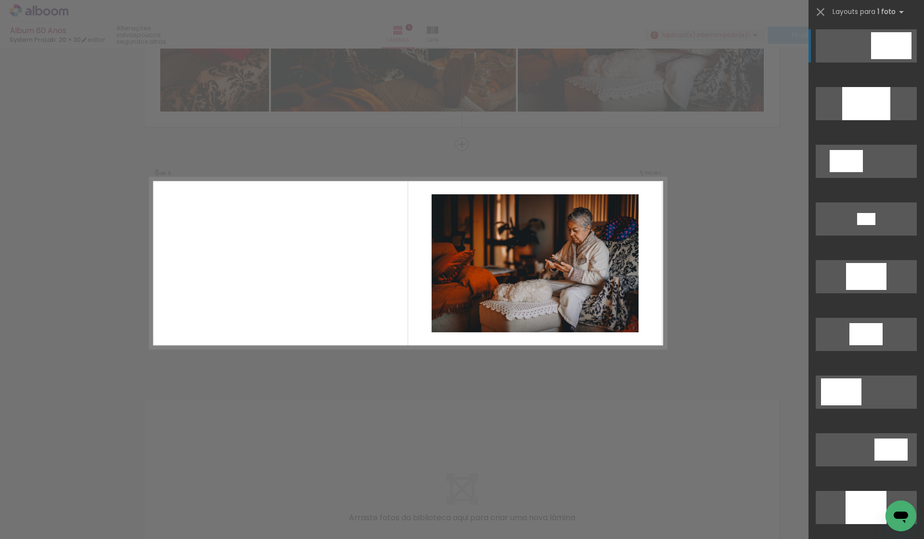
scroll to position [1110, 0]
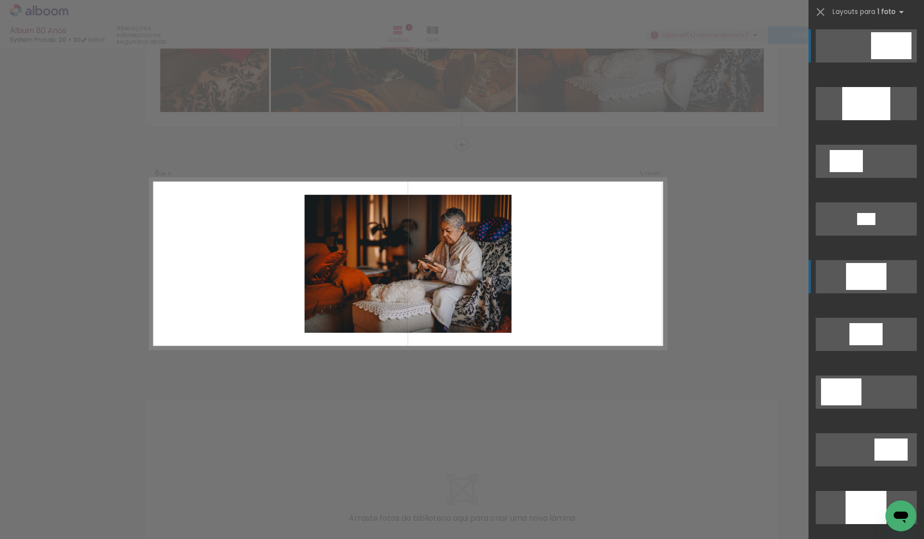
click at [860, 120] on div at bounding box center [866, 103] width 48 height 33
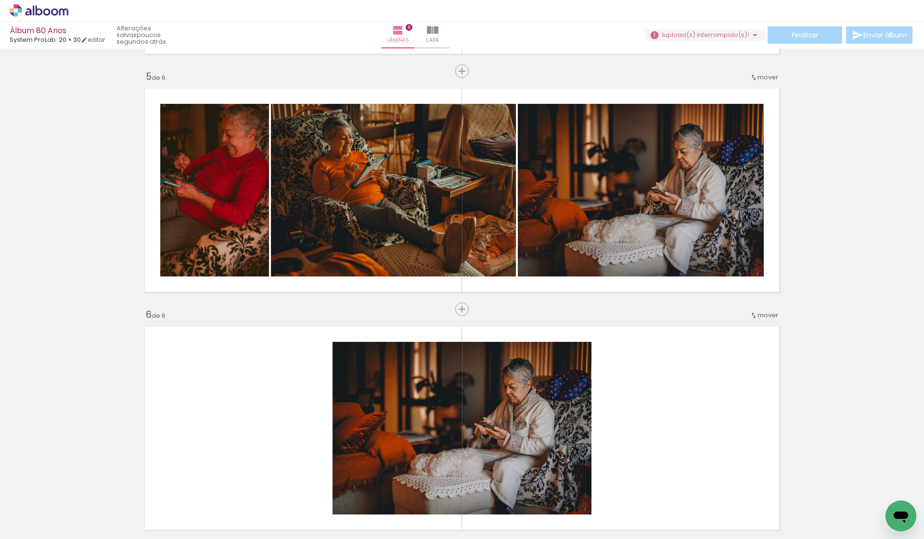
scroll to position [945, 0]
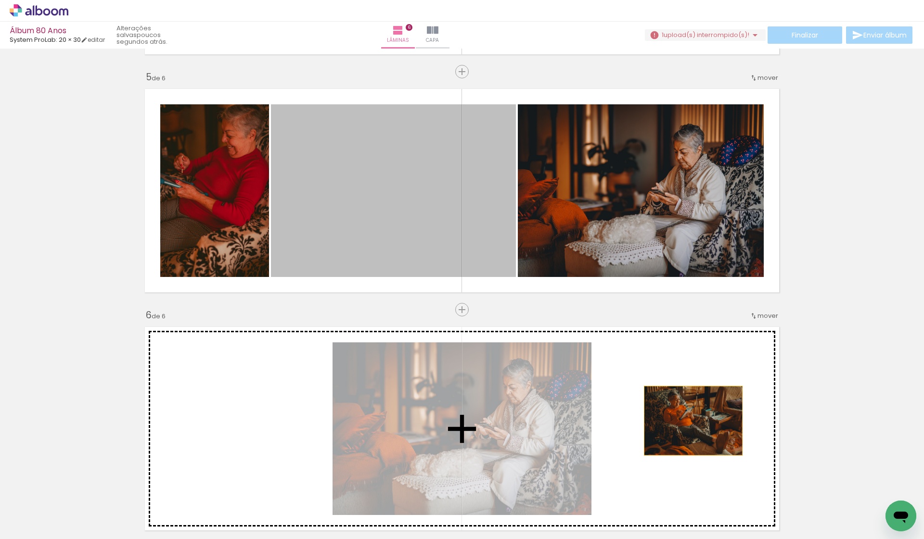
drag, startPoint x: 388, startPoint y: 185, endPoint x: 688, endPoint y: 420, distance: 381.7
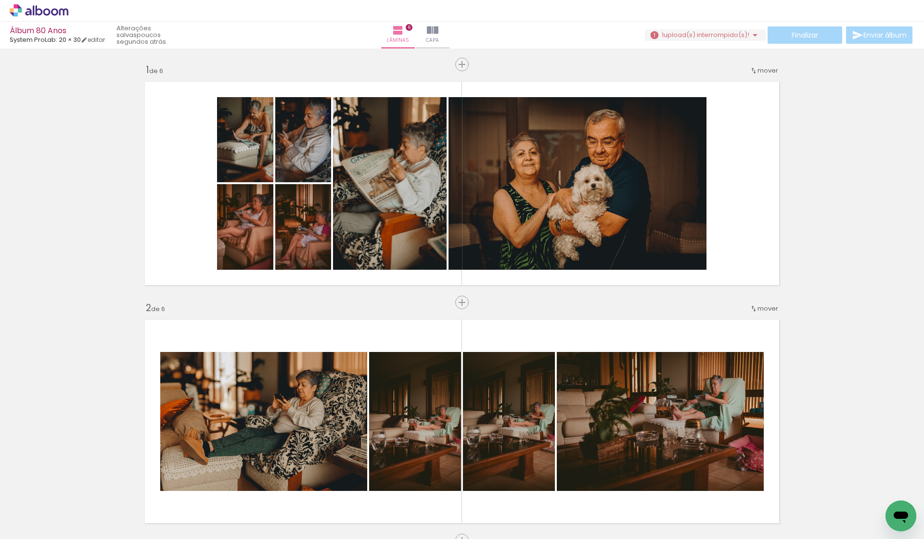
scroll to position [0, 0]
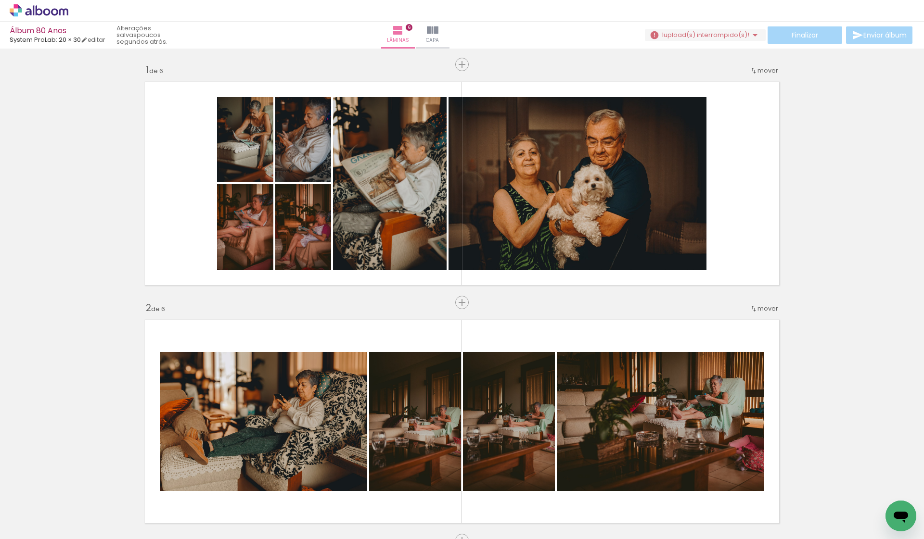
scroll to position [0, 549]
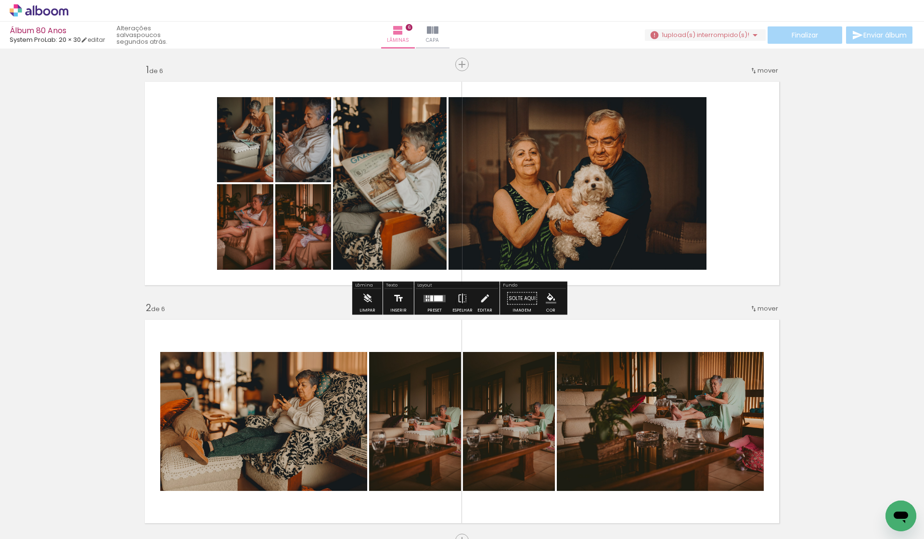
click at [400, 302] on iron-icon at bounding box center [398, 298] width 11 height 19
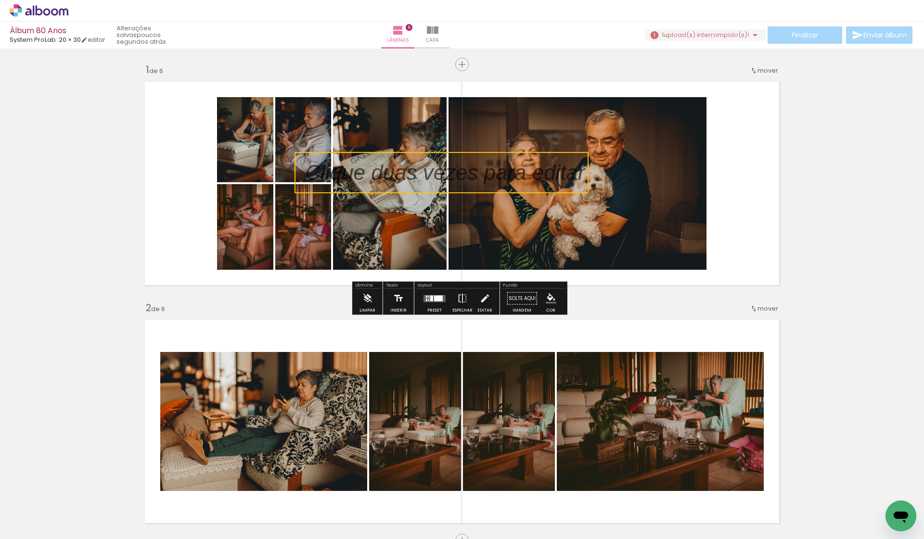
click at [400, 302] on iron-icon at bounding box center [398, 298] width 11 height 19
click at [395, 299] on iron-icon at bounding box center [398, 298] width 11 height 19
click at [417, 169] on p at bounding box center [452, 173] width 294 height 30
click at [564, 175] on quentale-selection at bounding box center [441, 172] width 294 height 41
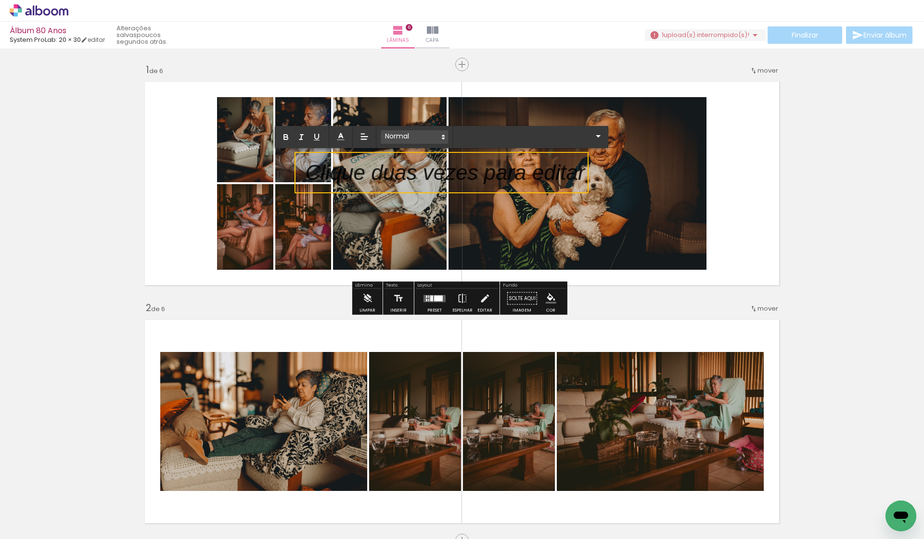
click at [443, 136] on polygon at bounding box center [443, 135] width 2 height 1
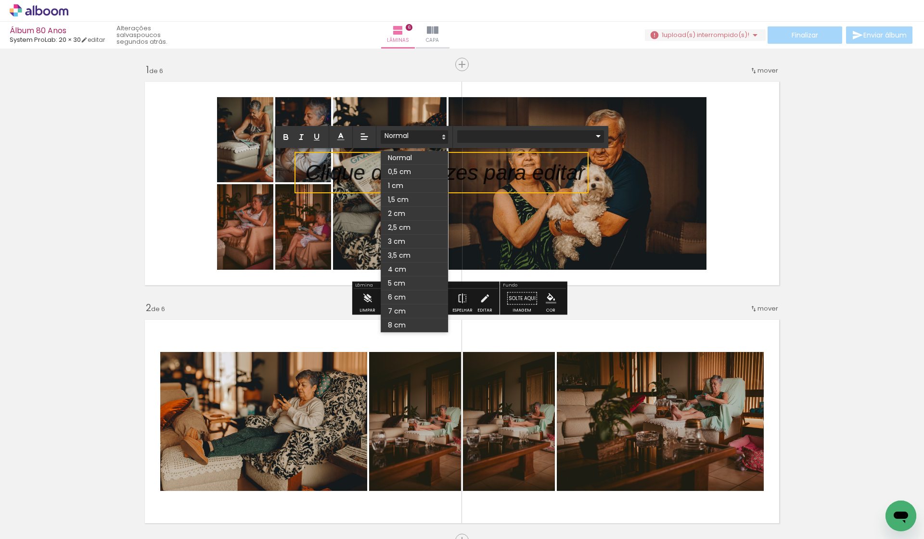
click at [487, 140] on input "text" at bounding box center [524, 136] width 135 height 10
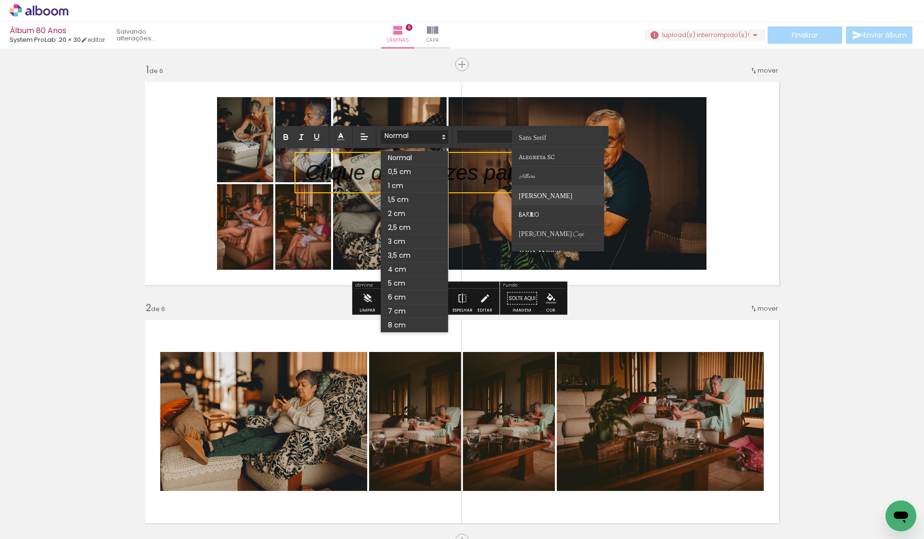
click at [538, 141] on span "Barlow" at bounding box center [532, 137] width 27 height 7
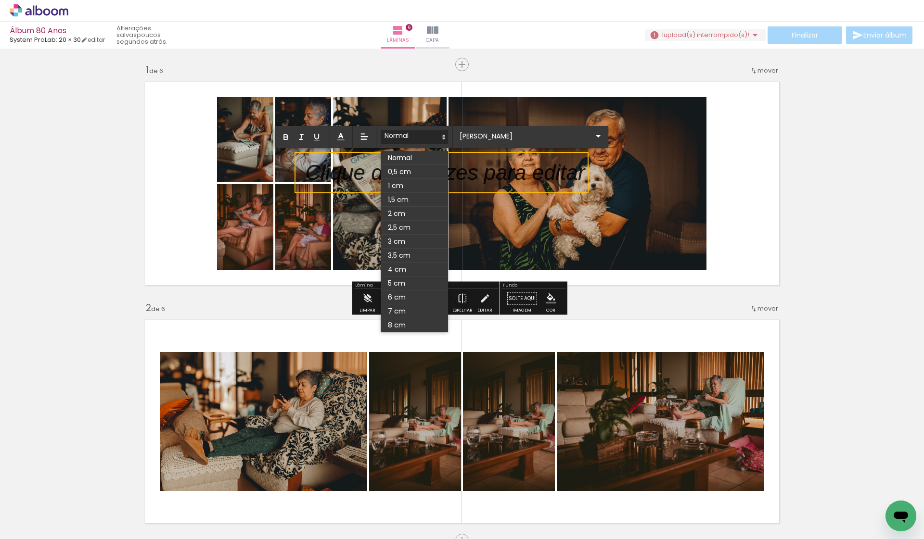
click at [563, 182] on p at bounding box center [444, 179] width 279 height 30
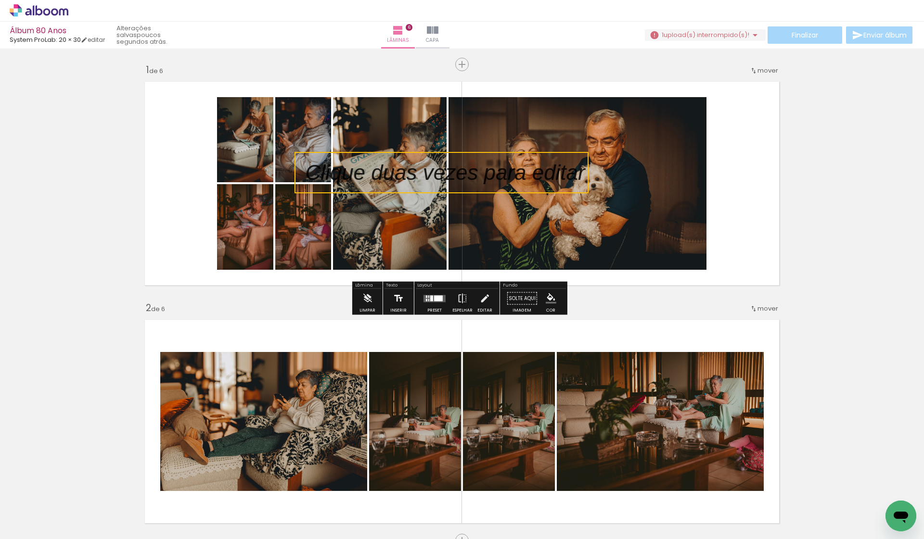
click at [395, 301] on iron-icon at bounding box center [398, 298] width 11 height 19
click at [514, 174] on p at bounding box center [452, 173] width 294 height 30
click at [362, 303] on iron-icon at bounding box center [367, 298] width 11 height 19
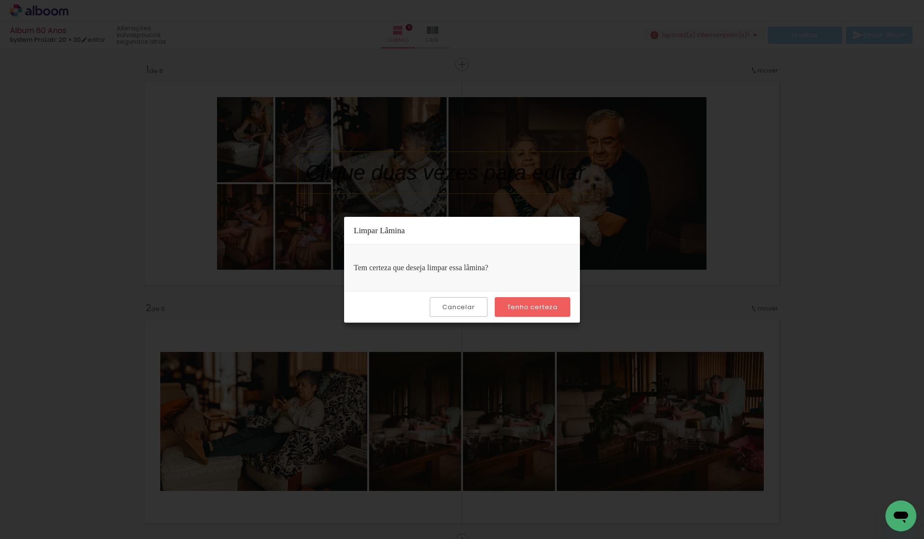
click at [0, 0] on slot "Cancelar" at bounding box center [0, 0] width 0 height 0
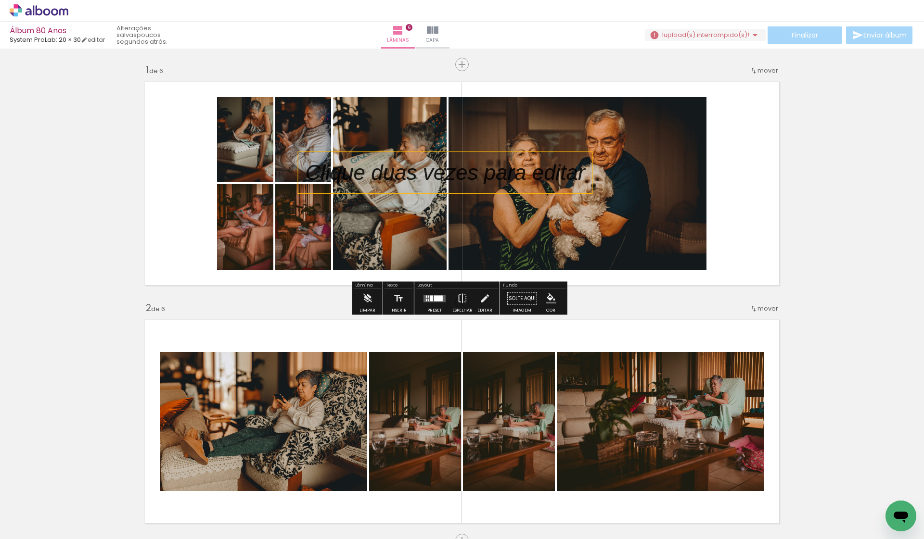
click at [464, 173] on p at bounding box center [452, 173] width 294 height 30
click at [464, 173] on quentale-selection at bounding box center [441, 172] width 294 height 41
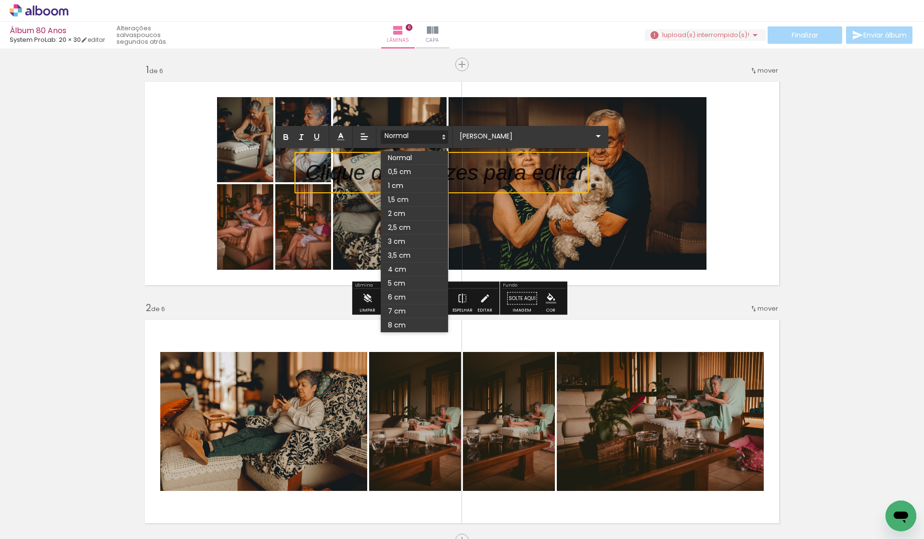
click at [464, 173] on p at bounding box center [444, 179] width 279 height 30
click at [415, 161] on span at bounding box center [413, 158] width 67 height 14
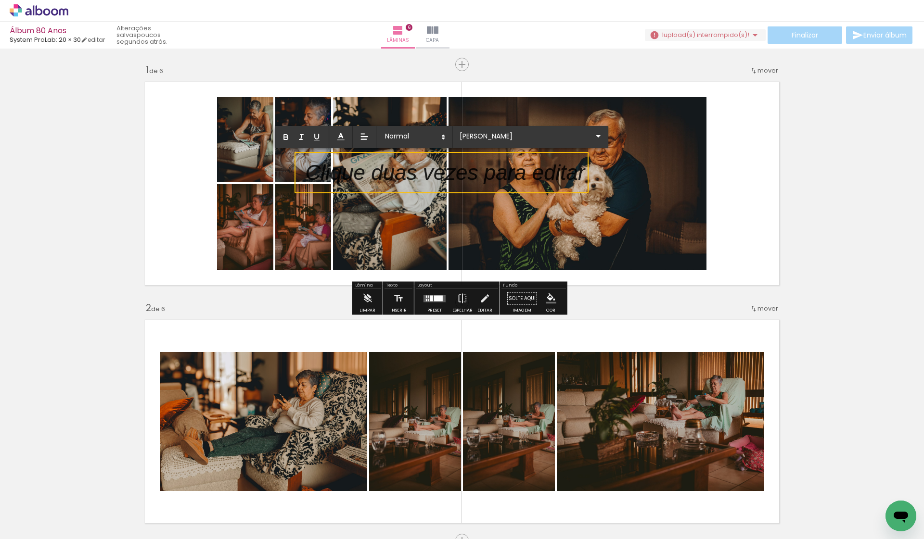
scroll to position [3, 0]
click at [598, 135] on iron-icon at bounding box center [598, 136] width 12 height 12
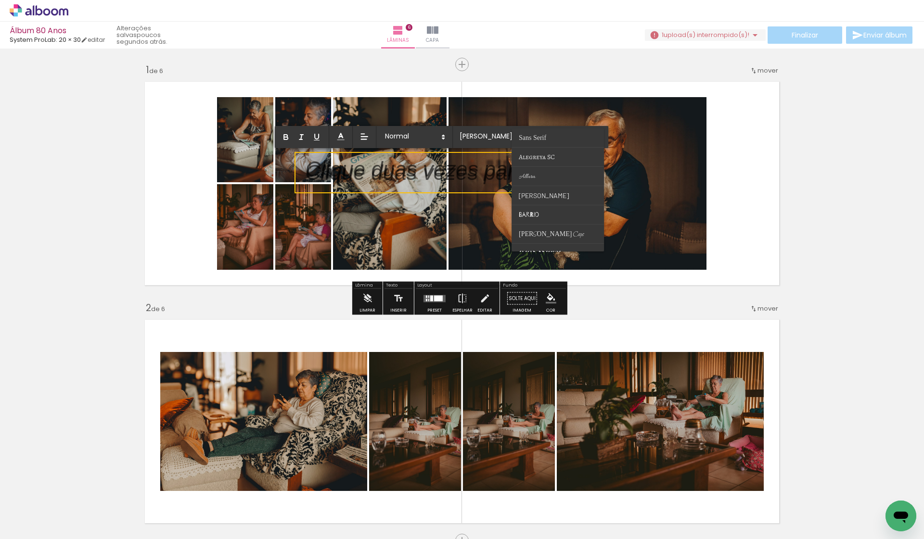
click at [429, 168] on p at bounding box center [444, 175] width 279 height 30
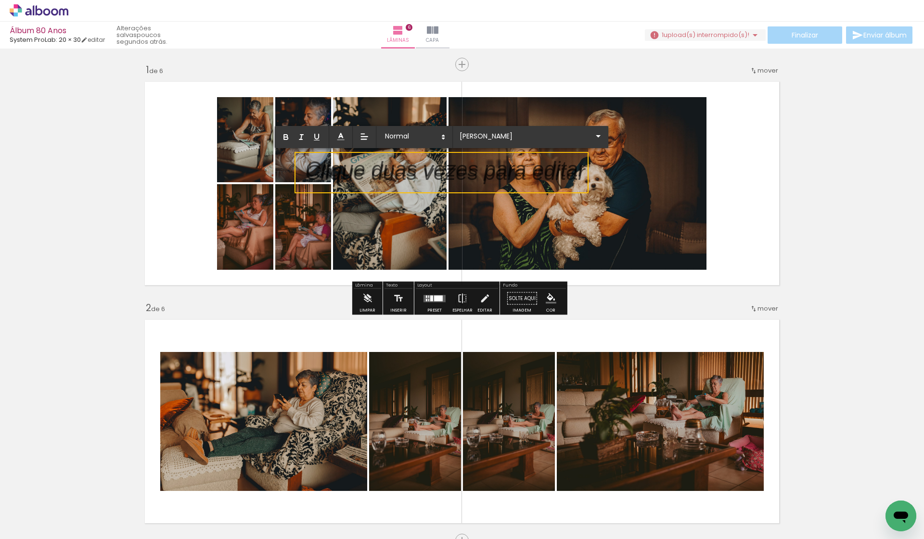
scroll to position [0, 0]
click at [366, 140] on icon at bounding box center [364, 137] width 10 height 10
click at [366, 140] on icon at bounding box center [364, 136] width 11 height 11
click at [600, 138] on iron-icon at bounding box center [598, 136] width 12 height 12
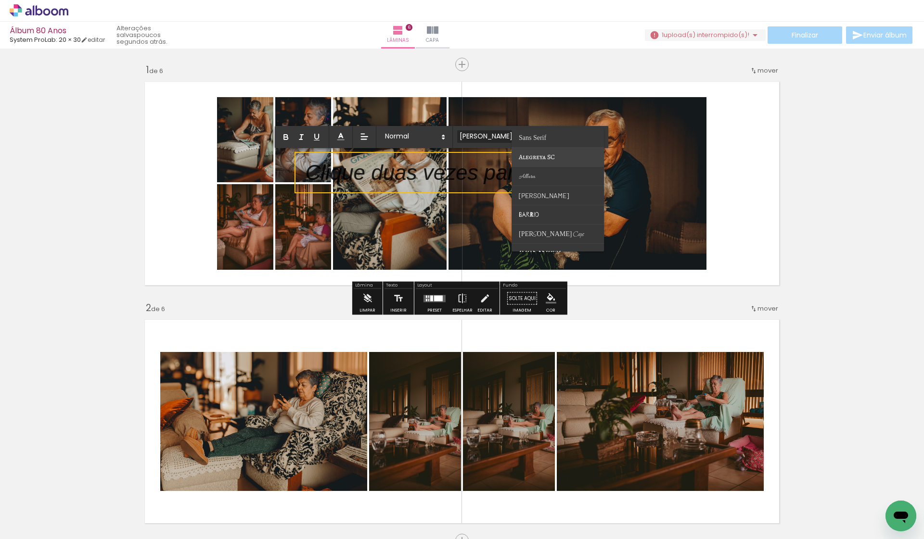
click at [567, 154] on paper-item at bounding box center [557, 157] width 92 height 19
type input "Alegreya SC"
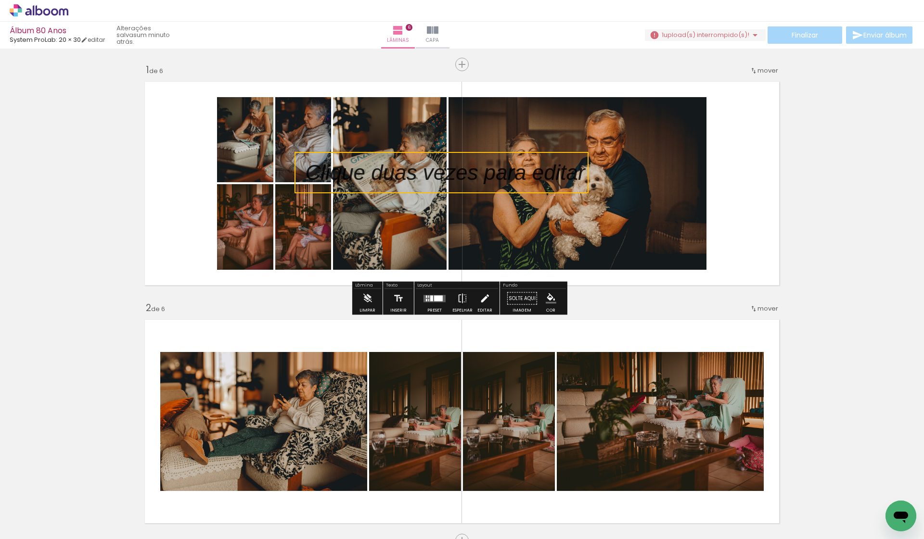
click at [483, 299] on iron-icon at bounding box center [484, 298] width 11 height 19
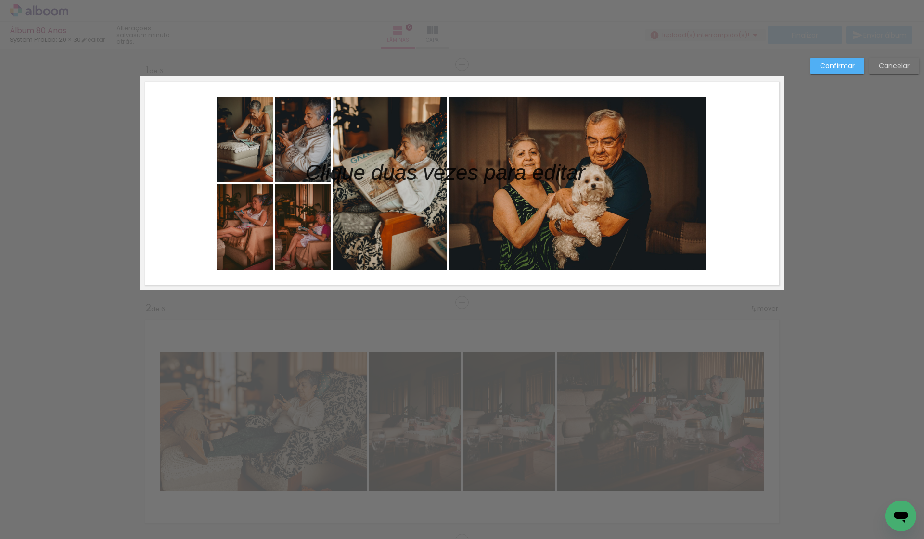
click at [0, 0] on slot "Cancelar" at bounding box center [0, 0] width 0 height 0
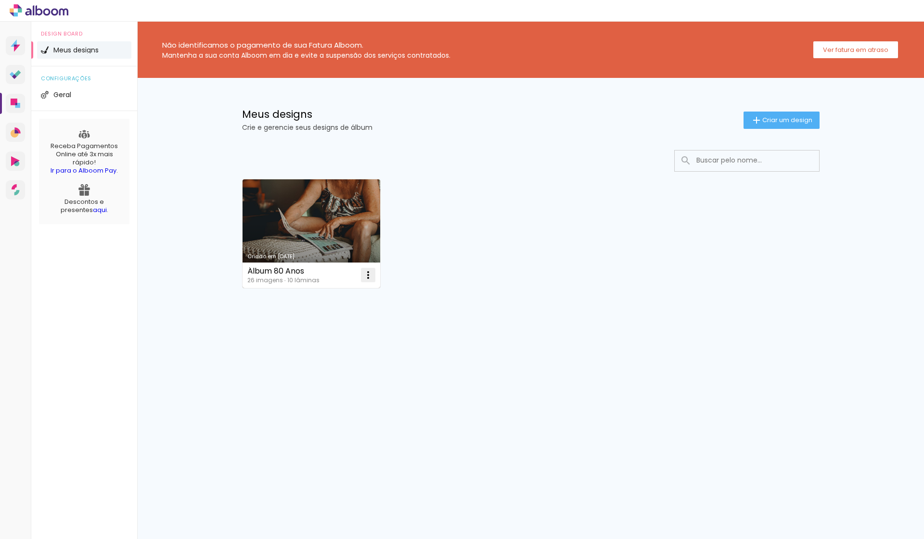
click at [369, 280] on iron-icon at bounding box center [368, 275] width 12 height 12
click at [347, 336] on paper-item "Excluir" at bounding box center [329, 338] width 95 height 19
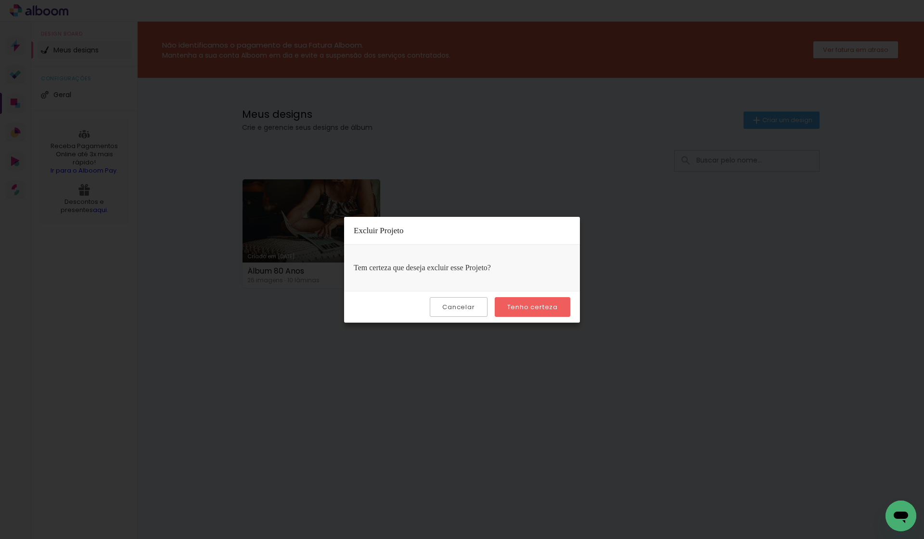
click at [0, 0] on slot "Tenho certeza" at bounding box center [0, 0] width 0 height 0
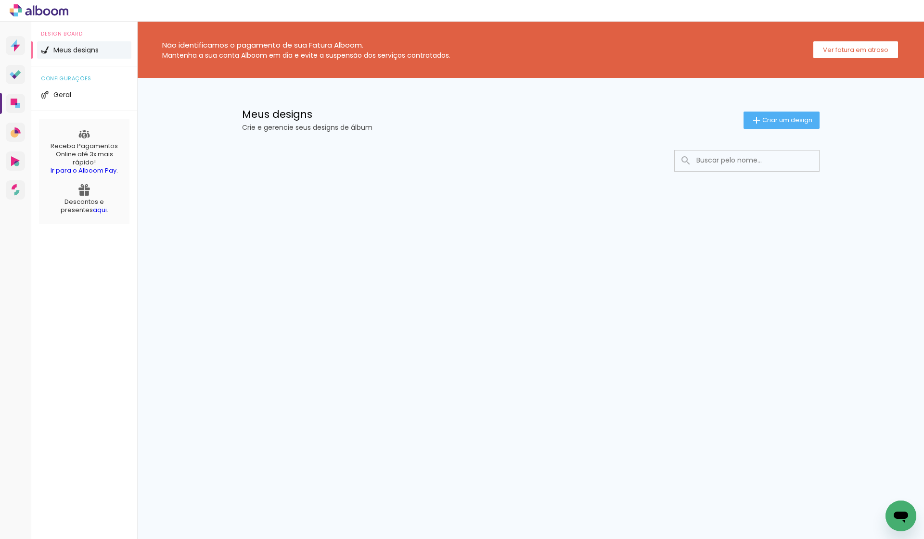
click at [544, 307] on div "Prosite Website + Landing pages Proof Sistema de seleção e venda de fotos Desig…" at bounding box center [462, 281] width 924 height 518
click at [766, 119] on span "Criar um design" at bounding box center [787, 120] width 50 height 6
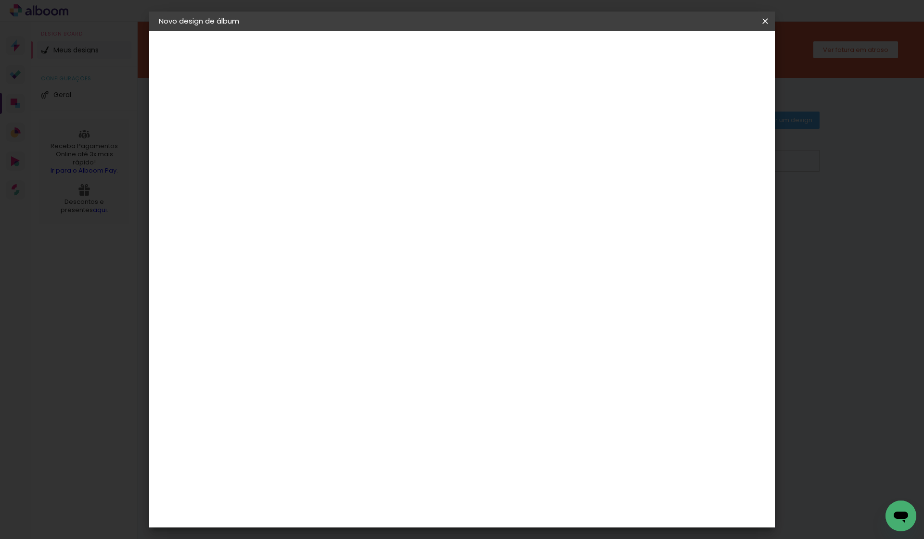
click at [316, 129] on input at bounding box center [316, 129] width 0 height 15
type input "80 Anos"
click at [0, 0] on slot "Avançar" at bounding box center [0, 0] width 0 height 0
click at [329, 186] on input at bounding box center [340, 183] width 97 height 12
type input "Viacolor"
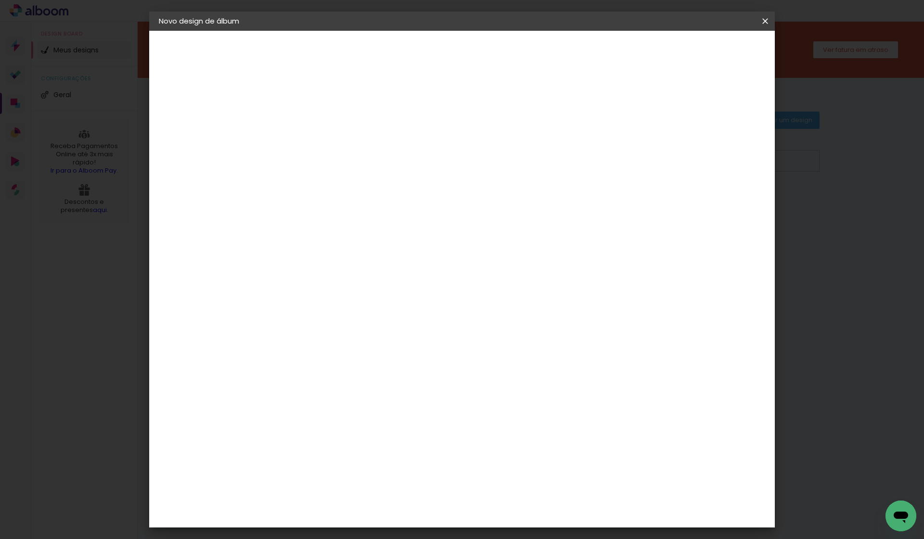
type paper-input "Viacolor"
click at [349, 113] on div "Fornecedor Escolha um fornecedor ou avance com o tamanho livre. Voltar Avançar" at bounding box center [379, 72] width 211 height 82
click at [361, 208] on paper-item "Viacolor" at bounding box center [331, 217] width 85 height 21
click at [0, 0] on slot "Tamanho Livre" at bounding box center [0, 0] width 0 height 0
click at [373, 223] on paper-item "Viacolor" at bounding box center [331, 217] width 85 height 21
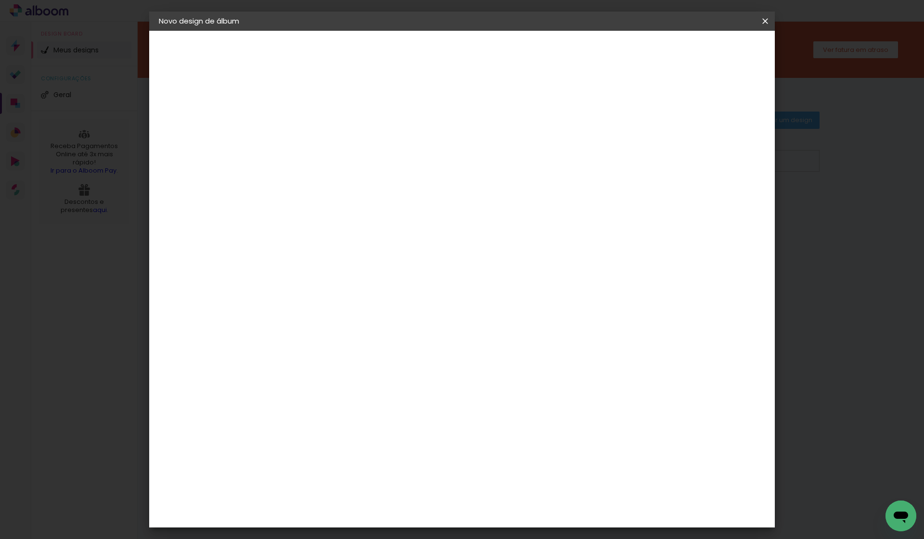
click at [373, 223] on paper-item "Viacolor" at bounding box center [331, 217] width 85 height 21
click at [344, 183] on input "Viacolor" at bounding box center [331, 183] width 78 height 12
type input "V"
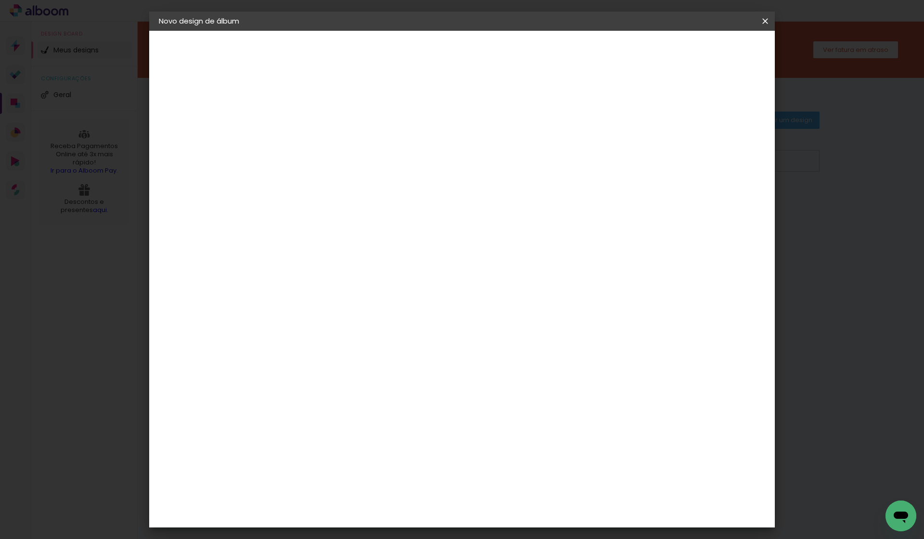
click at [0, 0] on slot "Avançar" at bounding box center [0, 0] width 0 height 0
click at [354, 160] on input "text" at bounding box center [335, 167] width 38 height 15
click at [531, 160] on paper-item "Padrão" at bounding box center [524, 159] width 192 height 19
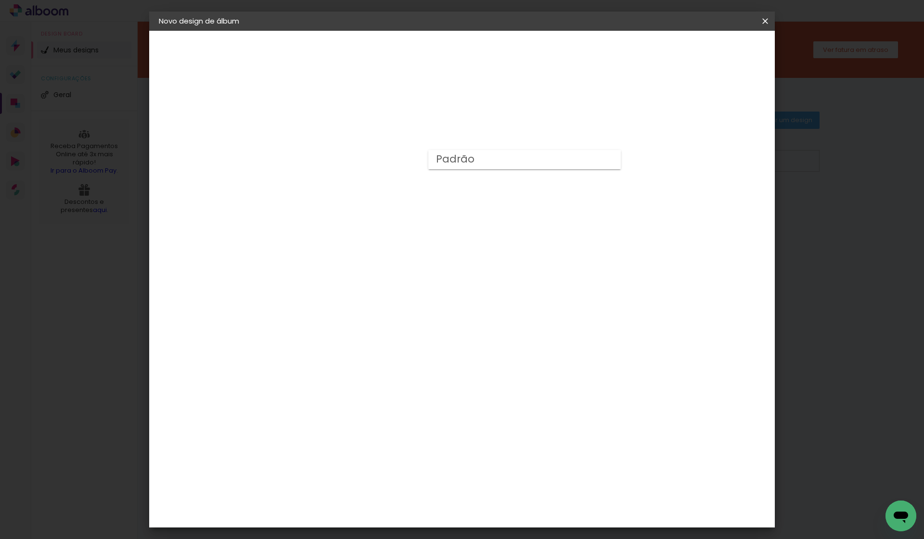
type input "Padrão"
click at [381, 299] on span "30 × 25" at bounding box center [358, 311] width 45 height 25
click at [473, 58] on paper-button "Avançar" at bounding box center [449, 51] width 47 height 16
click at [650, 102] on div at bounding box center [646, 104] width 9 height 9
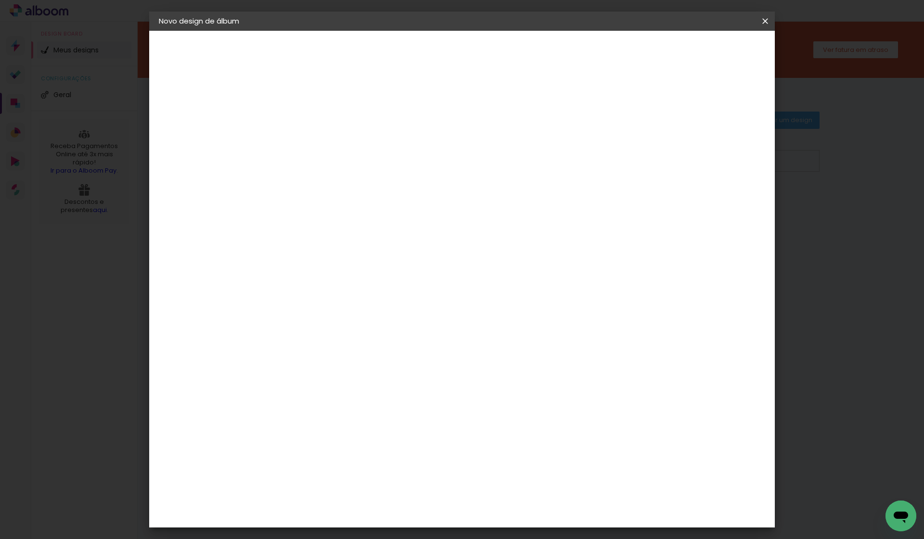
type paper-checkbox "on"
click at [705, 48] on span "Iniciar design" at bounding box center [683, 51] width 44 height 7
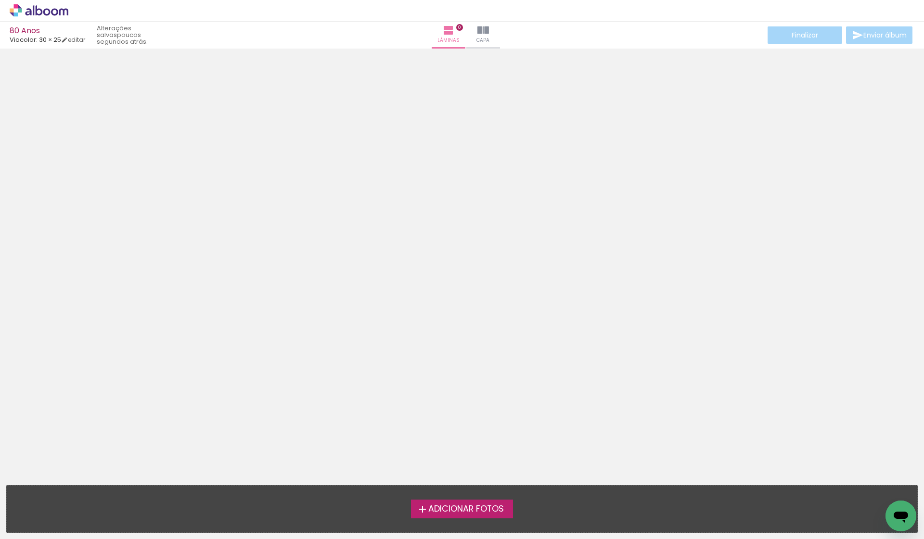
click at [466, 509] on span "Adicionar Fotos" at bounding box center [466, 509] width 76 height 9
click at [0, 0] on input "file" at bounding box center [0, 0] width 0 height 0
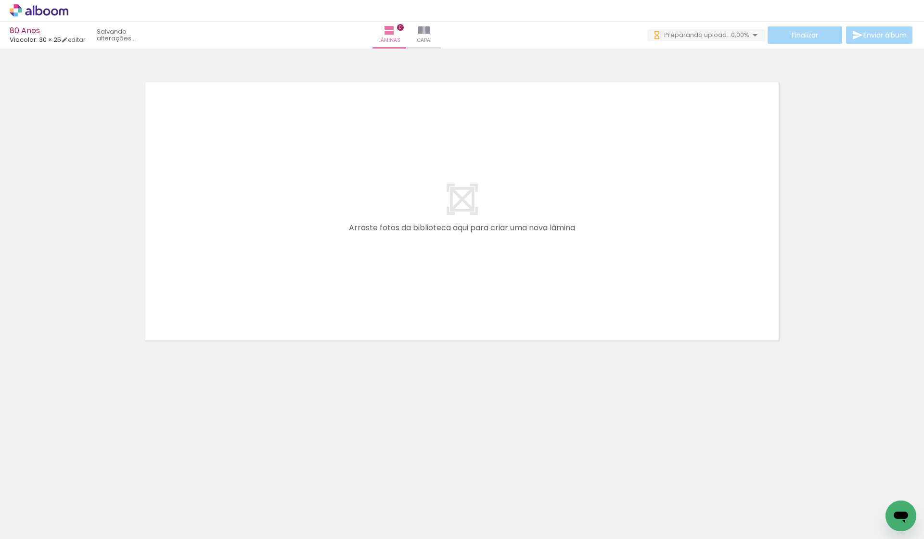
click at [731, 37] on span "0,00%" at bounding box center [740, 34] width 18 height 9
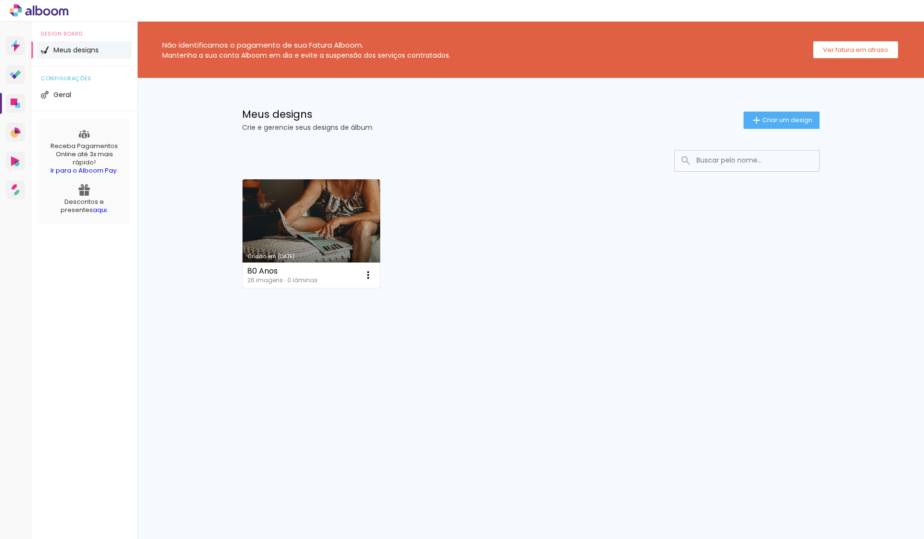
click at [324, 247] on link "Criado em [DATE]" at bounding box center [311, 233] width 138 height 109
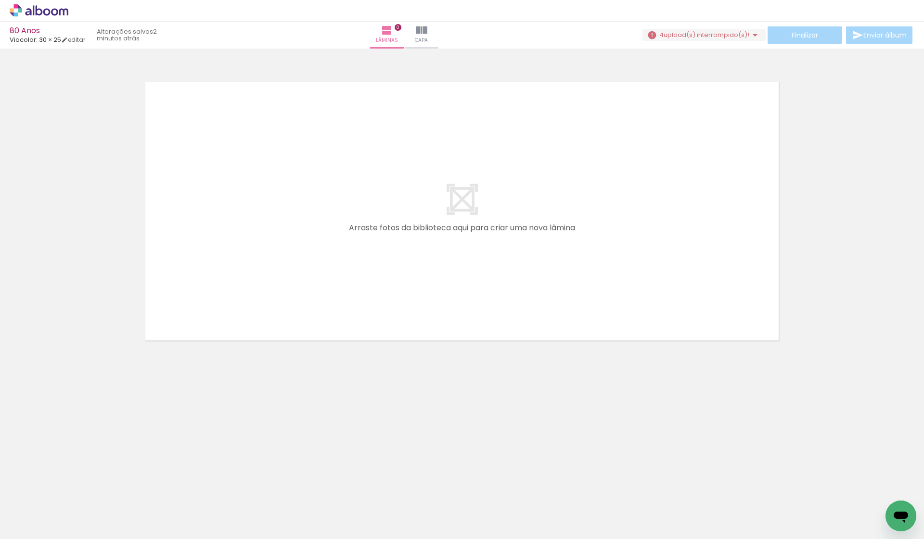
click at [736, 35] on span "upload(s) interrompido(s)!" at bounding box center [706, 34] width 86 height 9
click at [0, 0] on slot "Buscar arquivos interrompidos" at bounding box center [0, 0] width 0 height 0
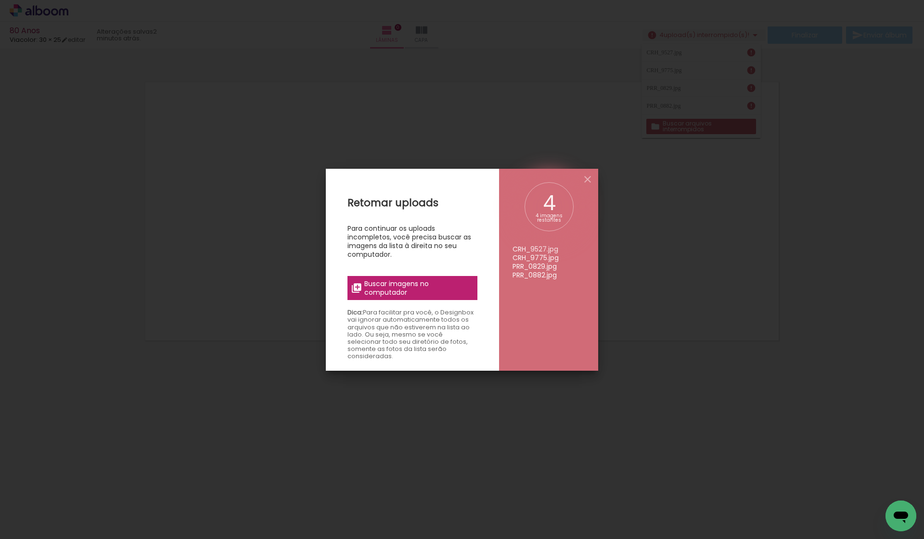
click at [419, 284] on span "Buscar imagens no computador" at bounding box center [417, 287] width 107 height 17
click at [0, 0] on input "file" at bounding box center [0, 0] width 0 height 0
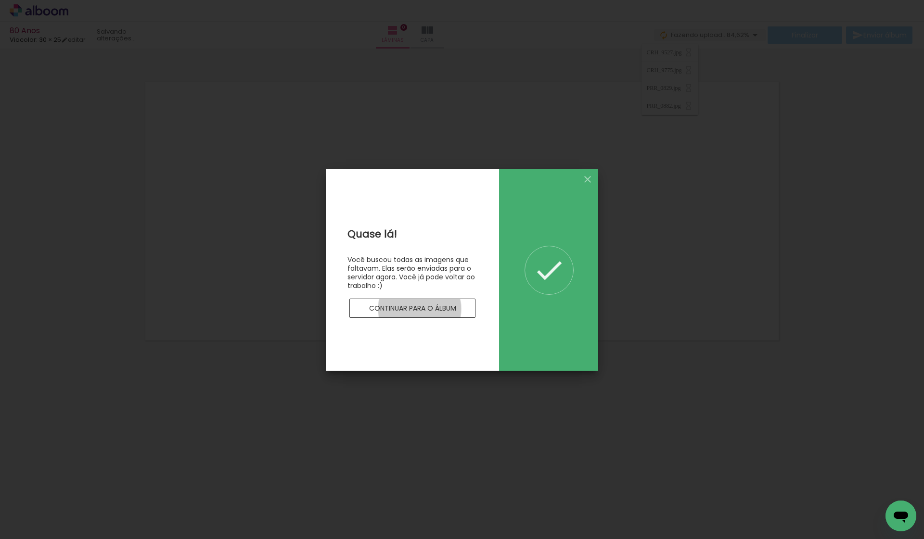
click at [0, 0] on slot "Continuar para o álbum" at bounding box center [0, 0] width 0 height 0
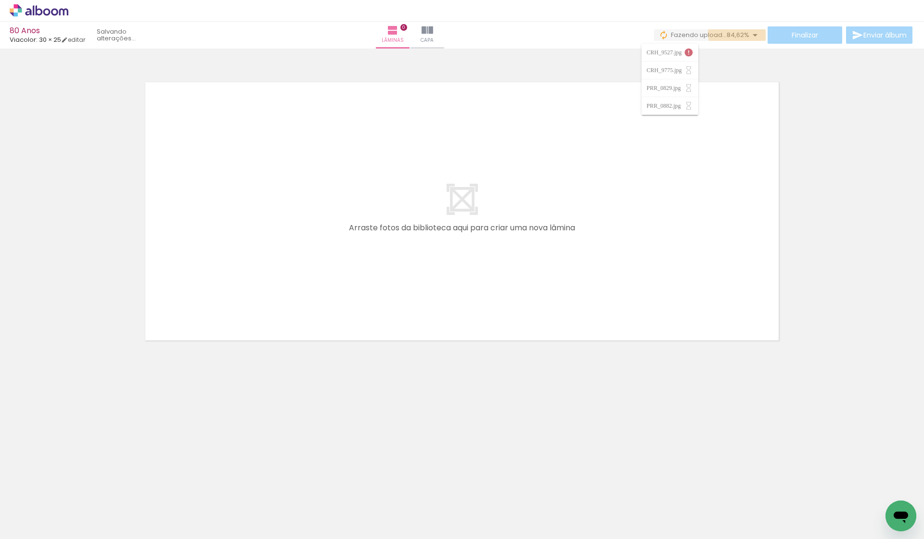
click at [750, 32] on iron-icon at bounding box center [755, 35] width 12 height 12
click at [434, 32] on iron-icon at bounding box center [428, 31] width 12 height 12
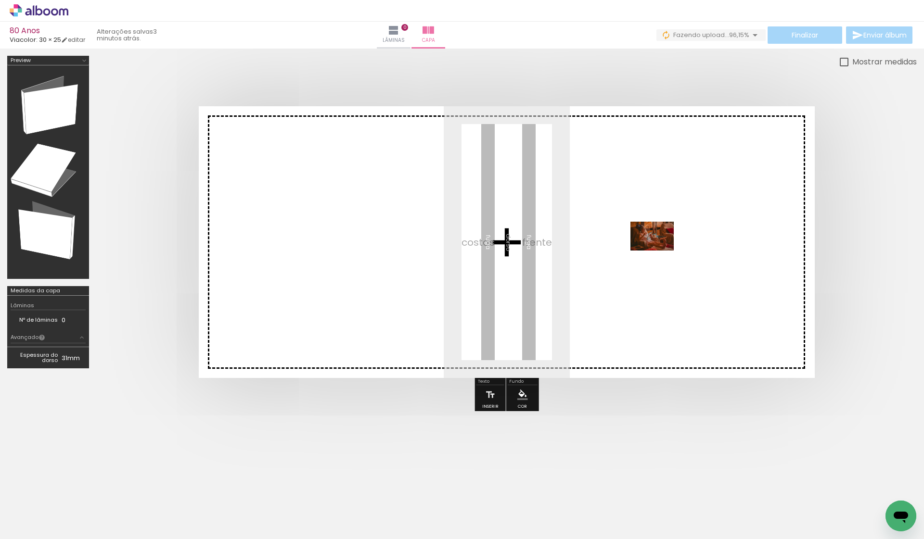
drag, startPoint x: 747, startPoint y: 504, endPoint x: 659, endPoint y: 251, distance: 268.4
click at [659, 251] on quentale-workspace at bounding box center [462, 269] width 924 height 539
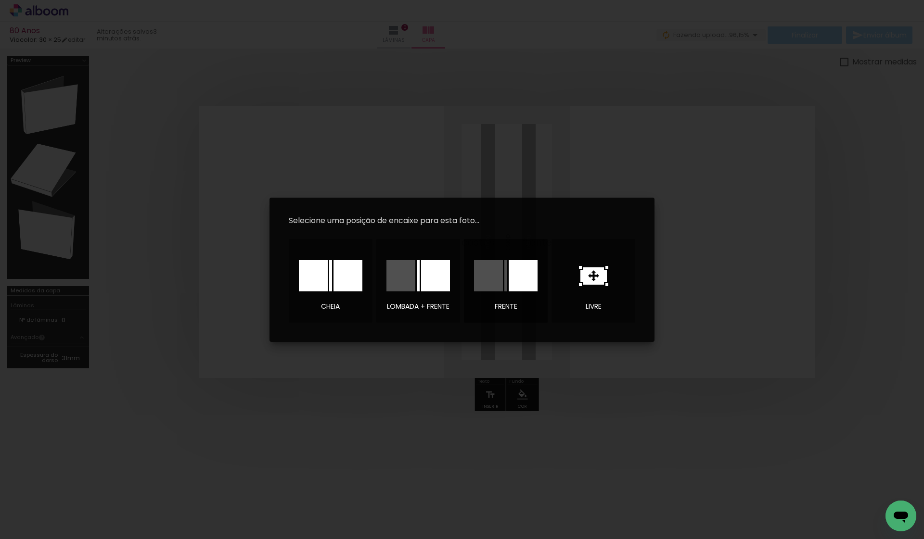
click at [508, 278] on div at bounding box center [522, 275] width 29 height 31
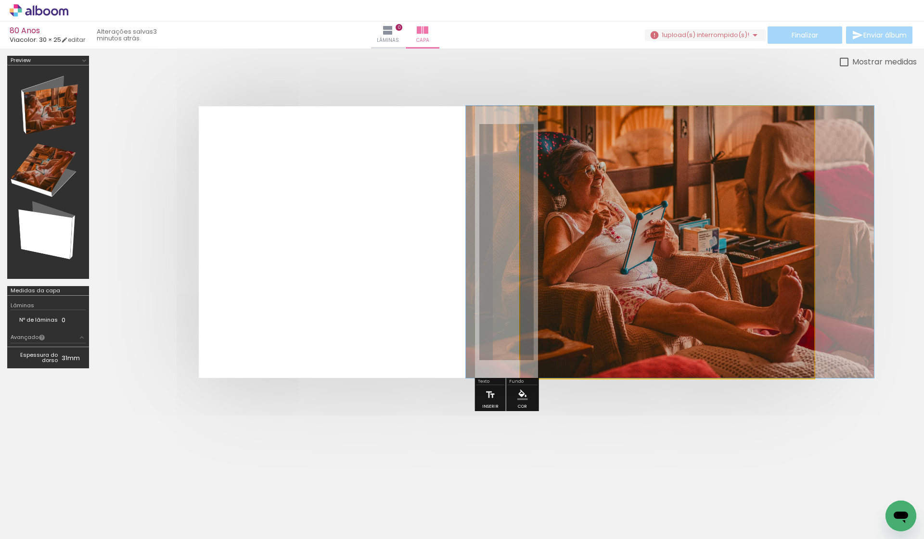
drag, startPoint x: 598, startPoint y: 272, endPoint x: 600, endPoint y: 262, distance: 10.9
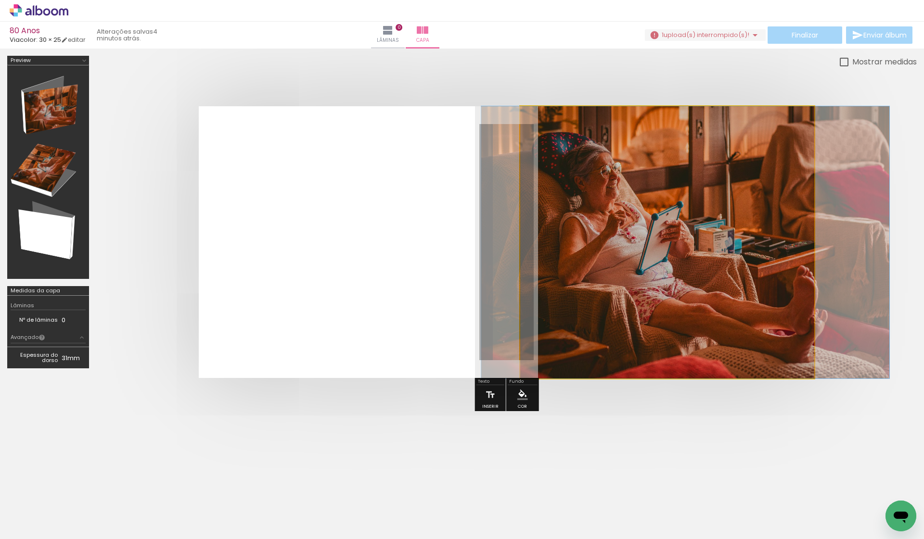
drag, startPoint x: 648, startPoint y: 228, endPoint x: 663, endPoint y: 363, distance: 135.6
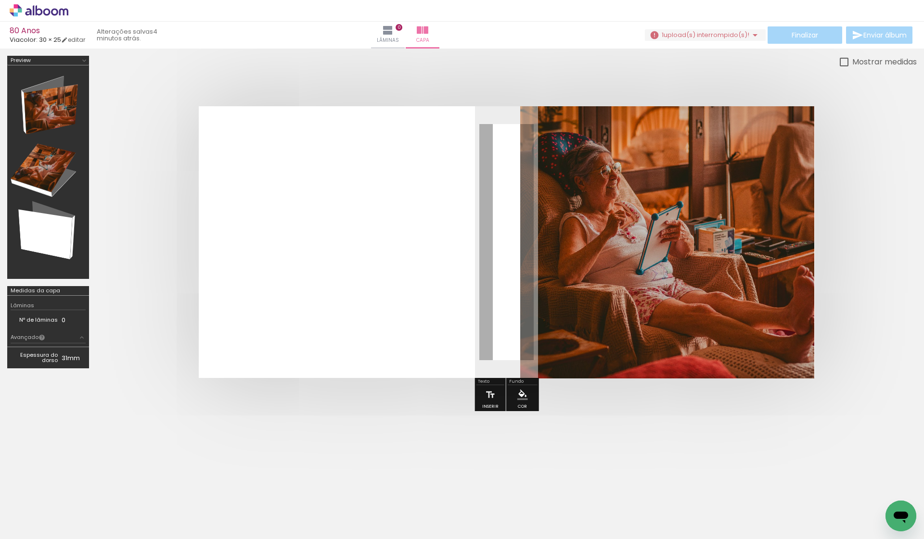
click at [672, 284] on quentale-photo at bounding box center [667, 242] width 294 height 272
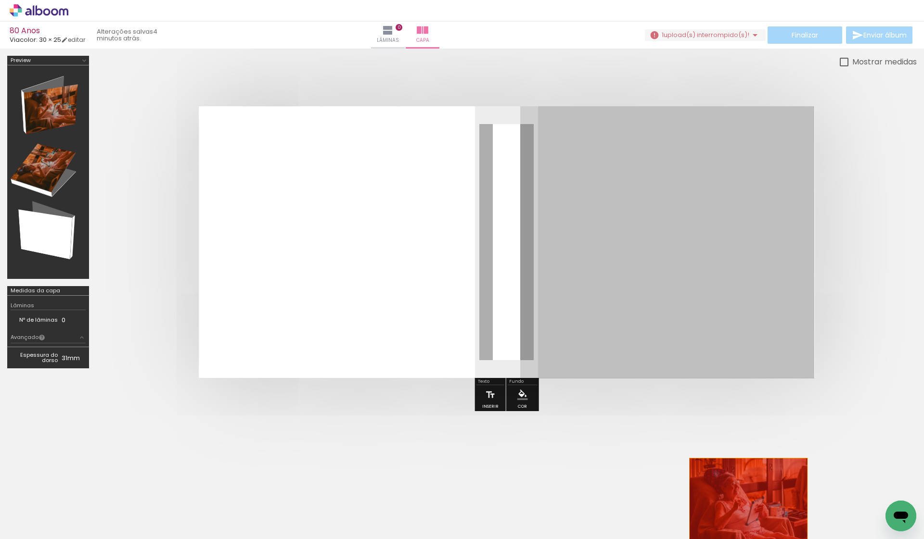
drag, startPoint x: 672, startPoint y: 284, endPoint x: 741, endPoint y: 513, distance: 238.9
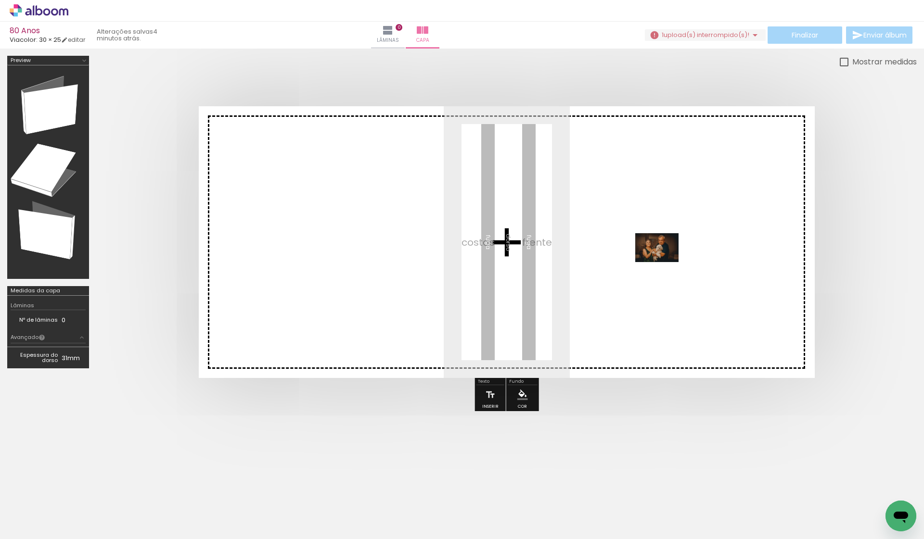
drag, startPoint x: 841, startPoint y: 511, endPoint x: 664, endPoint y: 262, distance: 305.3
click at [664, 262] on quentale-workspace at bounding box center [462, 269] width 924 height 539
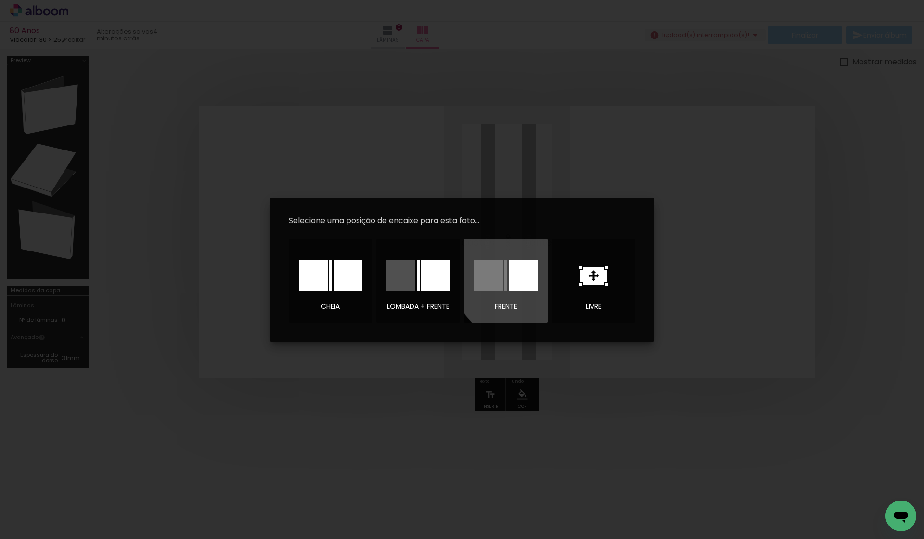
click at [521, 273] on div at bounding box center [522, 275] width 29 height 31
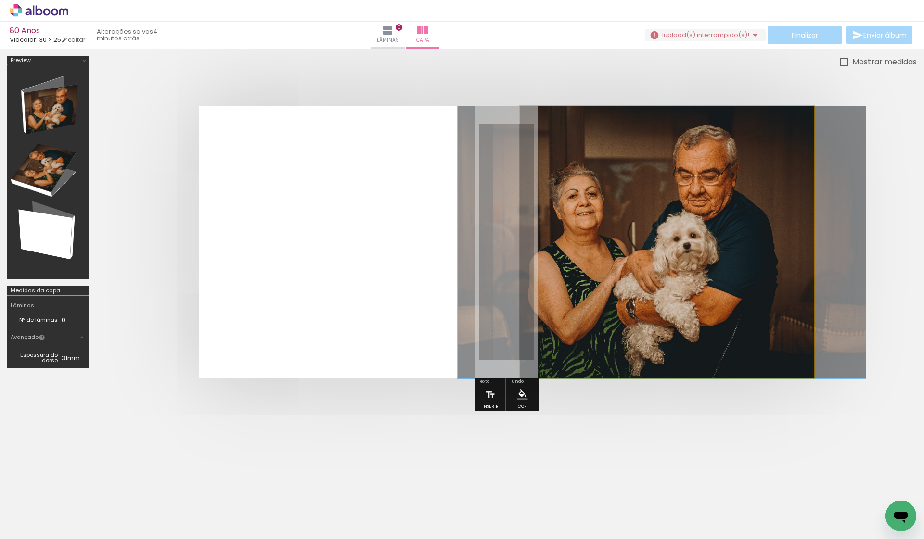
drag, startPoint x: 674, startPoint y: 233, endPoint x: 668, endPoint y: 247, distance: 15.5
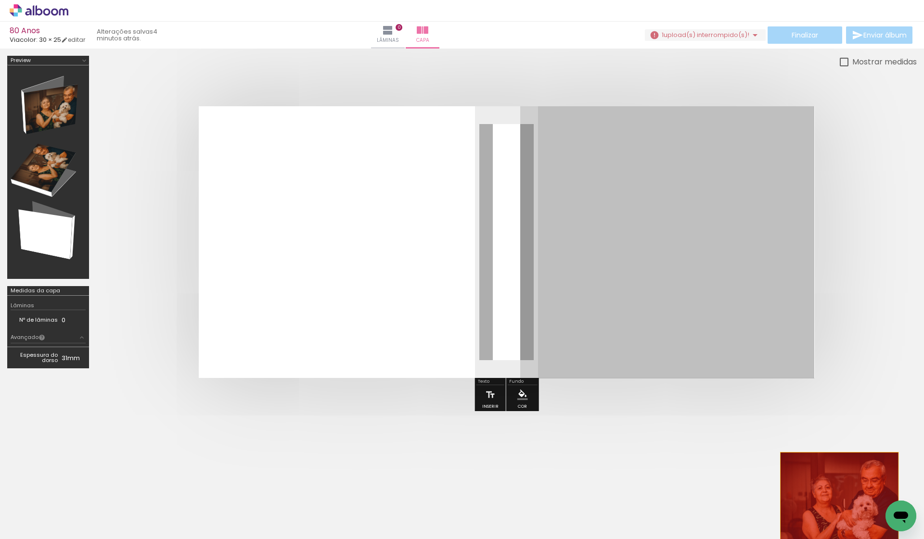
drag, startPoint x: 731, startPoint y: 237, endPoint x: 832, endPoint y: 507, distance: 288.6
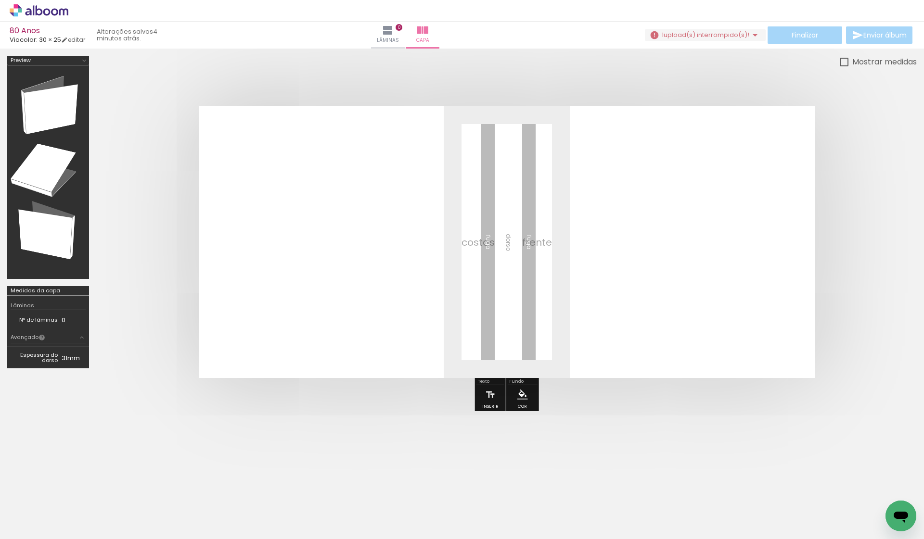
drag, startPoint x: 149, startPoint y: 503, endPoint x: 672, endPoint y: 242, distance: 584.7
click at [672, 242] on quentale-workspace at bounding box center [462, 269] width 924 height 539
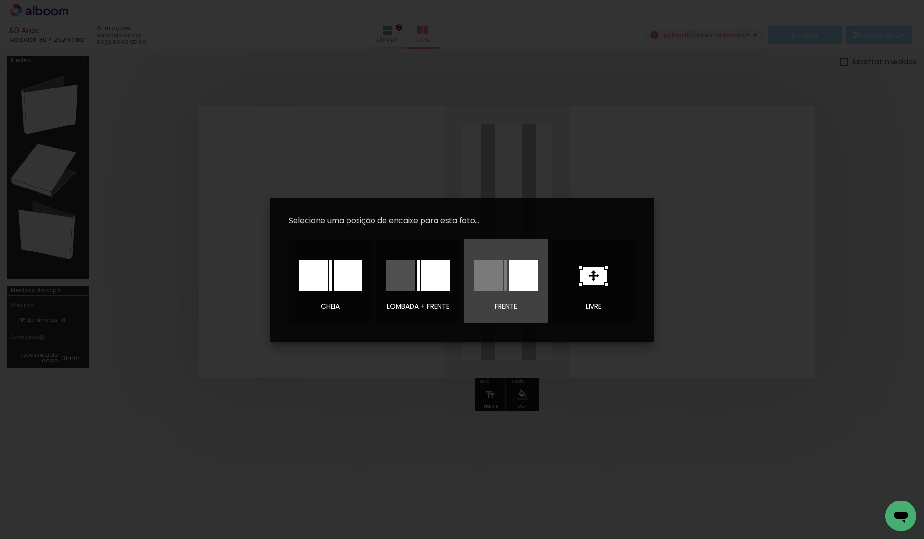
click at [522, 280] on div at bounding box center [522, 275] width 29 height 31
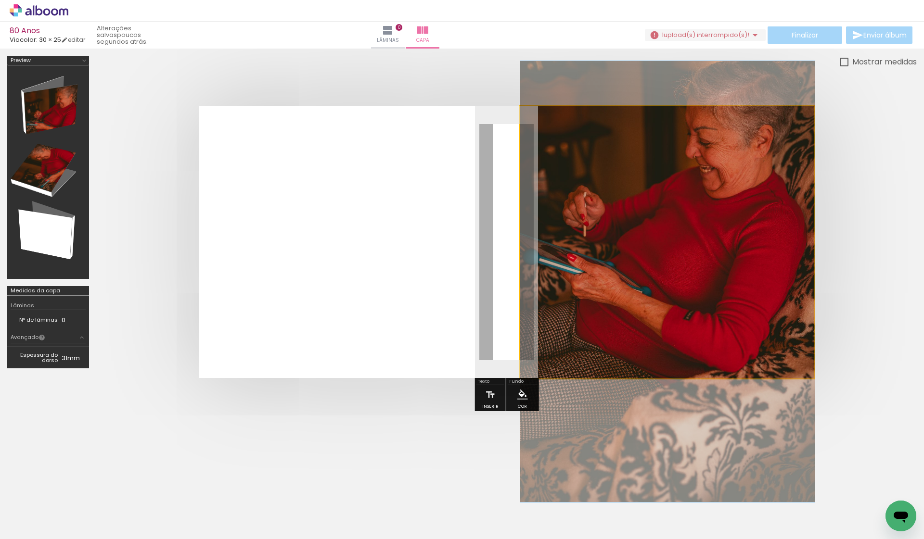
drag, startPoint x: 685, startPoint y: 239, endPoint x: 697, endPoint y: 278, distance: 41.2
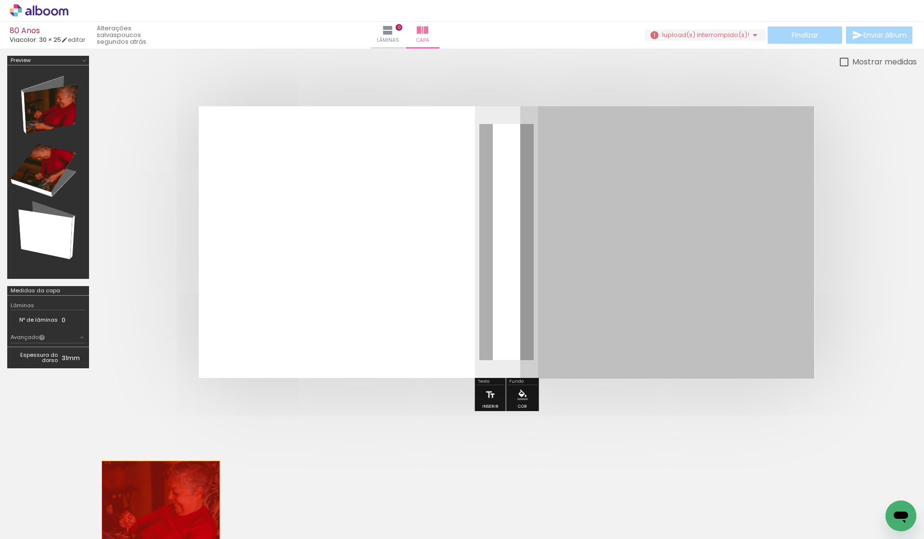
drag, startPoint x: 698, startPoint y: 272, endPoint x: 153, endPoint y: 516, distance: 596.9
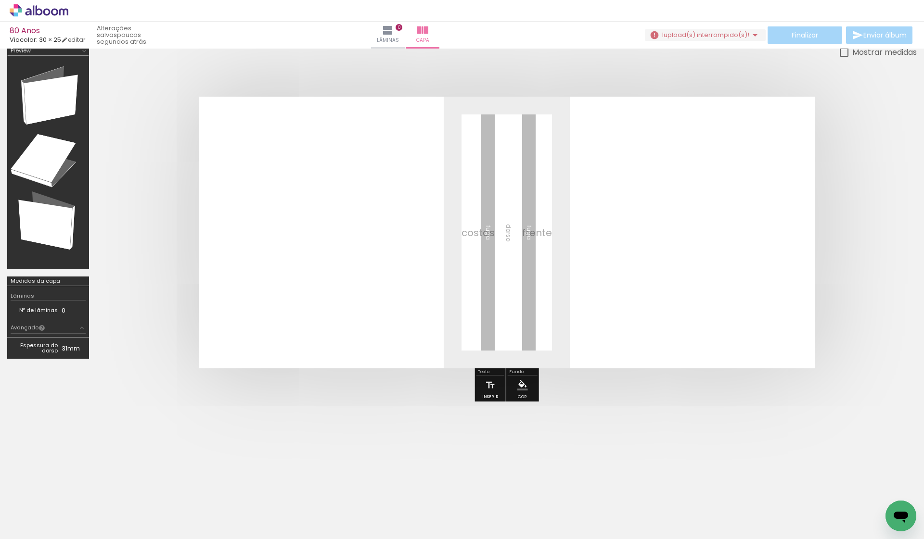
scroll to position [10, 0]
click at [393, 36] on iron-icon at bounding box center [388, 31] width 12 height 12
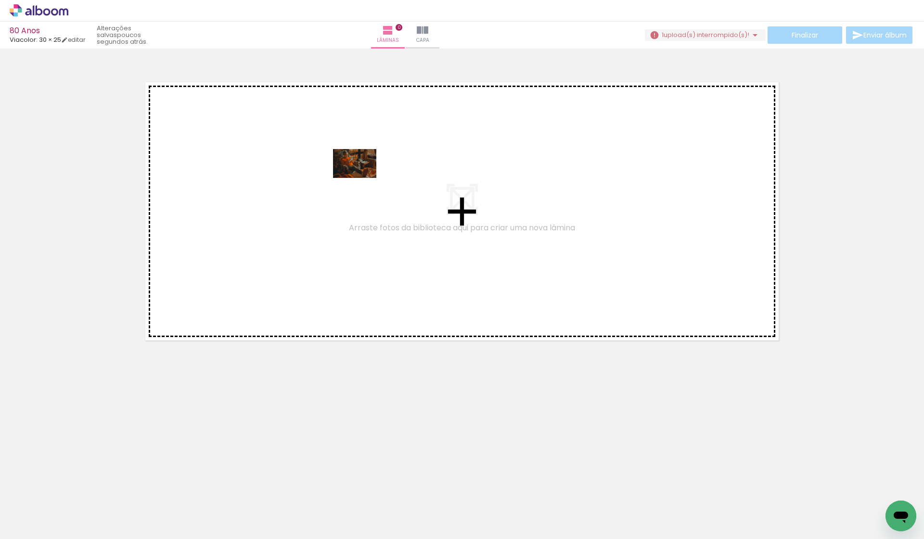
drag, startPoint x: 203, startPoint y: 503, endPoint x: 362, endPoint y: 178, distance: 361.2
click at [362, 178] on quentale-workspace at bounding box center [462, 269] width 924 height 539
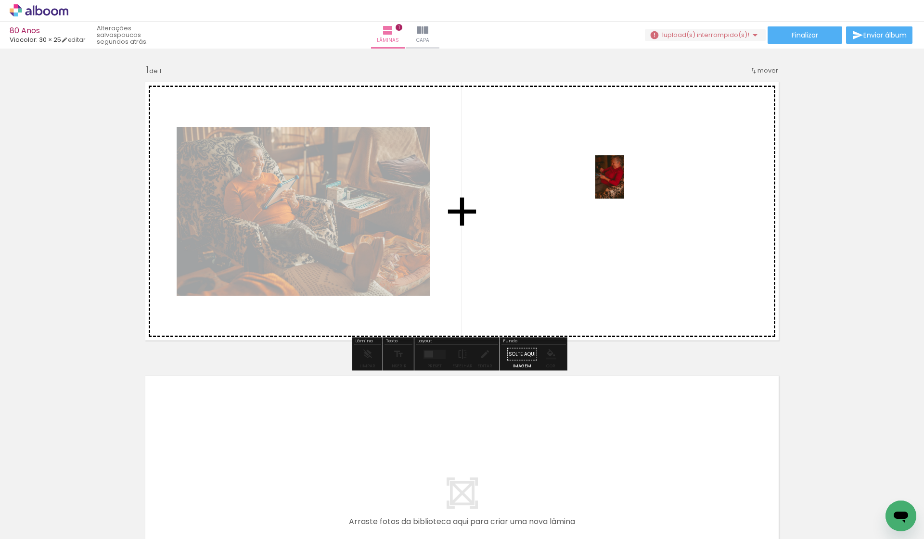
drag, startPoint x: 153, startPoint y: 515, endPoint x: 624, endPoint y: 184, distance: 575.2
click at [624, 184] on quentale-workspace at bounding box center [462, 269] width 924 height 539
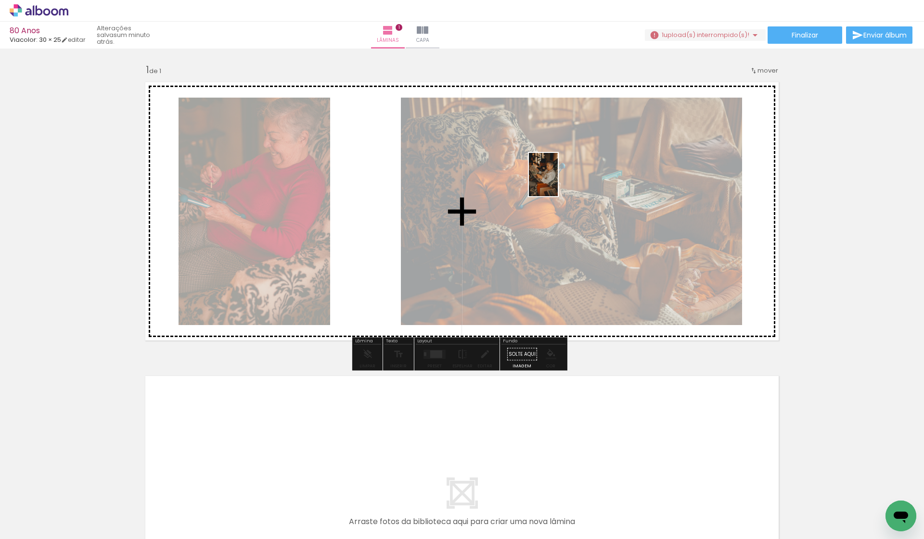
drag, startPoint x: 536, startPoint y: 509, endPoint x: 558, endPoint y: 182, distance: 327.8
click at [558, 182] on quentale-workspace at bounding box center [462, 269] width 924 height 539
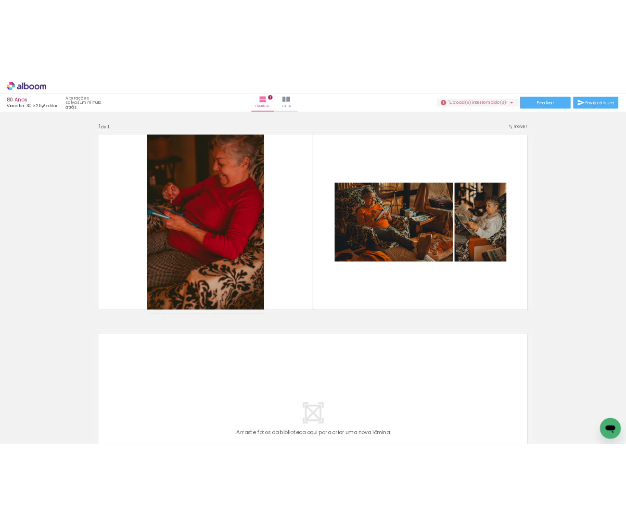
scroll to position [0, 415]
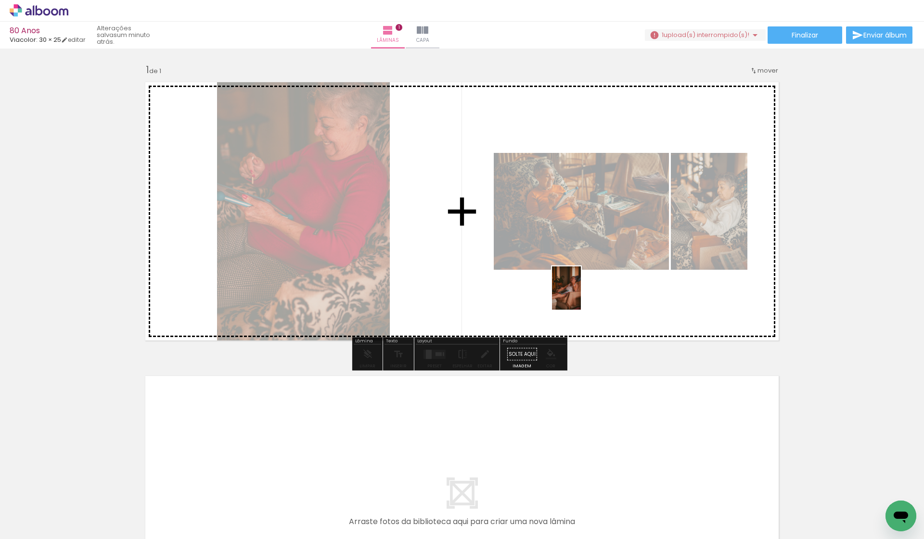
drag, startPoint x: 539, startPoint y: 505, endPoint x: 581, endPoint y: 295, distance: 213.4
click at [581, 295] on quentale-workspace at bounding box center [462, 269] width 924 height 539
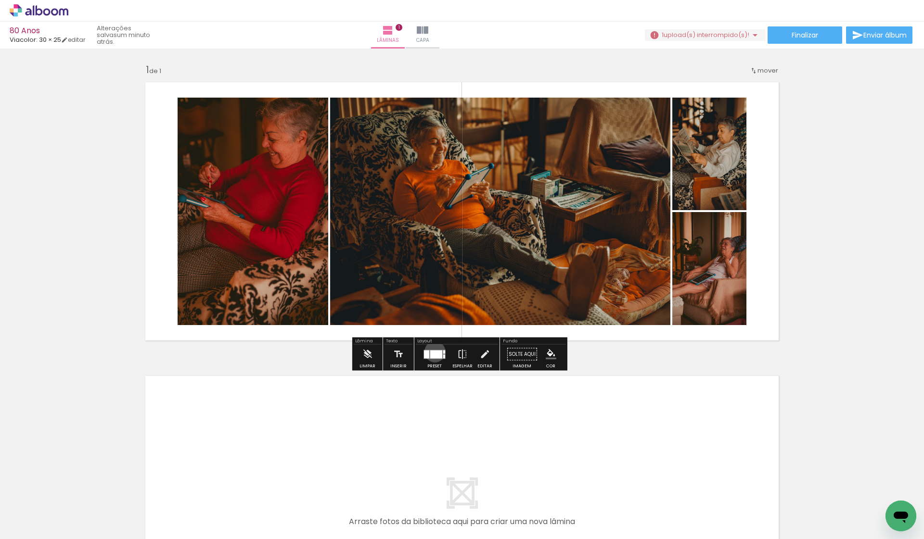
click at [432, 352] on div at bounding box center [436, 354] width 12 height 8
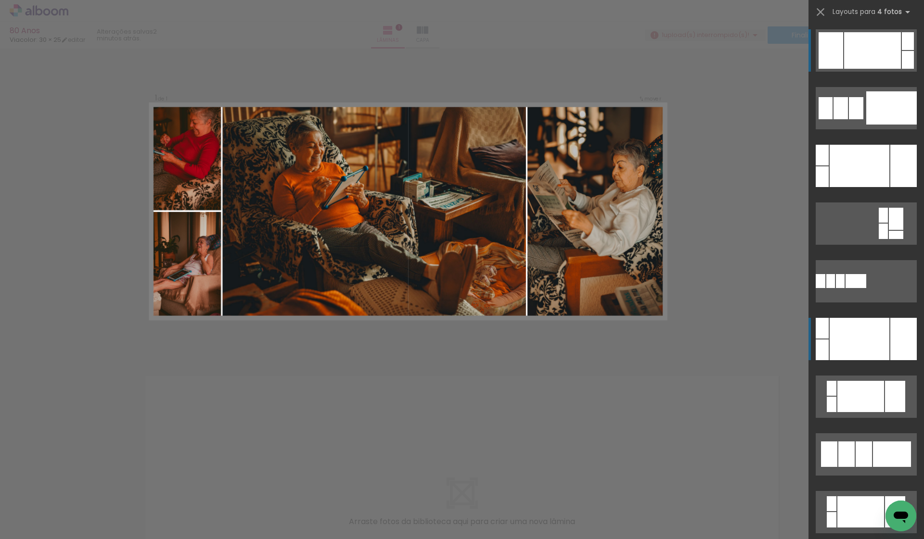
click at [862, 328] on div at bounding box center [859, 339] width 60 height 42
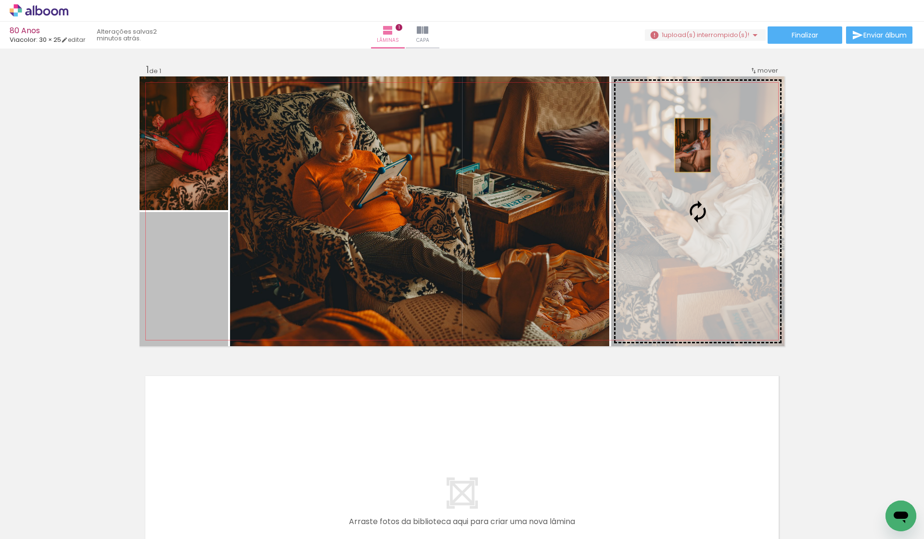
drag, startPoint x: 205, startPoint y: 271, endPoint x: 689, endPoint y: 145, distance: 499.9
click at [0, 0] on slot at bounding box center [0, 0] width 0 height 0
